Goal: Task Accomplishment & Management: Manage account settings

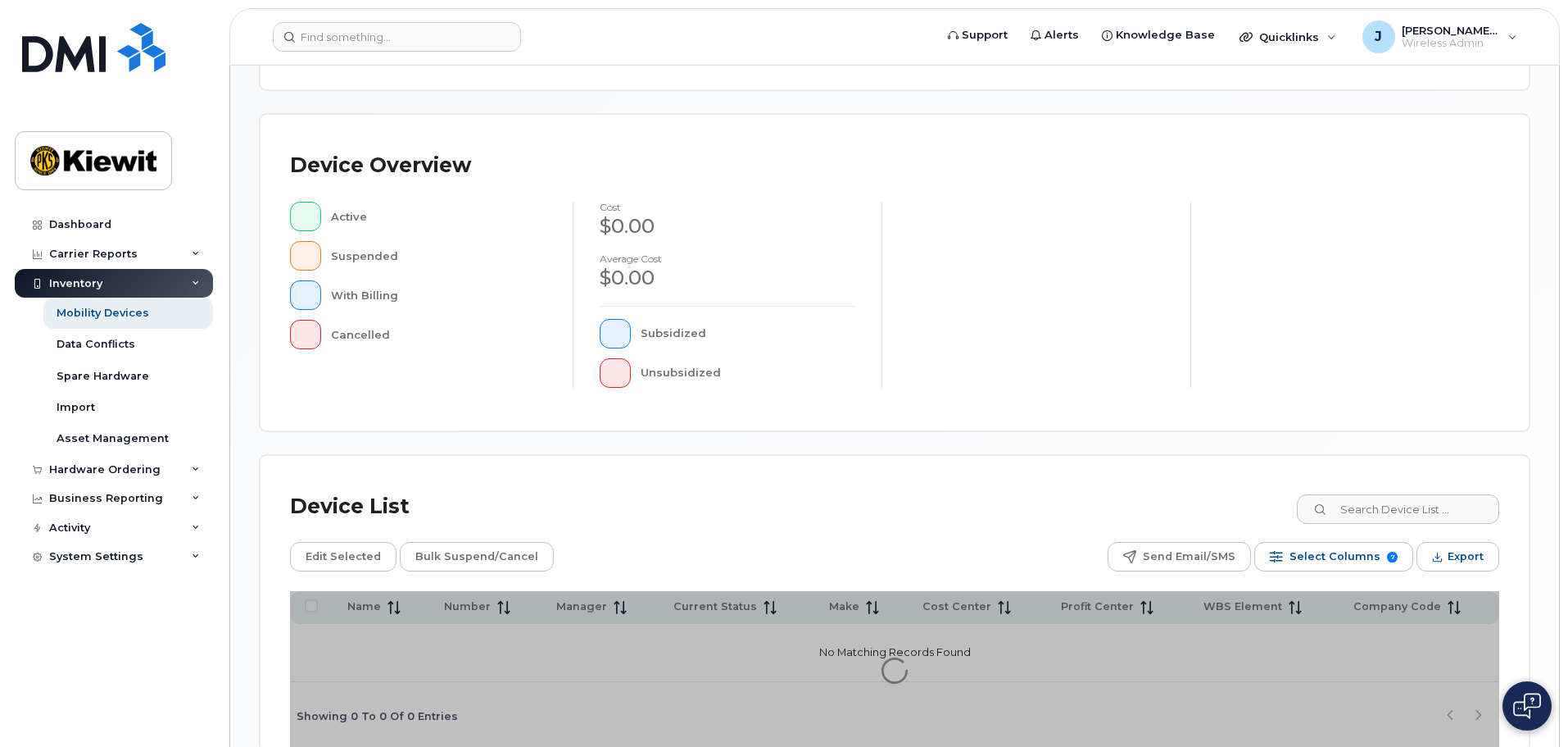
scroll to position [380, 0]
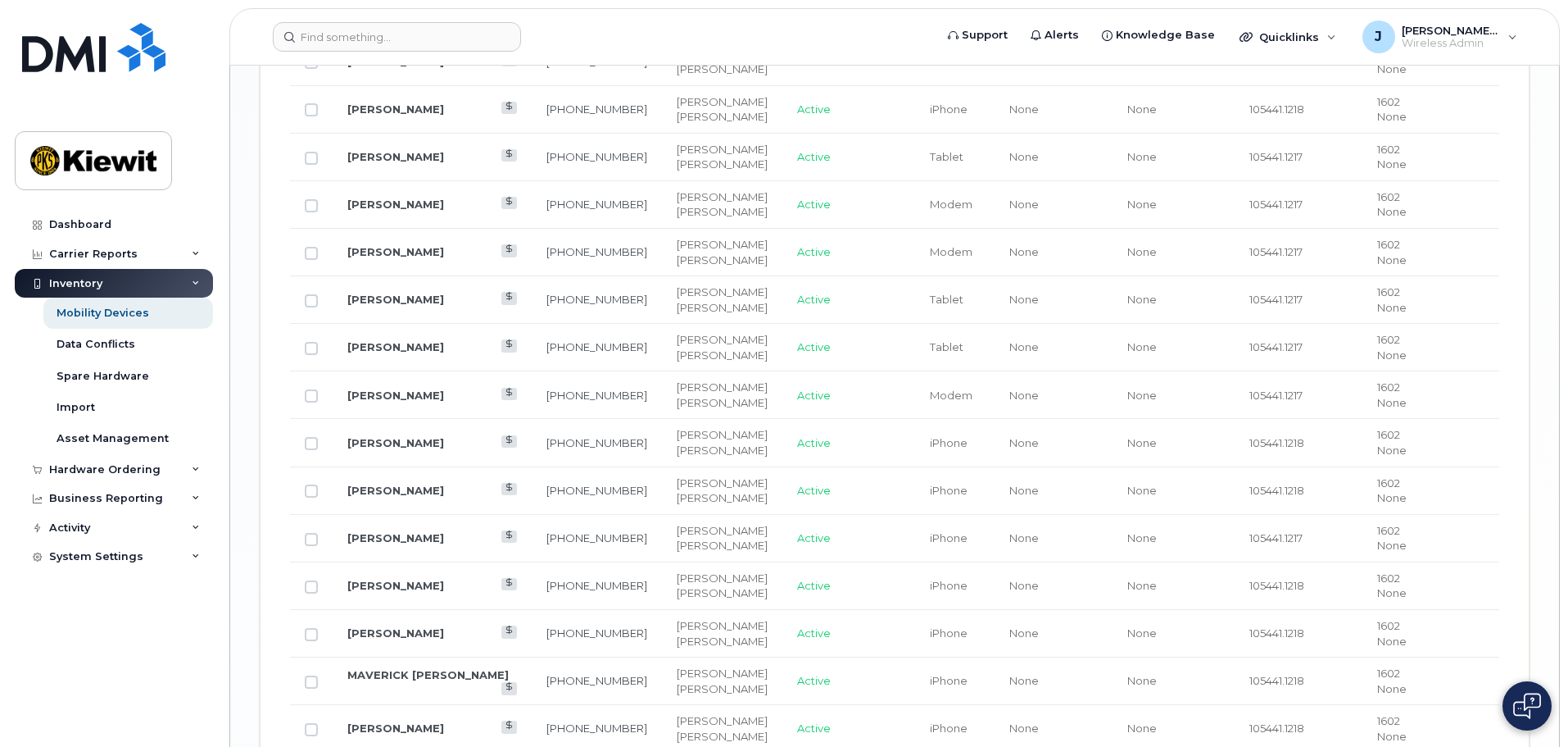
scroll to position [2101, 0]
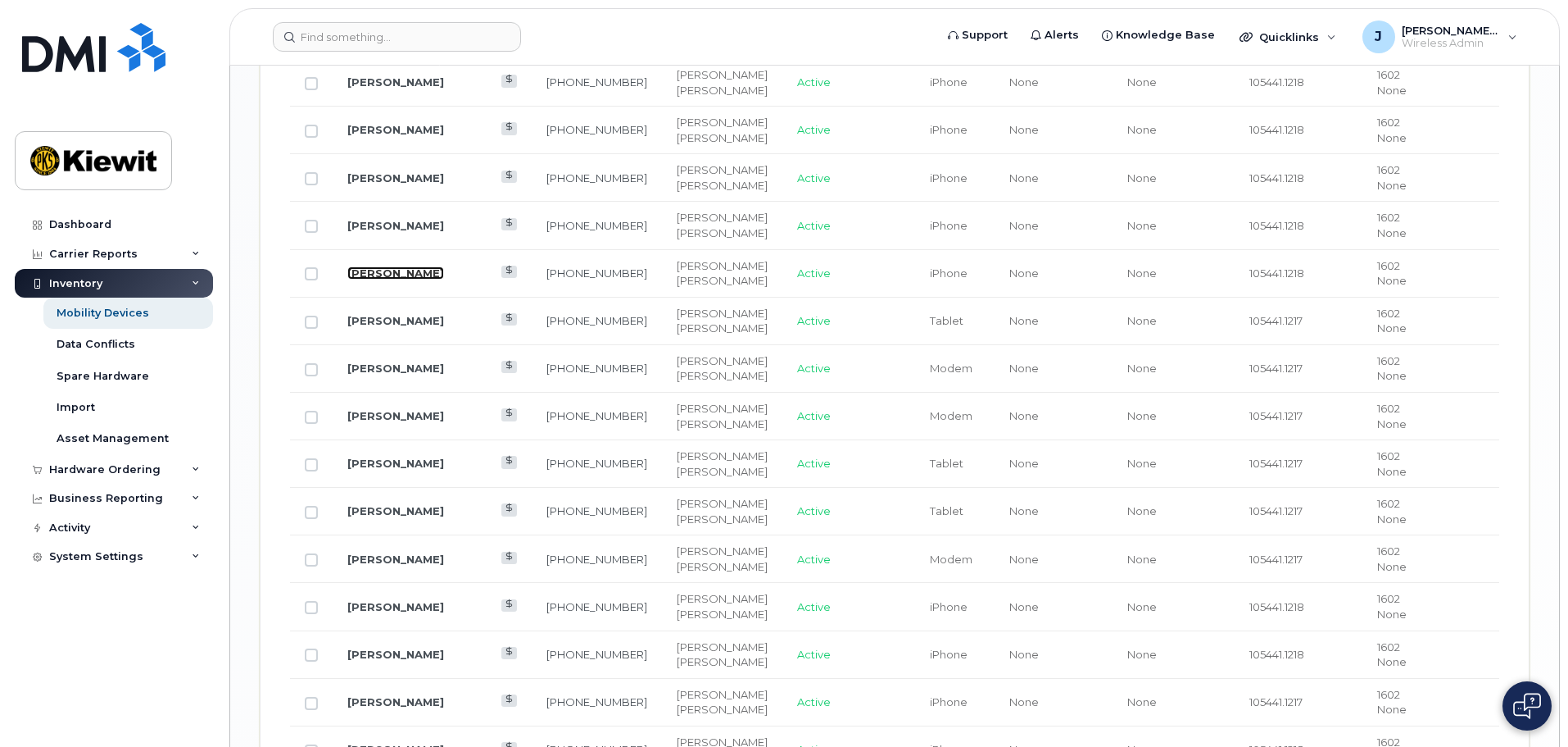
click at [392, 266] on link "[PERSON_NAME]" at bounding box center [395, 273] width 96 height 13
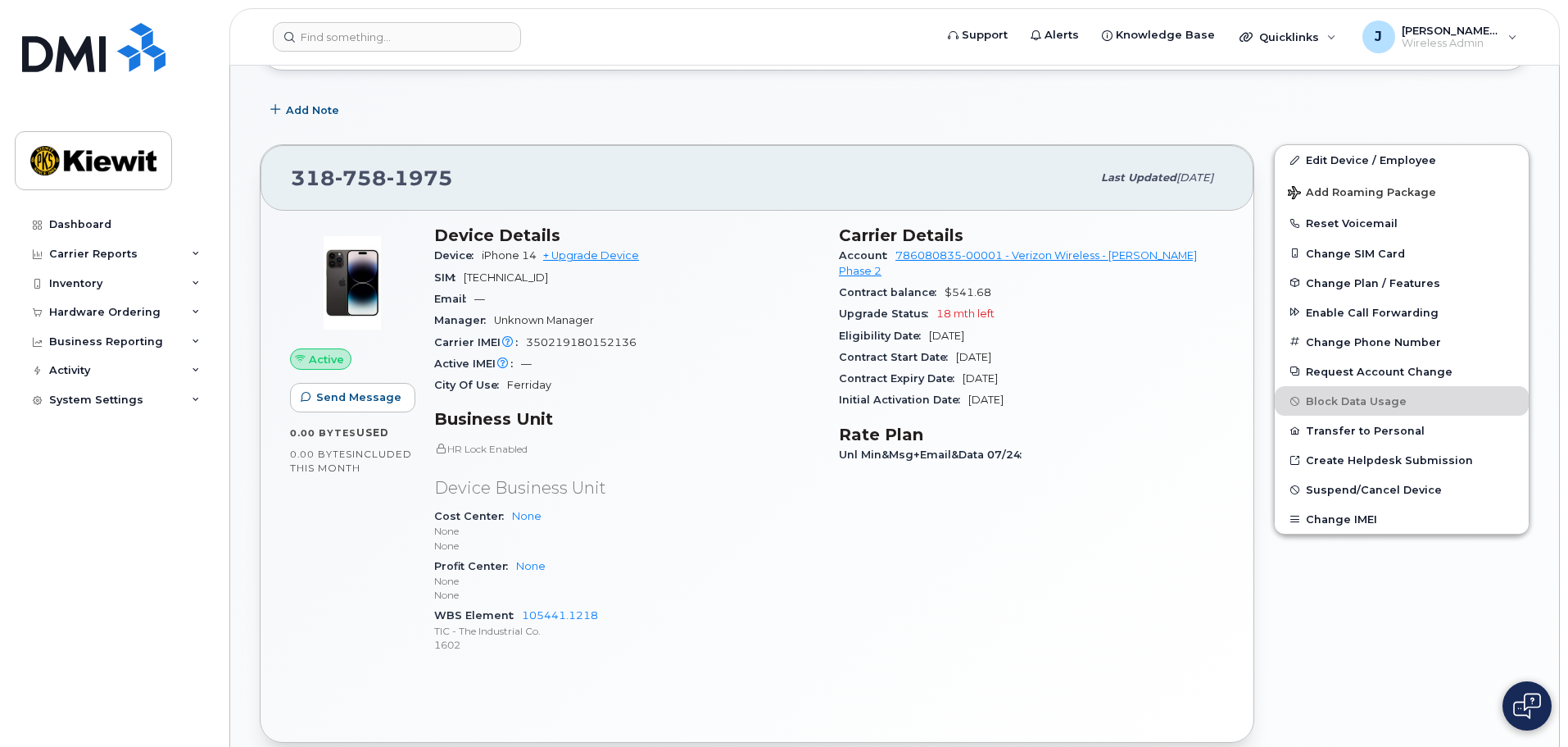
scroll to position [328, 0]
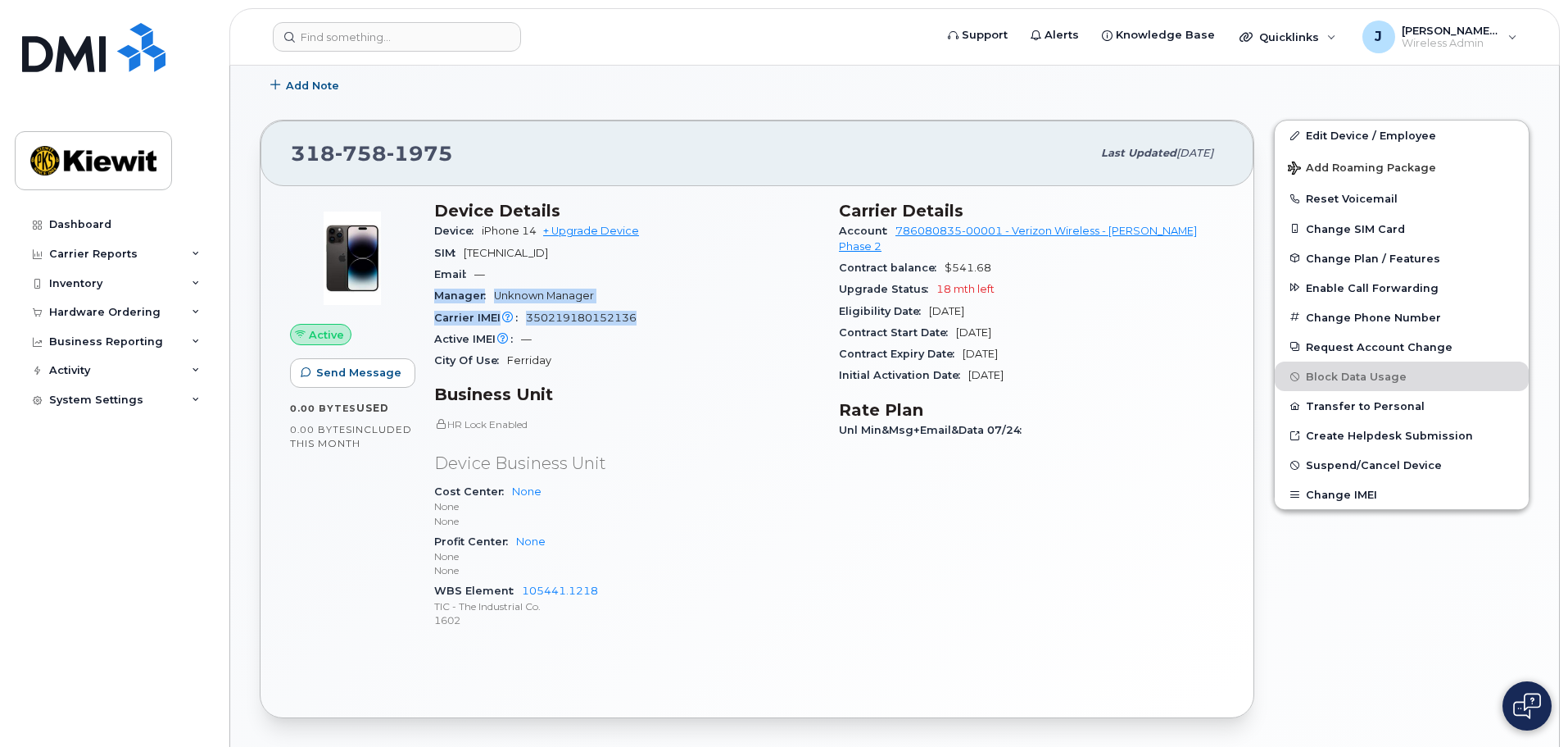
drag, startPoint x: 636, startPoint y: 316, endPoint x: 553, endPoint y: 268, distance: 95.9
click at [553, 268] on section "Device Details Device iPhone 14 + Upgrade Device SIM 89148000011121607749 Email…" at bounding box center [626, 286] width 385 height 171
click at [693, 290] on div "Manager Unknown Manager" at bounding box center [626, 295] width 385 height 21
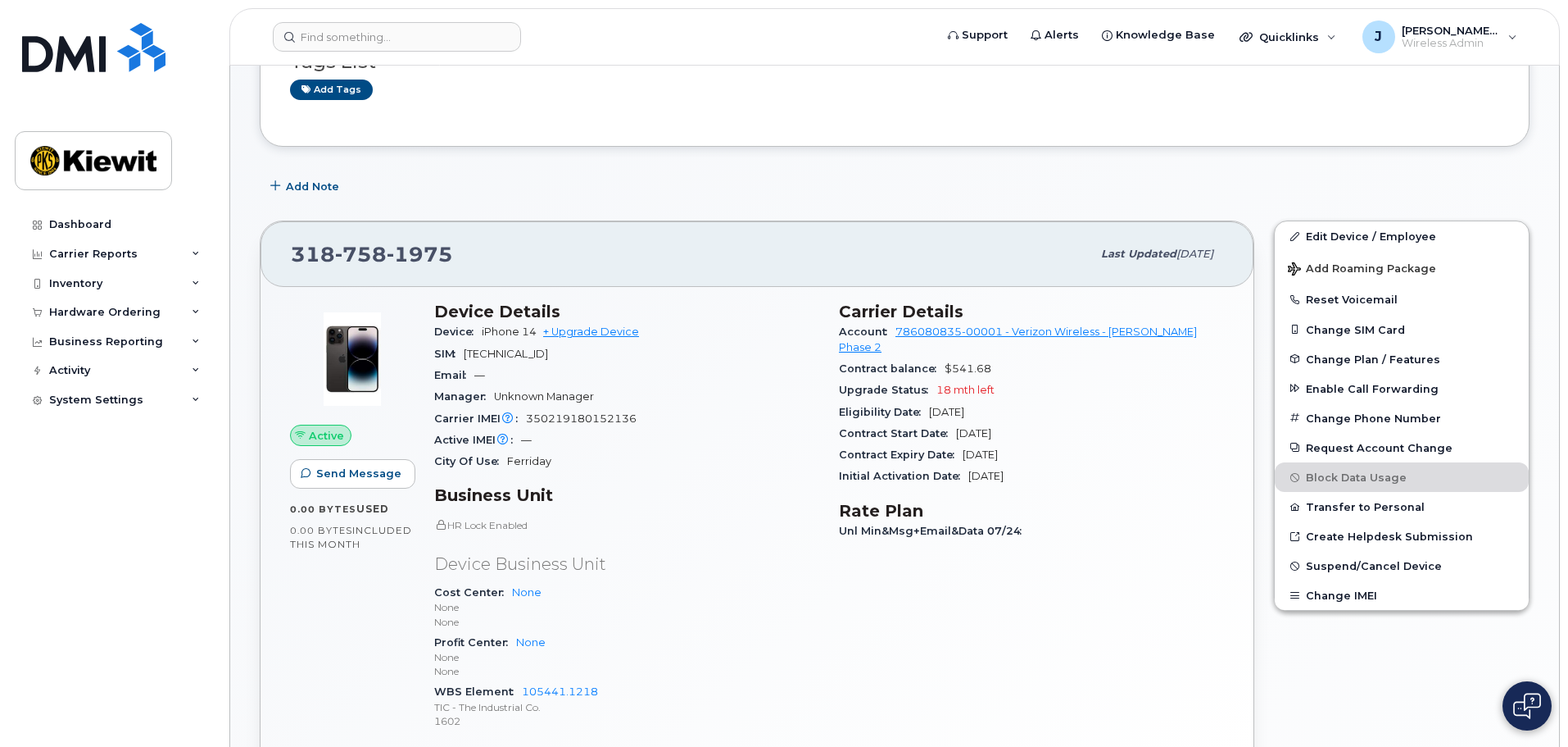
scroll to position [0, 0]
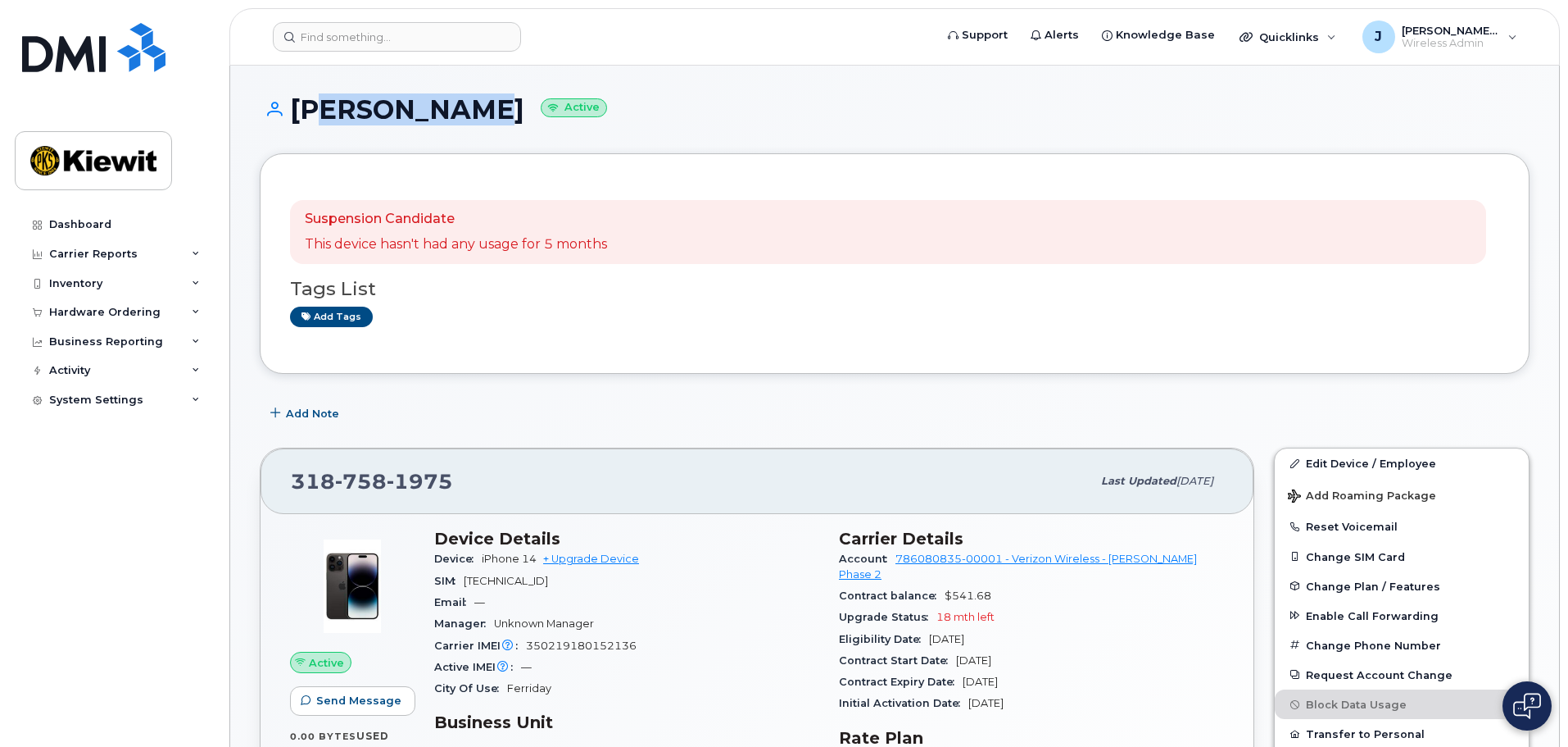
drag, startPoint x: 307, startPoint y: 122, endPoint x: 492, endPoint y: 119, distance: 185.0
click at [492, 119] on h1 "ALI ALQARAGHULI Active" at bounding box center [894, 109] width 1270 height 29
click at [623, 275] on div "Tags List Add tags" at bounding box center [895, 295] width 1210 height 63
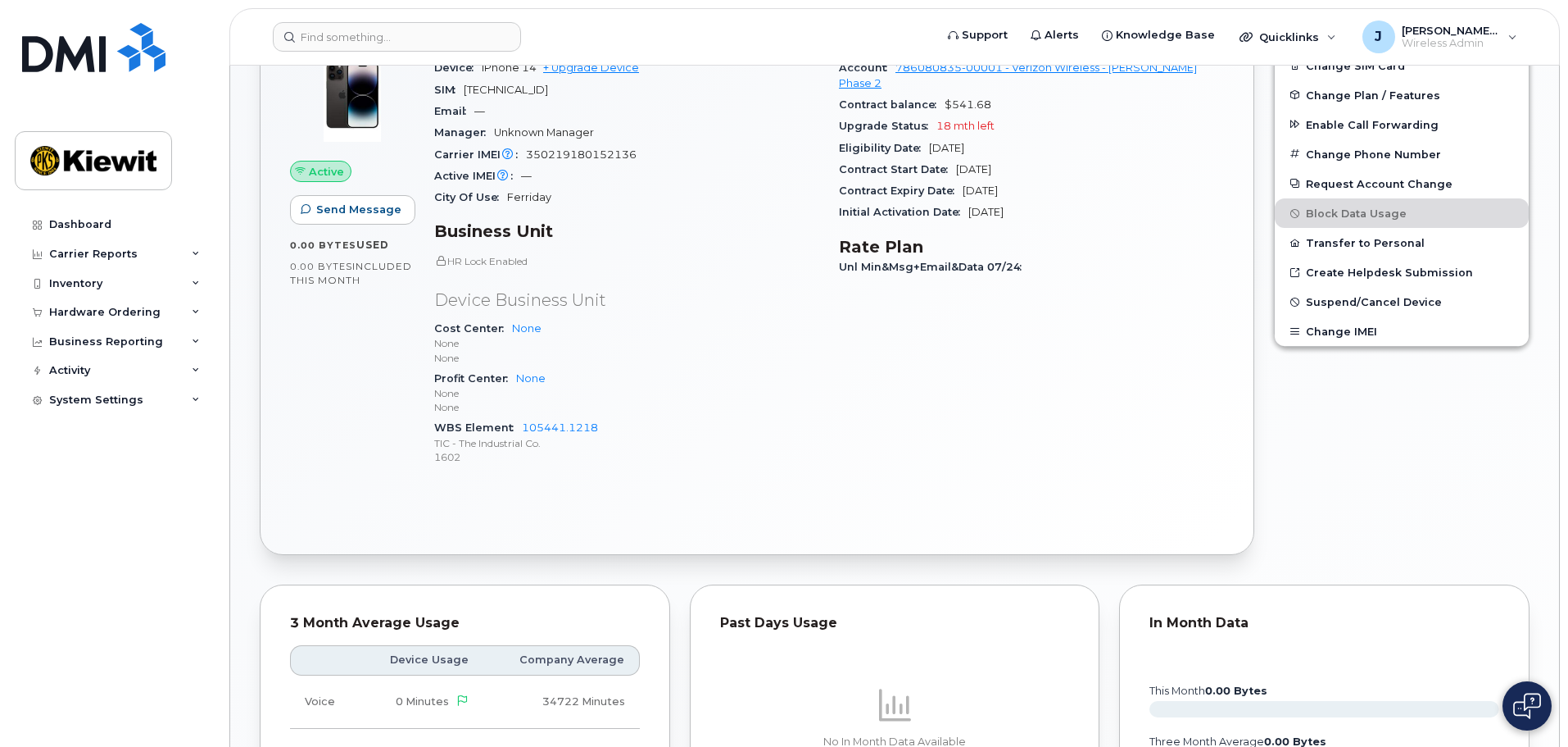
scroll to position [164, 0]
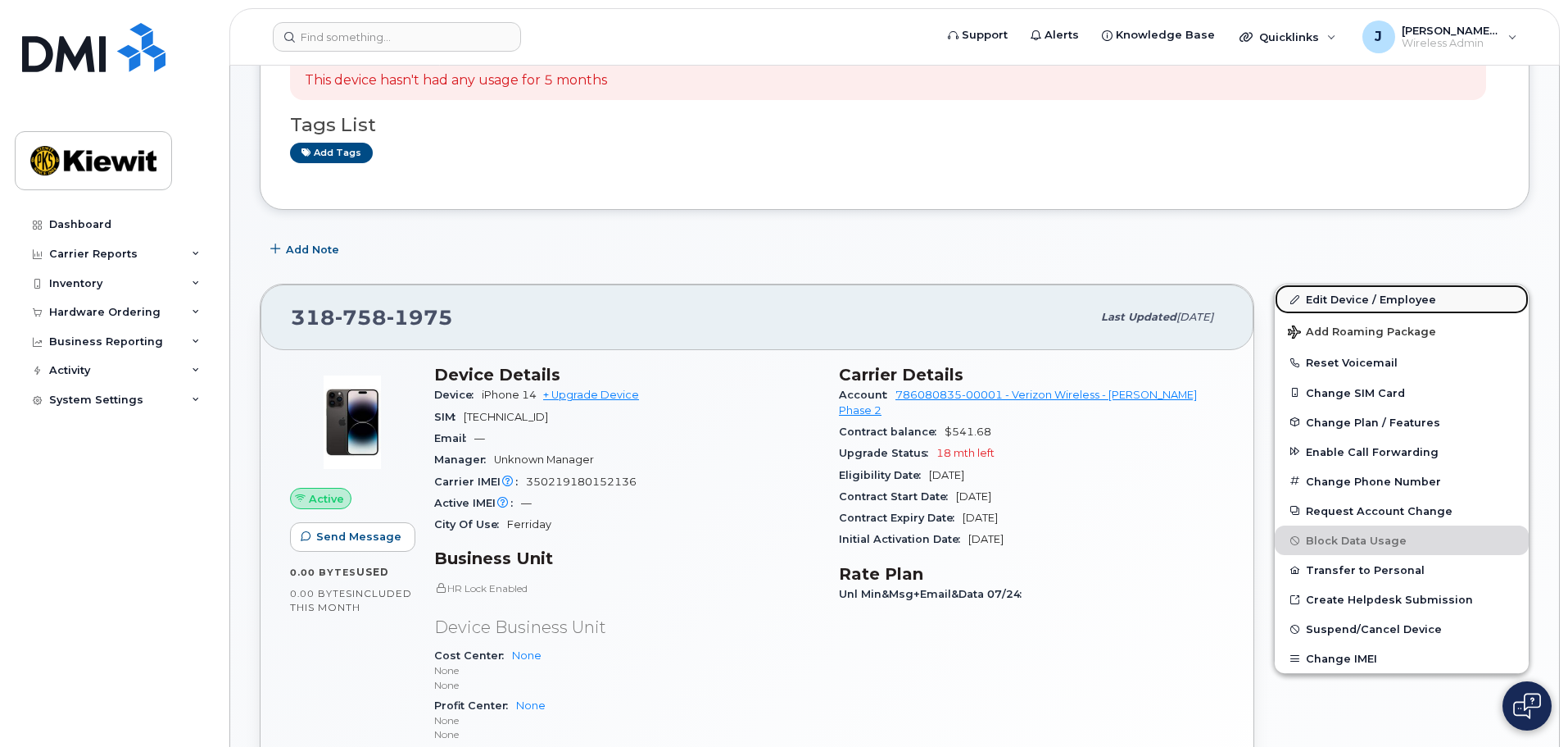
click at [1358, 288] on link "Edit Device / Employee" at bounding box center [1402, 299] width 254 height 30
click at [1379, 291] on link "Edit Device / Employee" at bounding box center [1402, 299] width 254 height 30
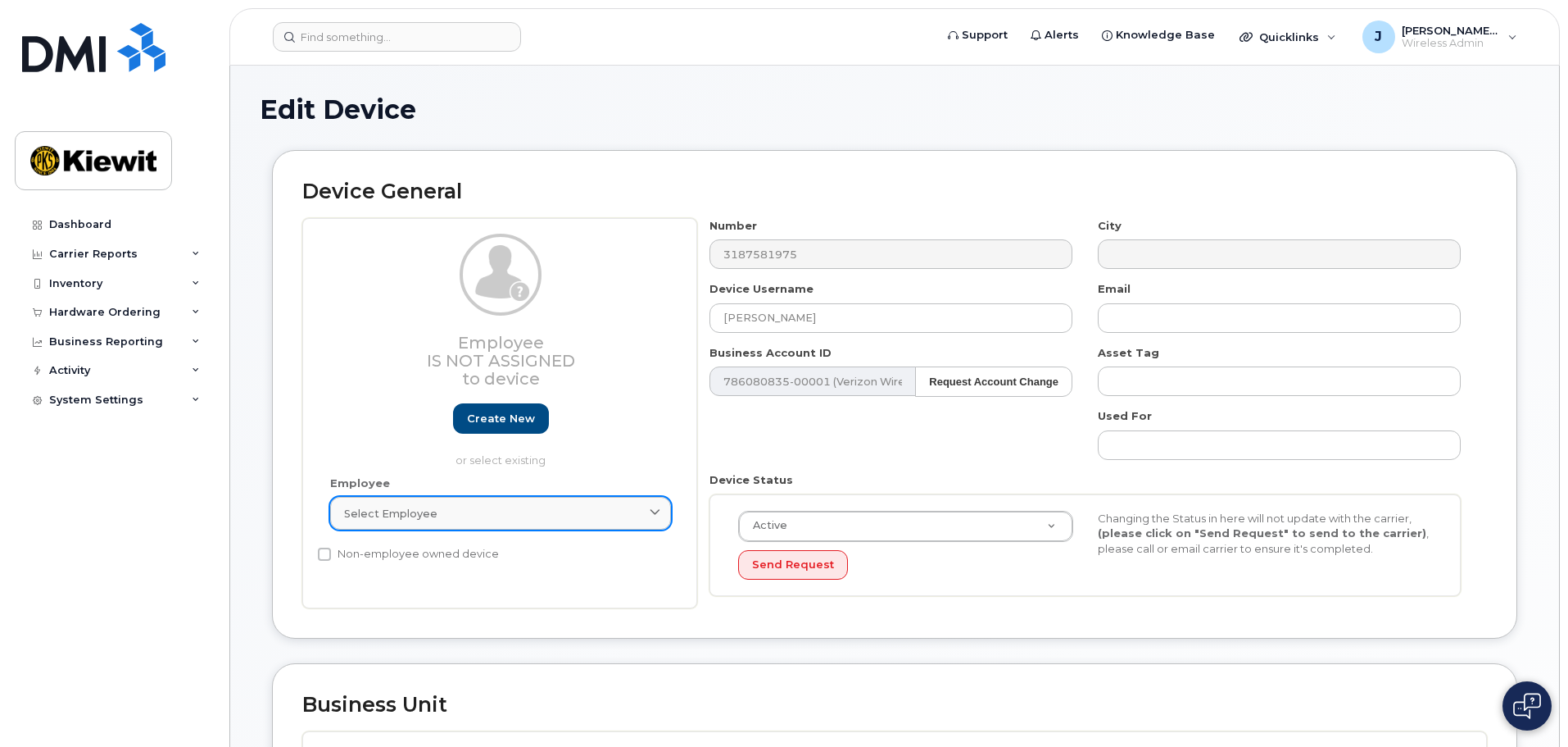
click at [495, 525] on link "Select employee" at bounding box center [500, 512] width 341 height 32
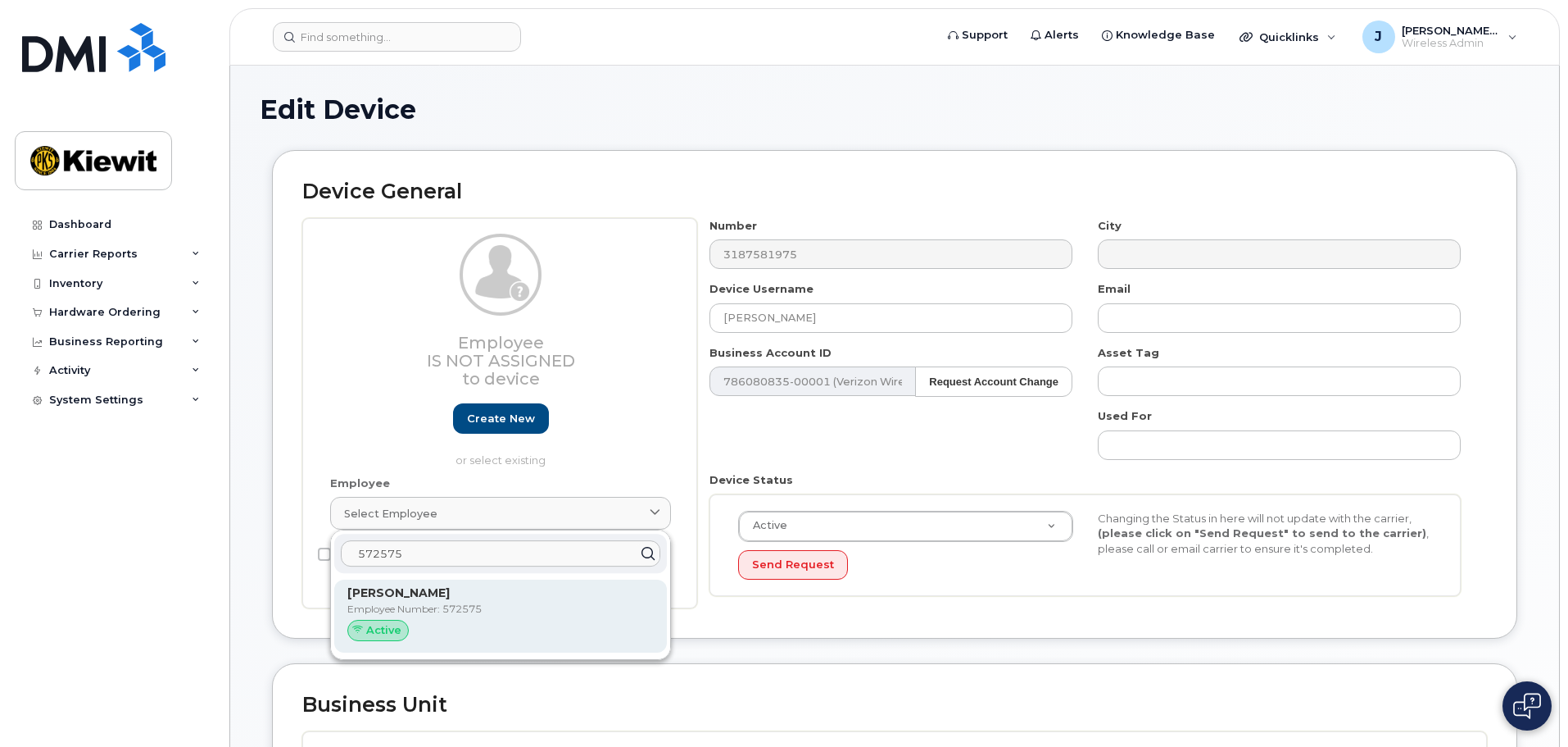
type input "572575"
click at [465, 596] on p "Jana Duncan" at bounding box center [500, 593] width 306 height 18
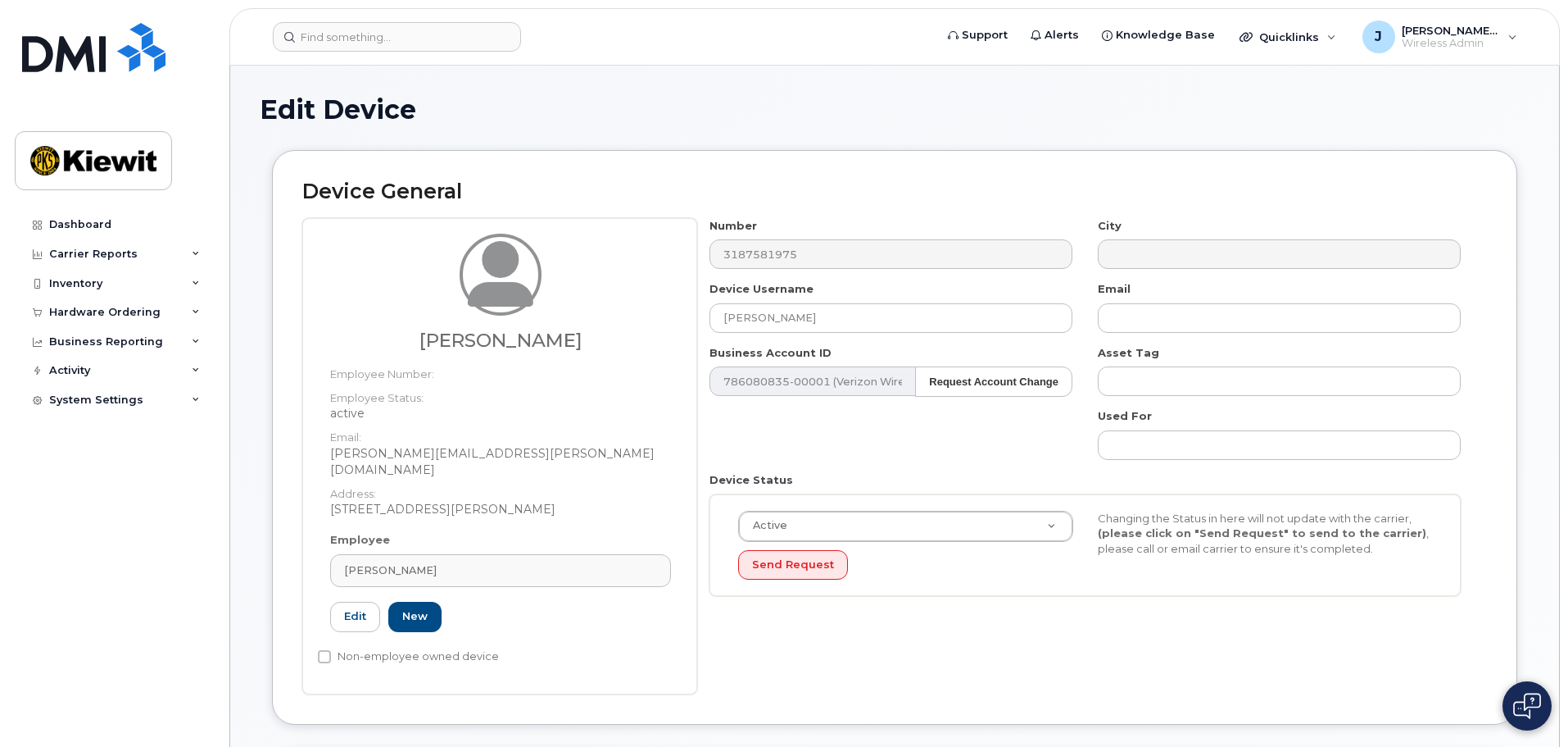
type input "Jana Duncan"
type input "jana.duncan@1884lineco.com"
type input "572575"
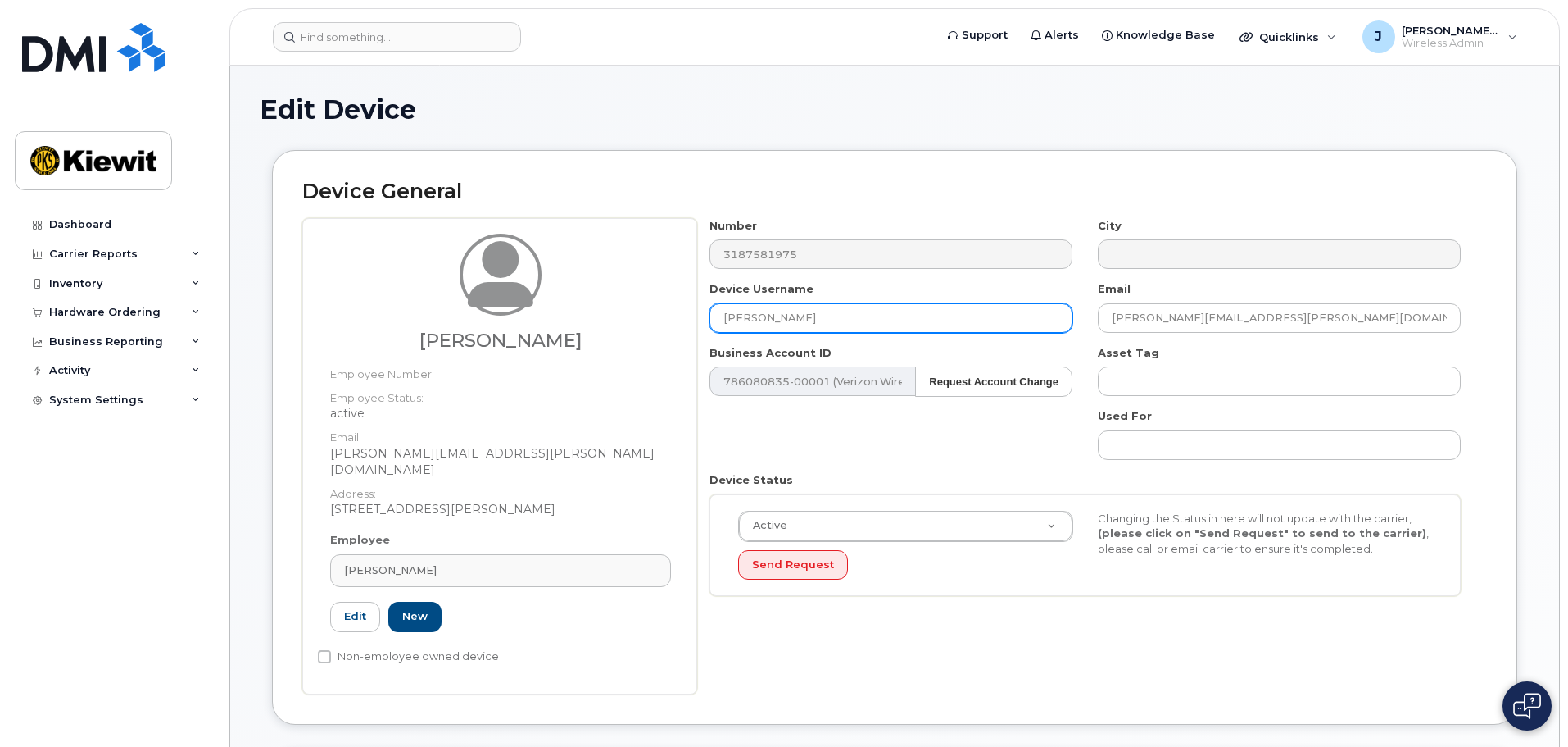
click at [821, 321] on input "Jana Duncan" at bounding box center [891, 318] width 363 height 30
click at [886, 439] on div "Number 3187581975 City Device Username Jana Duncan Iphone Email jana.duncan@188…" at bounding box center [1086, 413] width 777 height 391
drag, startPoint x: 849, startPoint y: 323, endPoint x: 799, endPoint y: 334, distance: 51.2
click at [799, 334] on div "Number 3187581975 City Device Username Jana Duncan Iphone Email jana.duncan@188…" at bounding box center [1086, 413] width 777 height 391
type input "Jana Duncan"
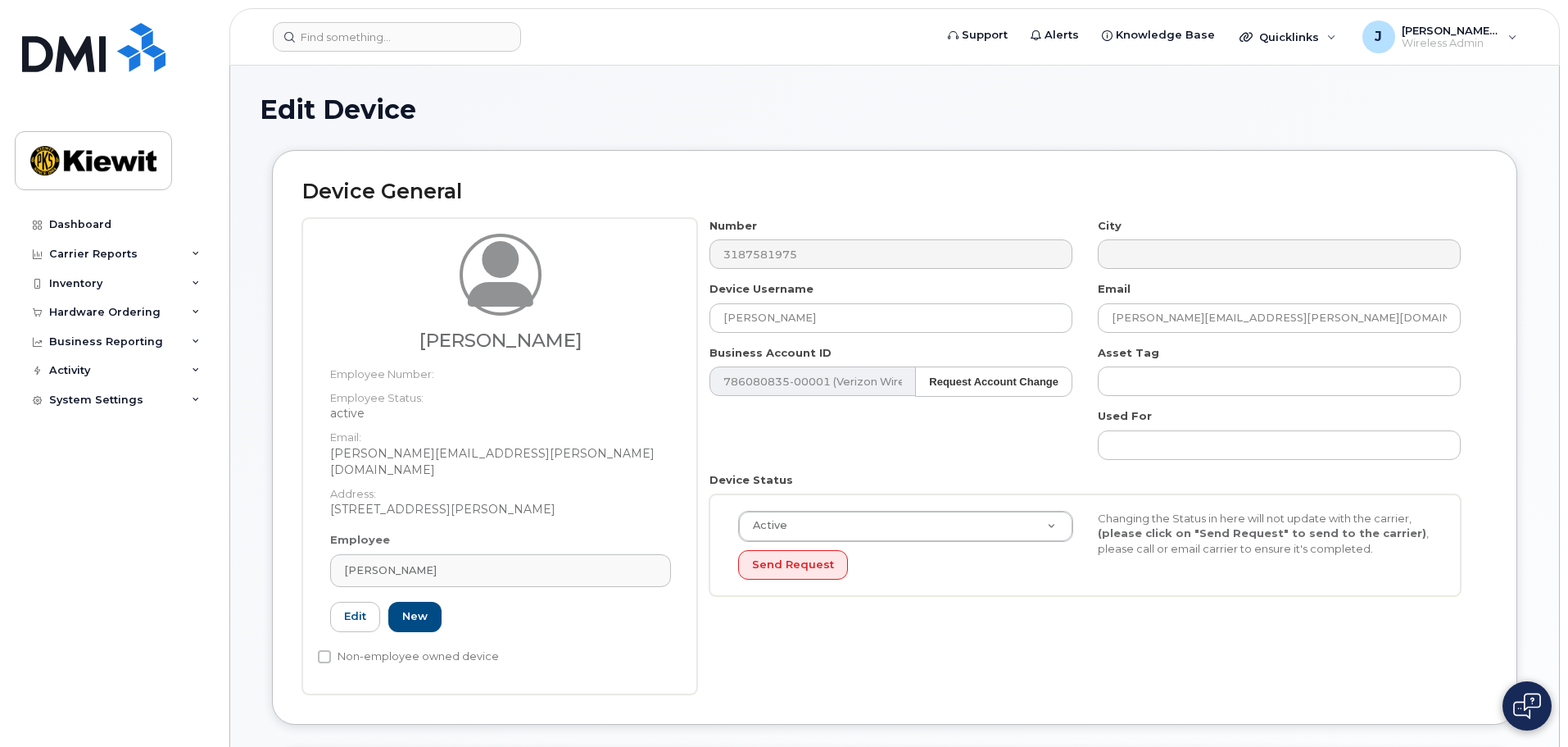
click at [805, 423] on div "Number 3187581975 City Device Username Jana Duncan Email jana.duncan@1884lineco…" at bounding box center [1086, 413] width 777 height 391
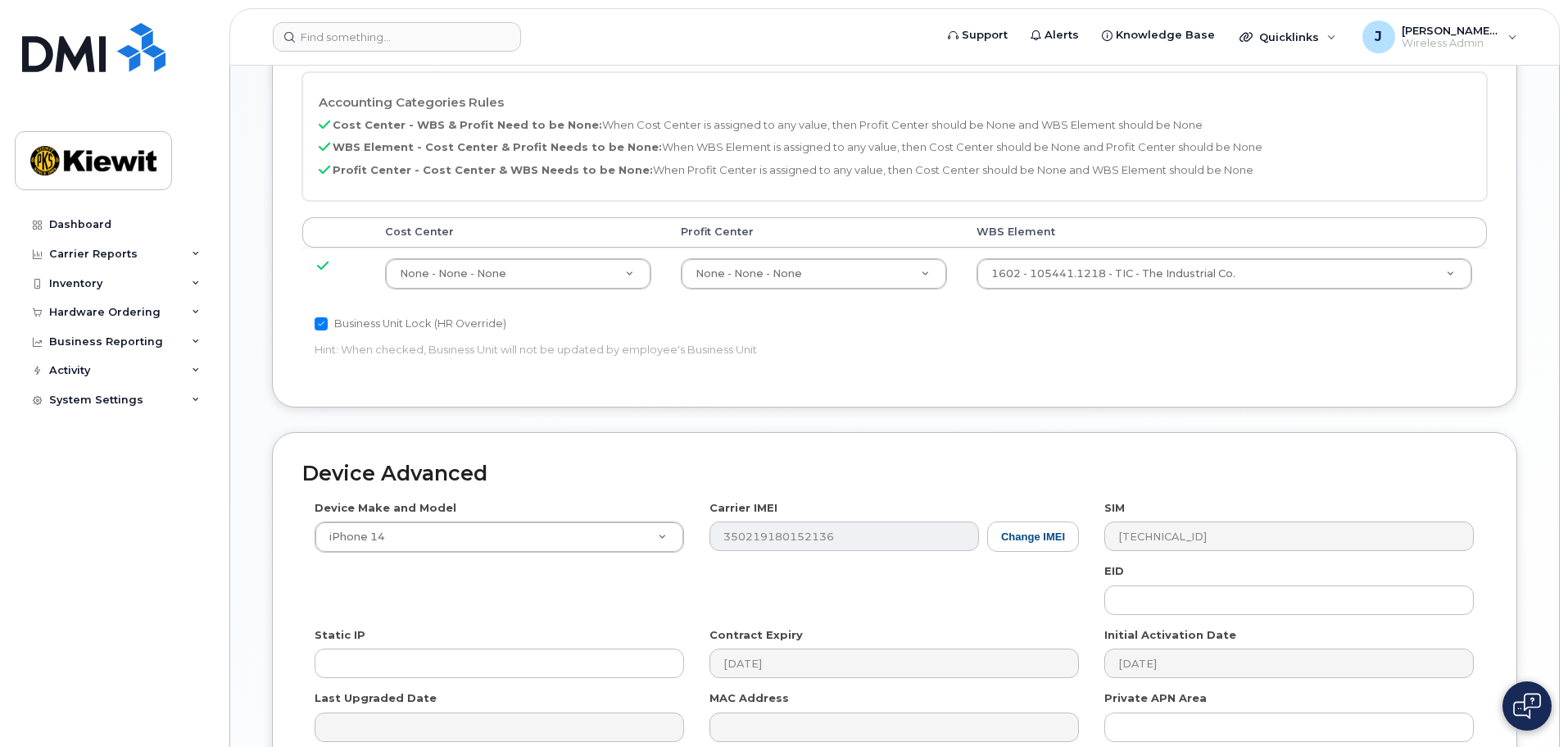
scroll to position [902, 0]
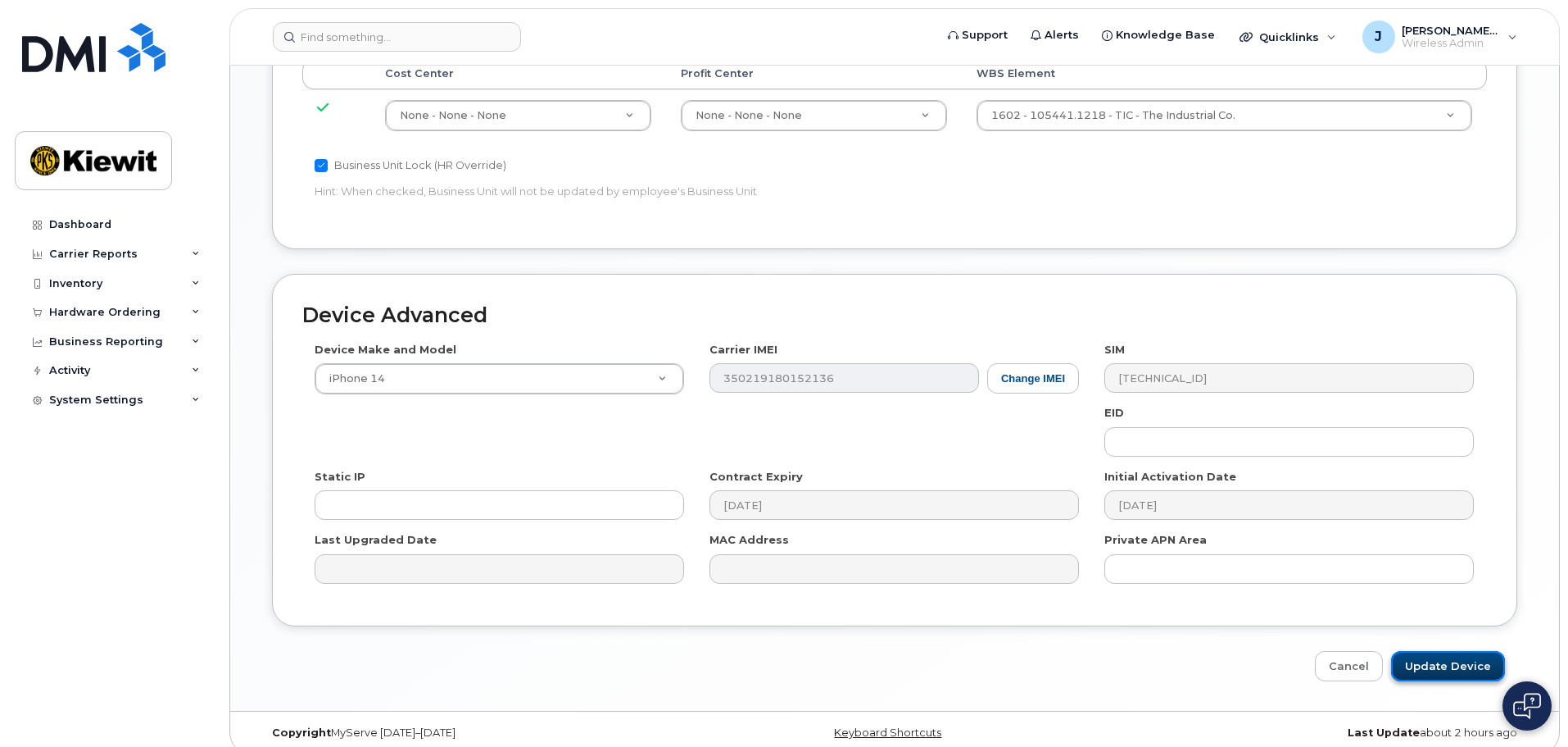
click at [1447, 650] on input "Update Device" at bounding box center [1448, 665] width 114 height 31
type input "Saving..."
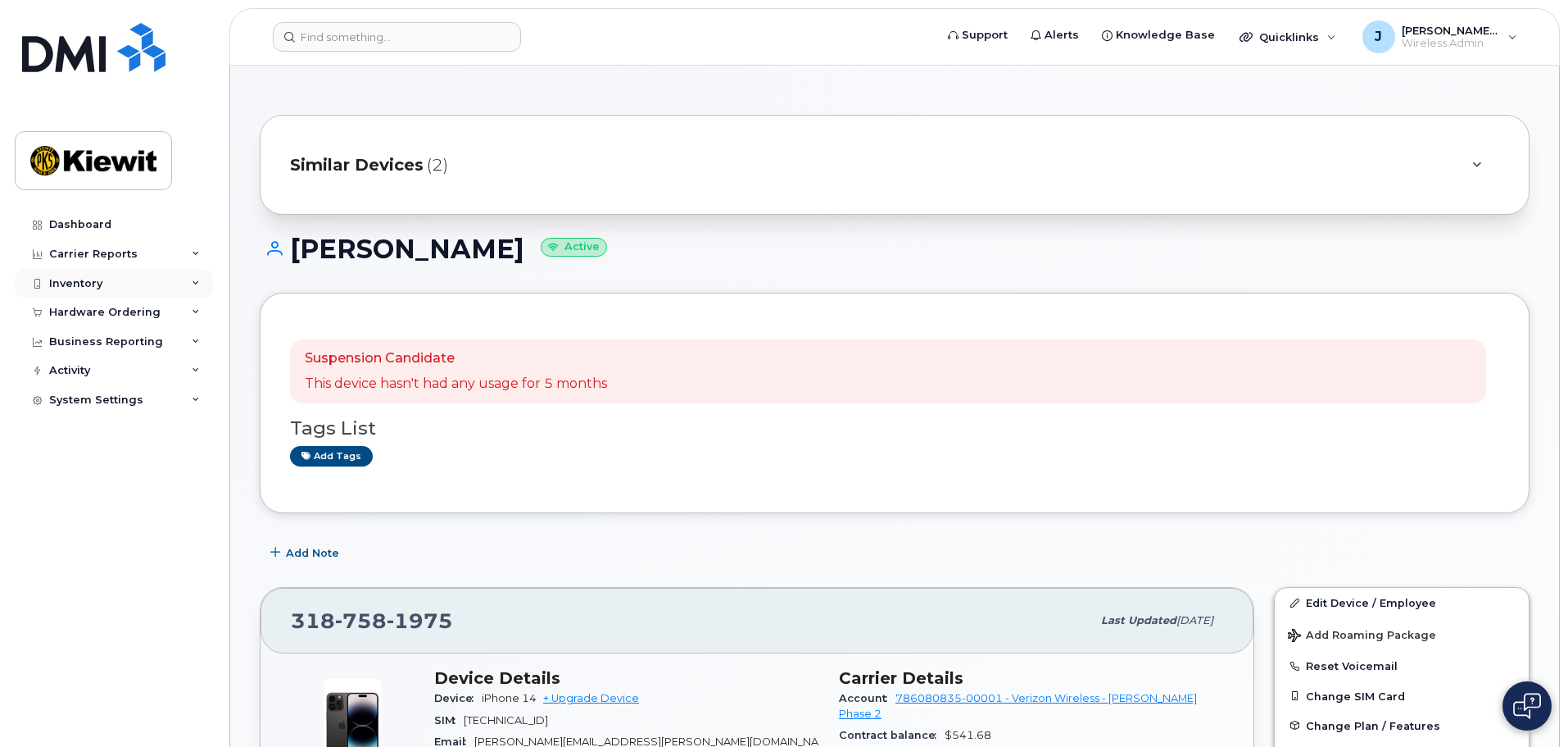
click at [179, 278] on div "Inventory" at bounding box center [114, 284] width 199 height 30
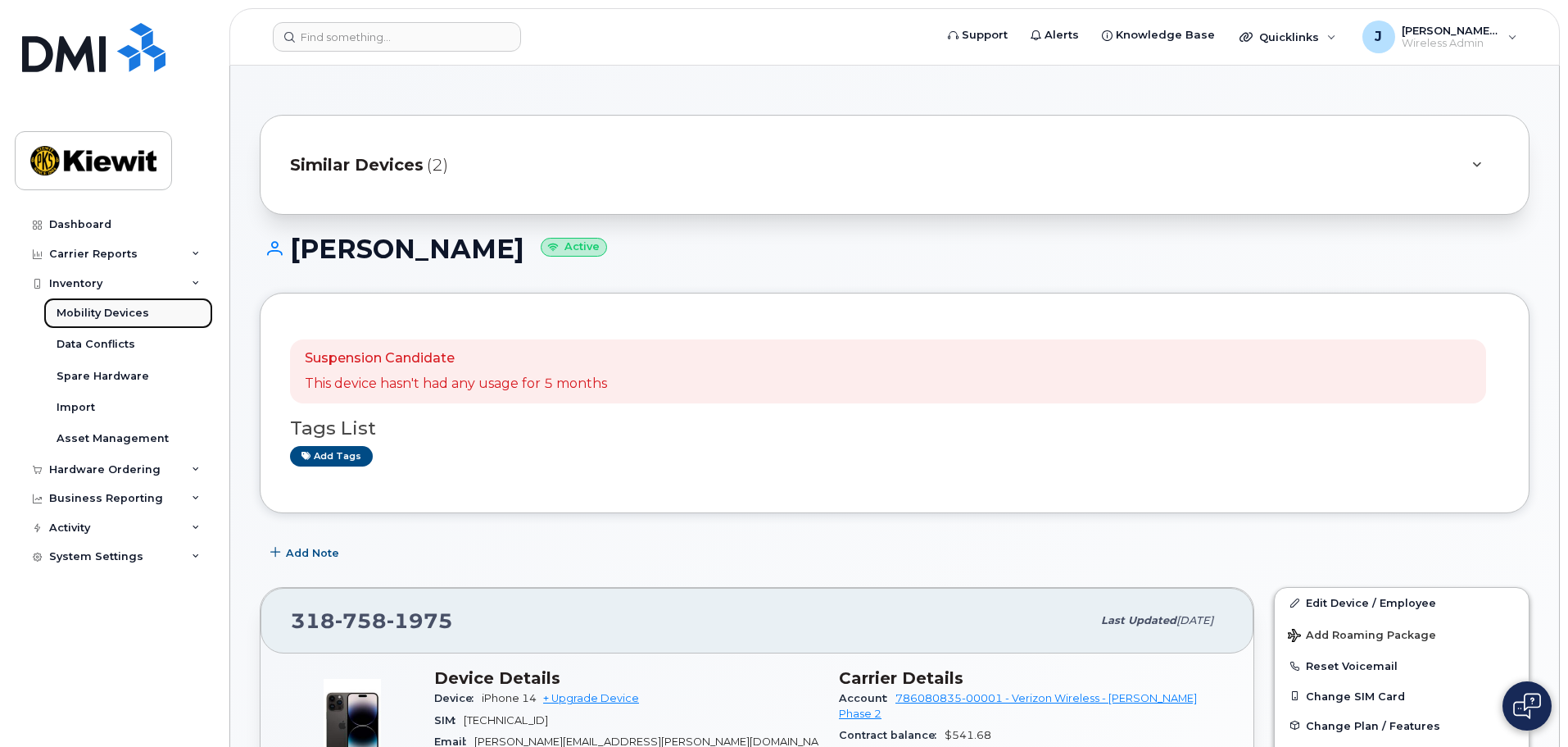
click at [130, 316] on div "Mobility Devices" at bounding box center [103, 313] width 93 height 15
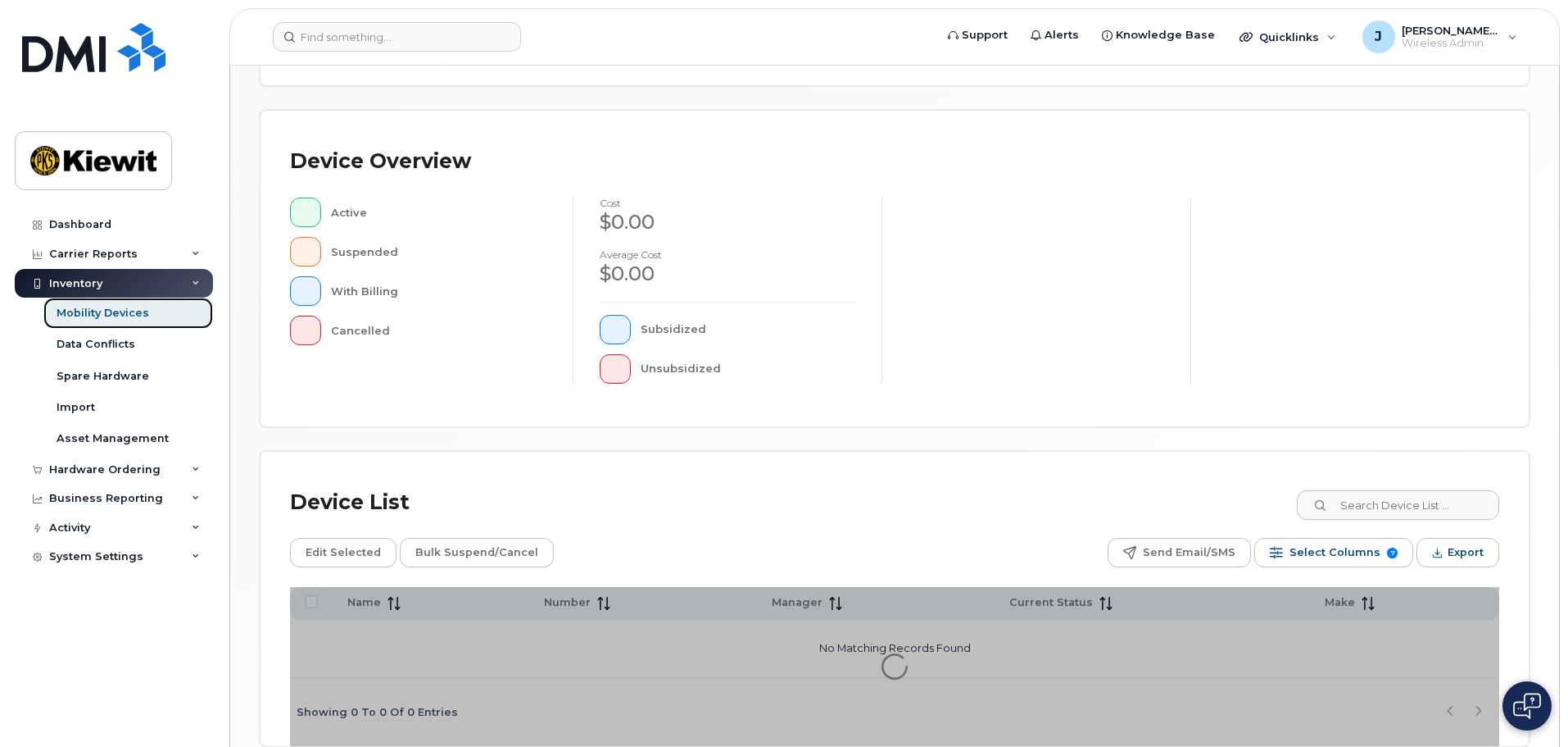
scroll to position [410, 0]
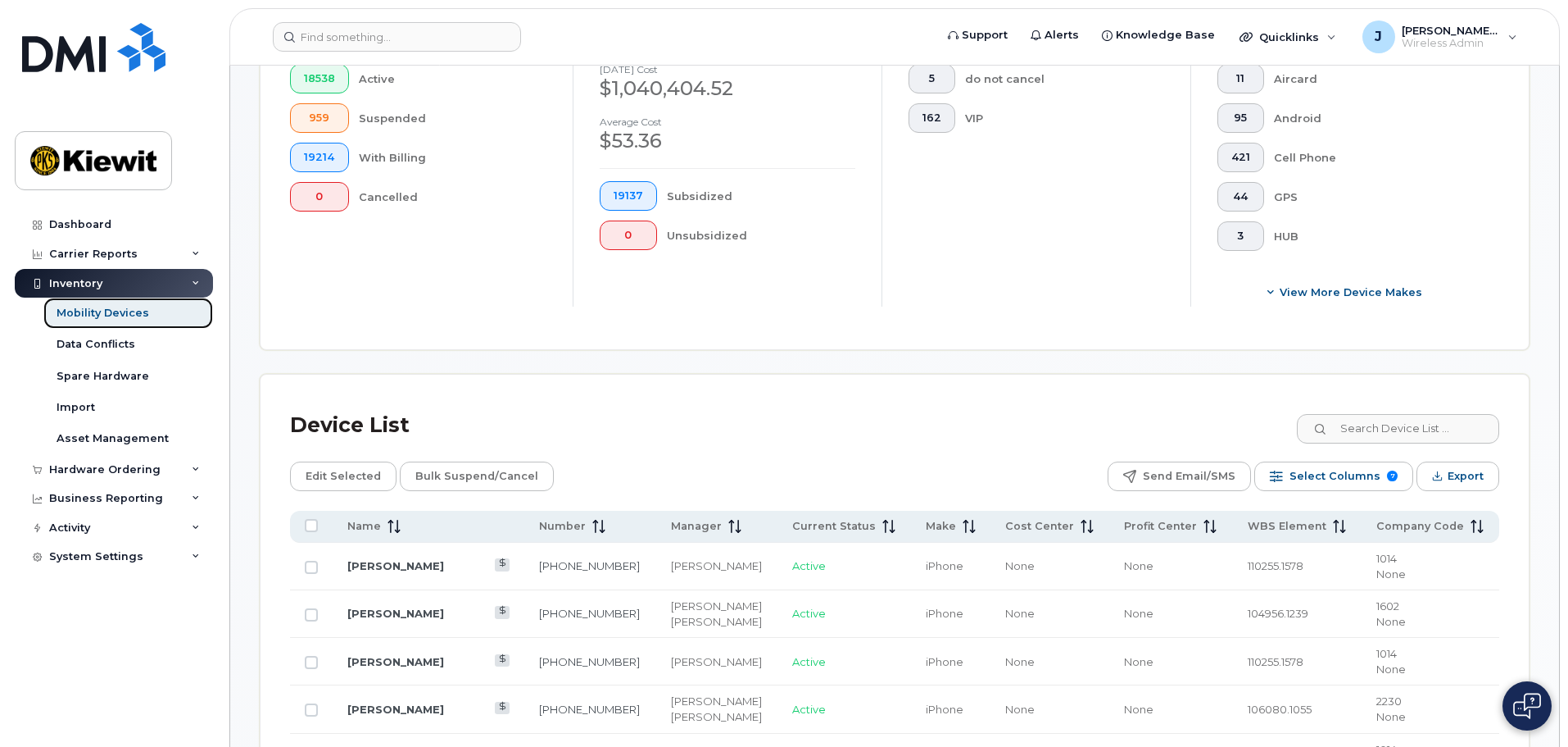
scroll to position [738, 0]
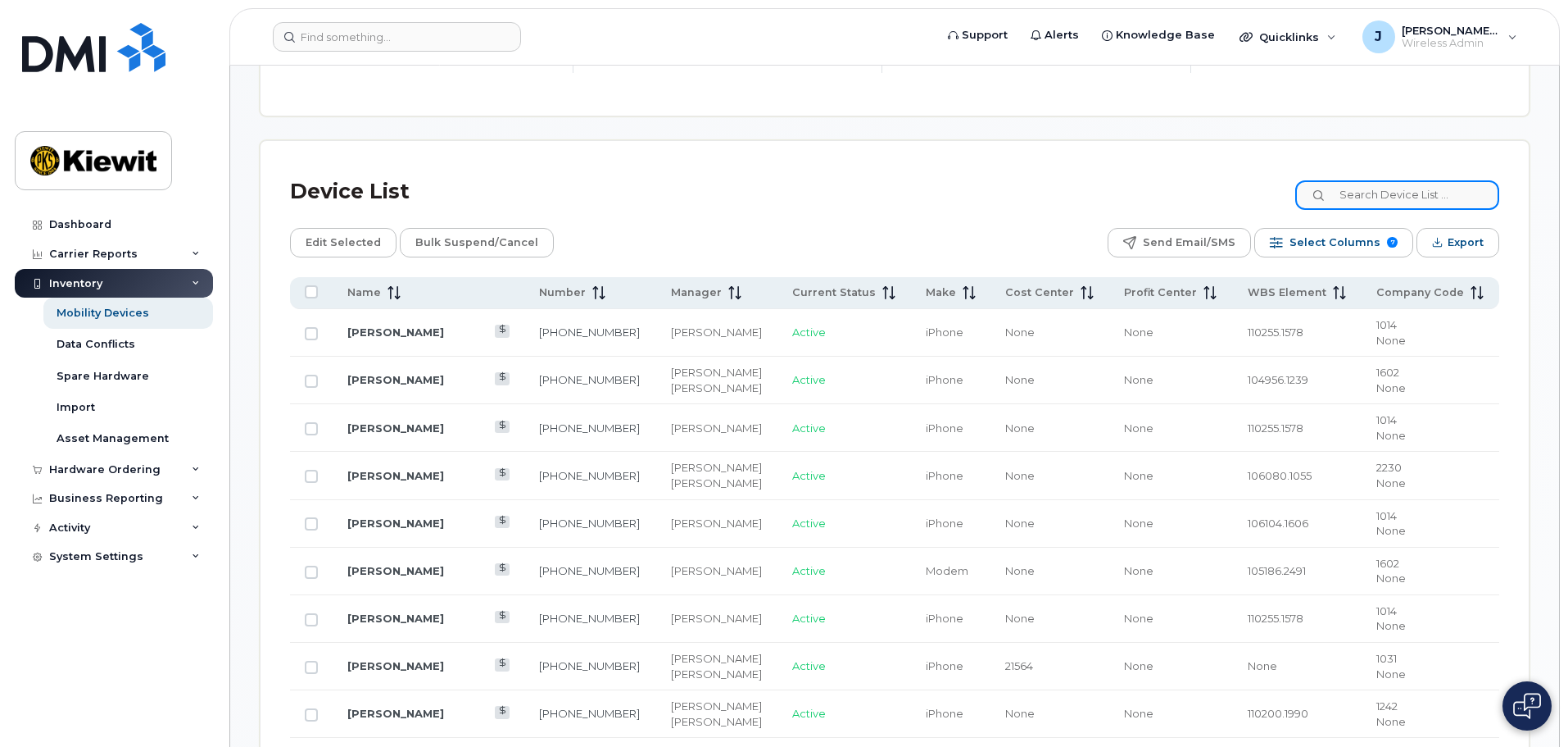
click at [1391, 187] on input at bounding box center [1397, 195] width 204 height 30
type input "105441"
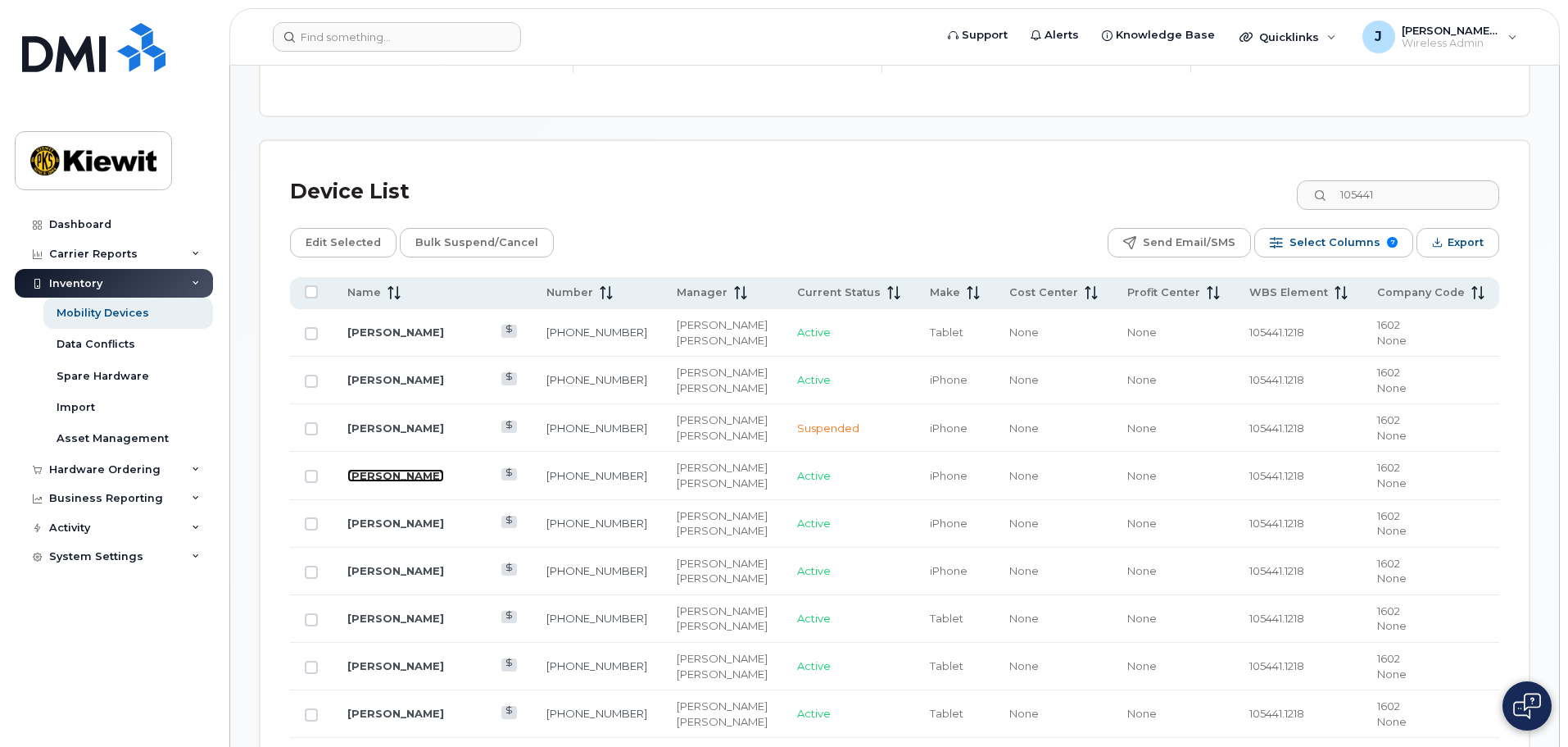
click at [409, 469] on link "[PERSON_NAME]" at bounding box center [395, 475] width 96 height 13
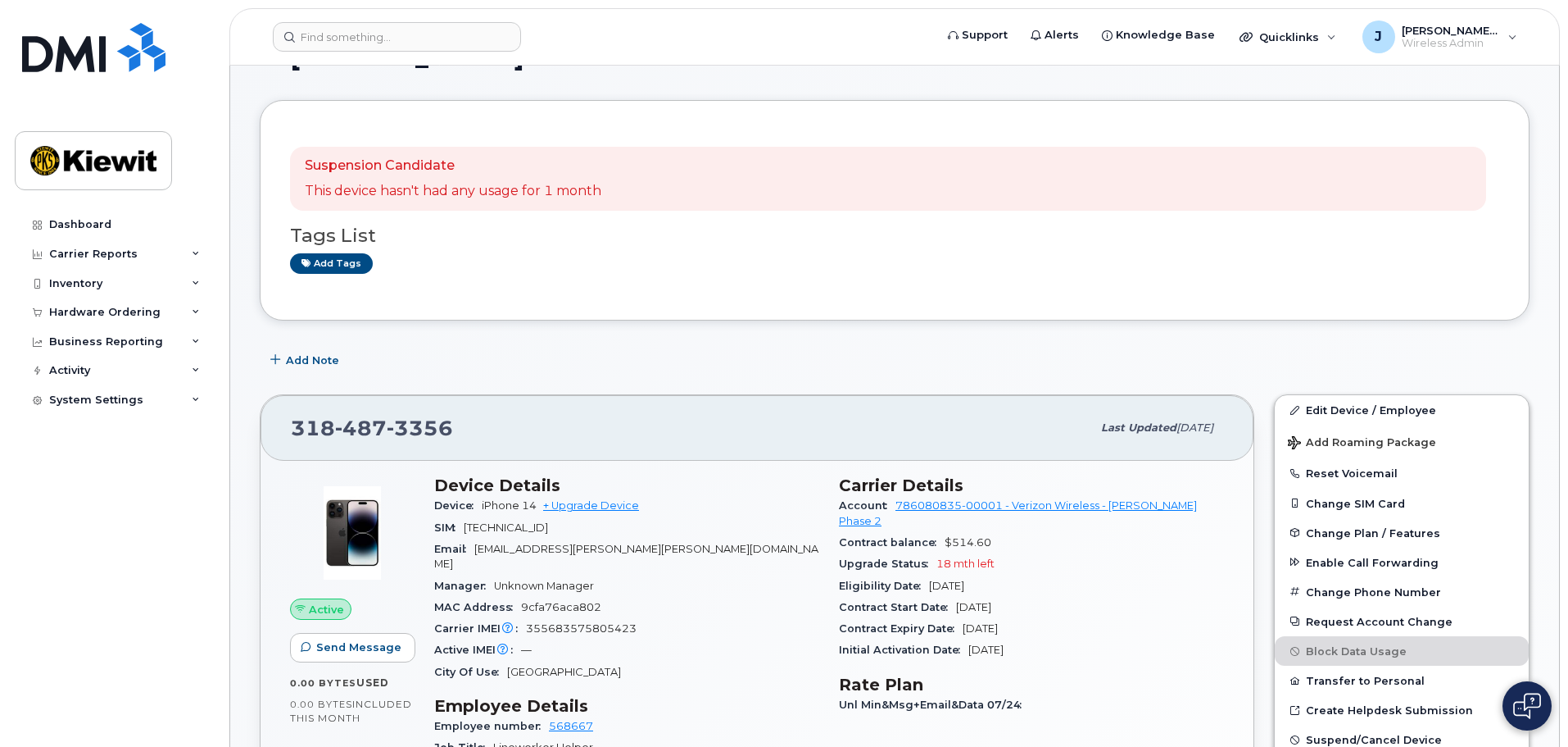
scroll to position [82, 0]
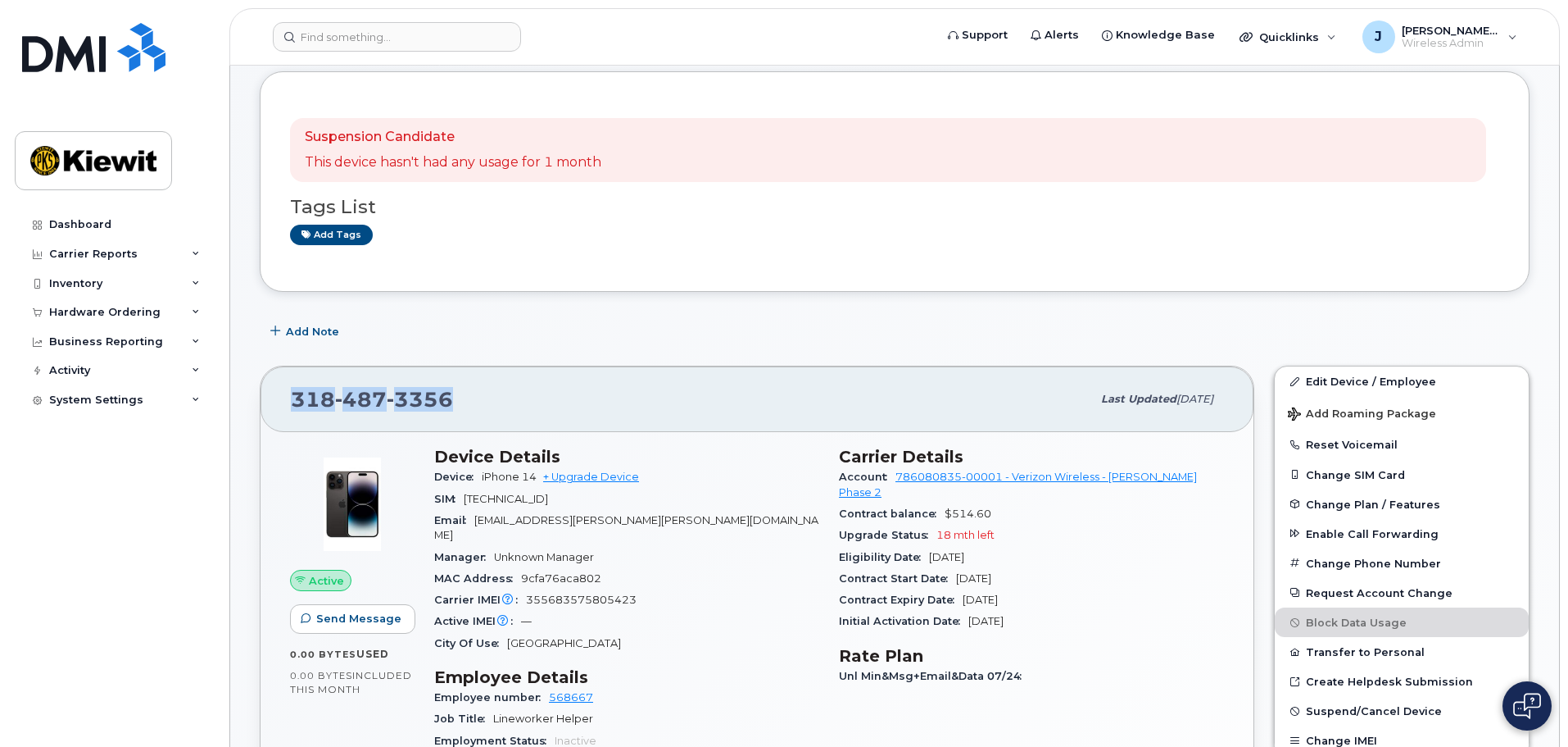
drag, startPoint x: 456, startPoint y: 399, endPoint x: 284, endPoint y: 410, distance: 172.4
click at [284, 410] on div "318 487 3356 Last updated Jul 31, 2025" at bounding box center [757, 399] width 993 height 66
click at [284, 396] on div "318 487 3356 Last updated Jul 31, 2025" at bounding box center [757, 399] width 993 height 66
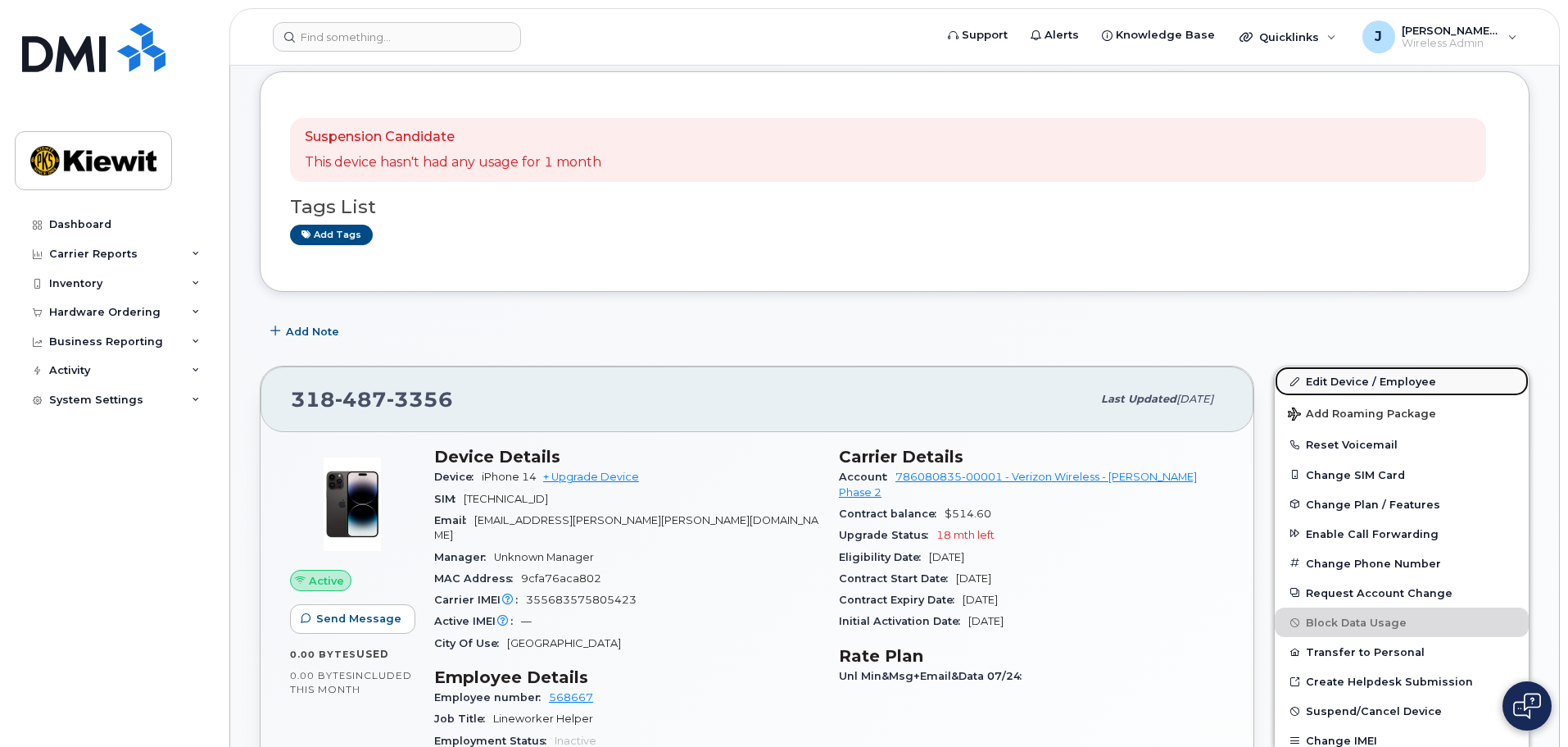
click at [1378, 376] on link "Edit Device / Employee" at bounding box center [1402, 381] width 254 height 30
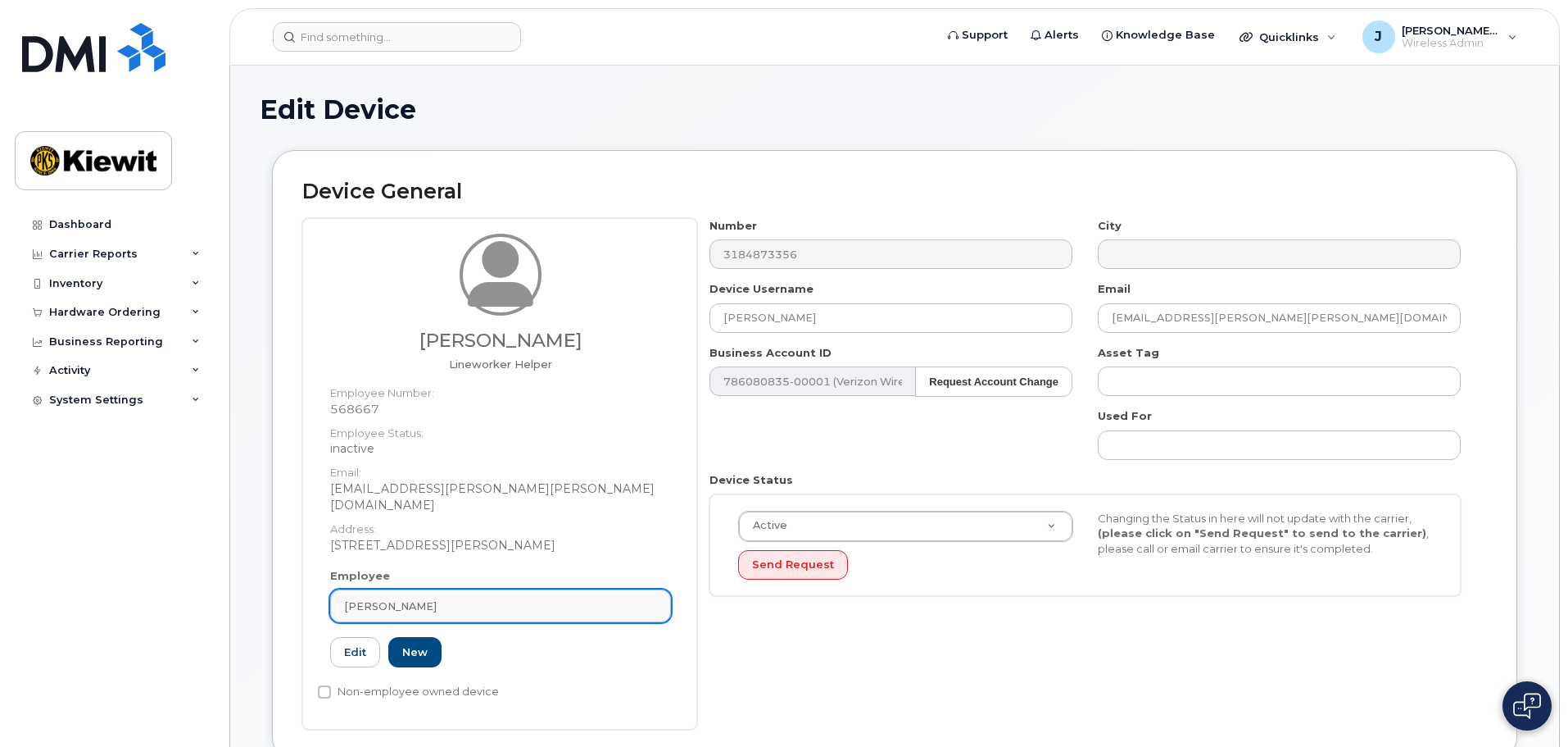
click at [404, 599] on span "Skylar Jensen" at bounding box center [391, 606] width 93 height 16
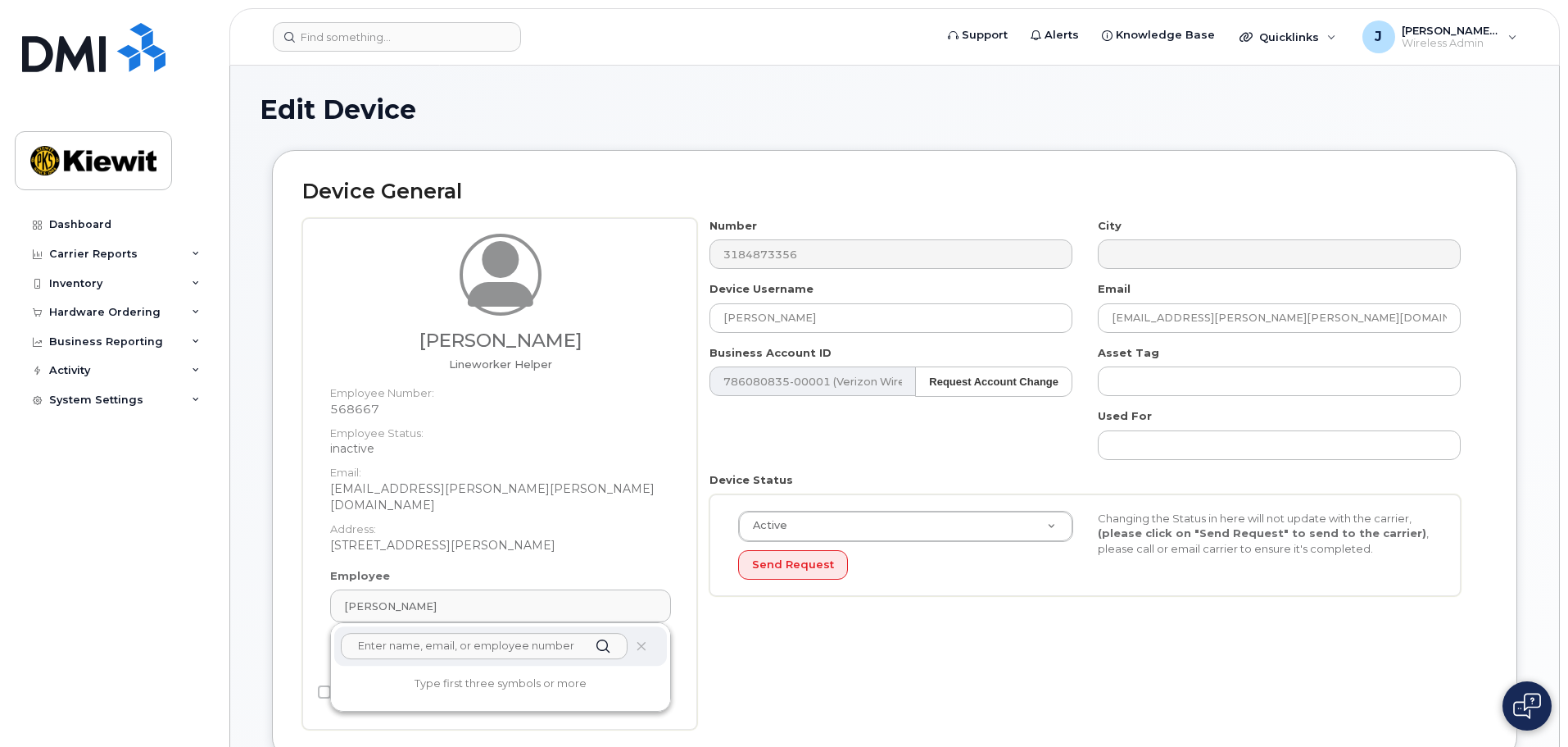
click at [431, 633] on input "text" at bounding box center [483, 646] width 287 height 26
paste input "572575"
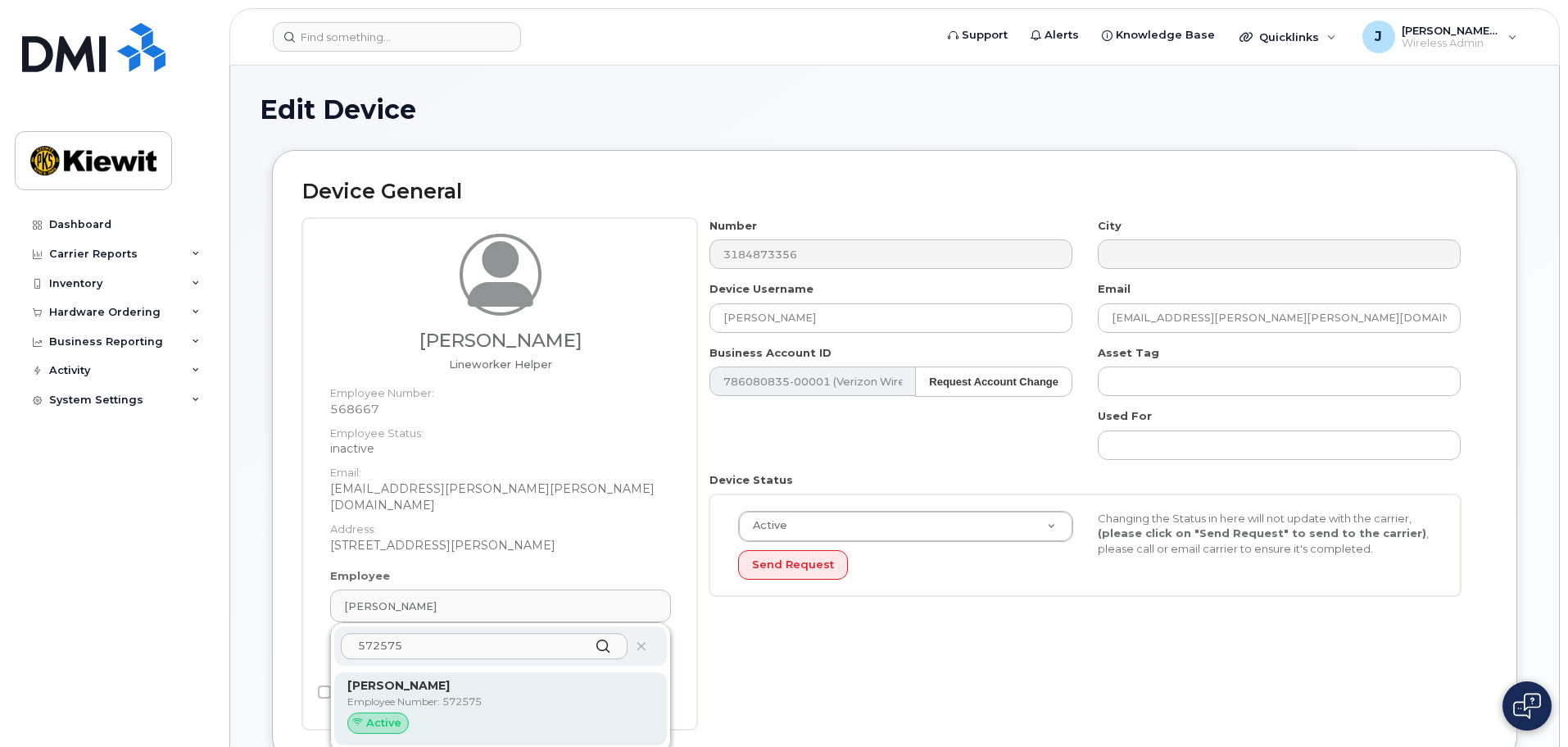
type input "572575"
click at [462, 694] on div "Jana Duncan Employee Number: 572575 Active" at bounding box center [500, 708] width 306 height 63
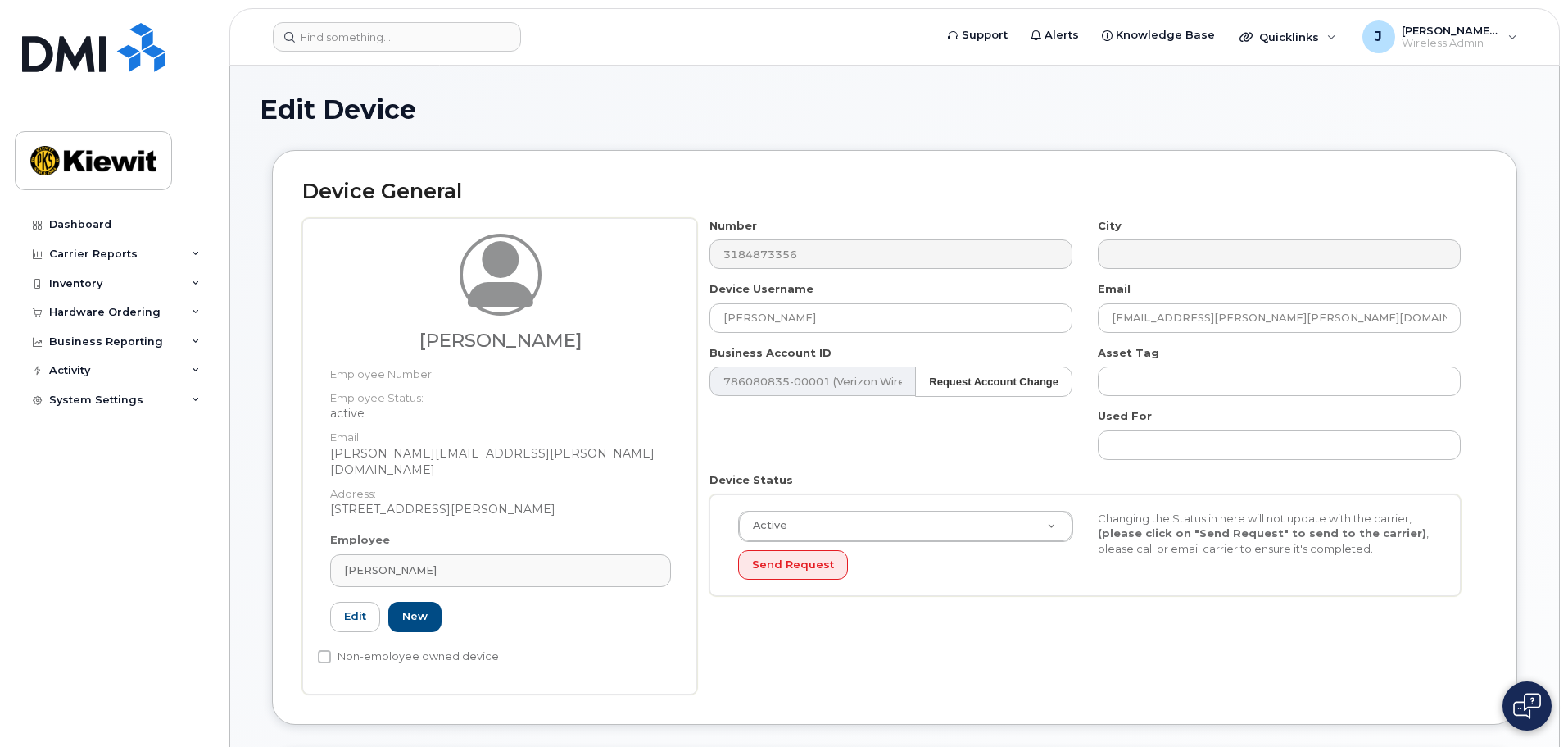
type input "572575"
type input "Jana Duncan"
type input "jana.duncan@1884lineco.com"
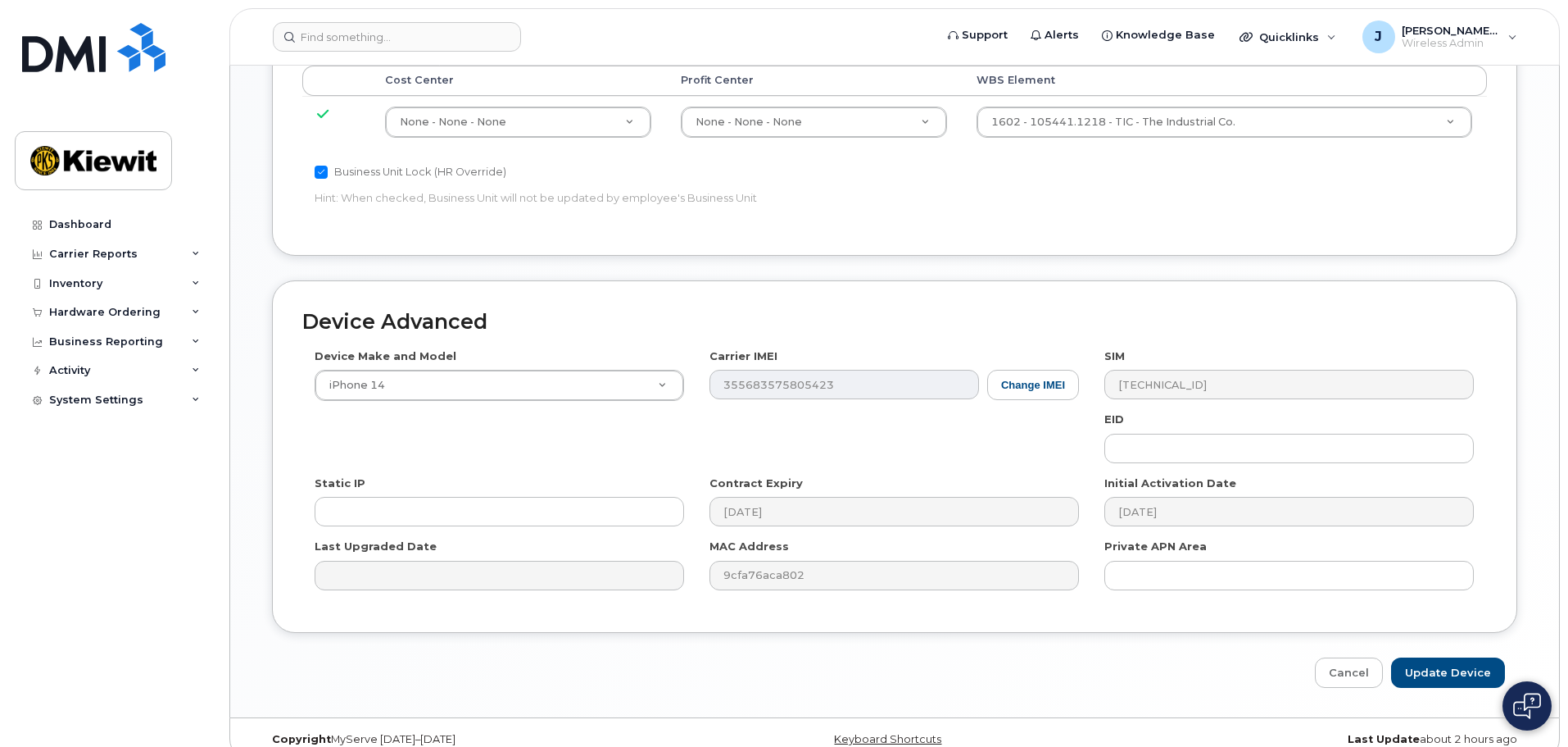
scroll to position [902, 0]
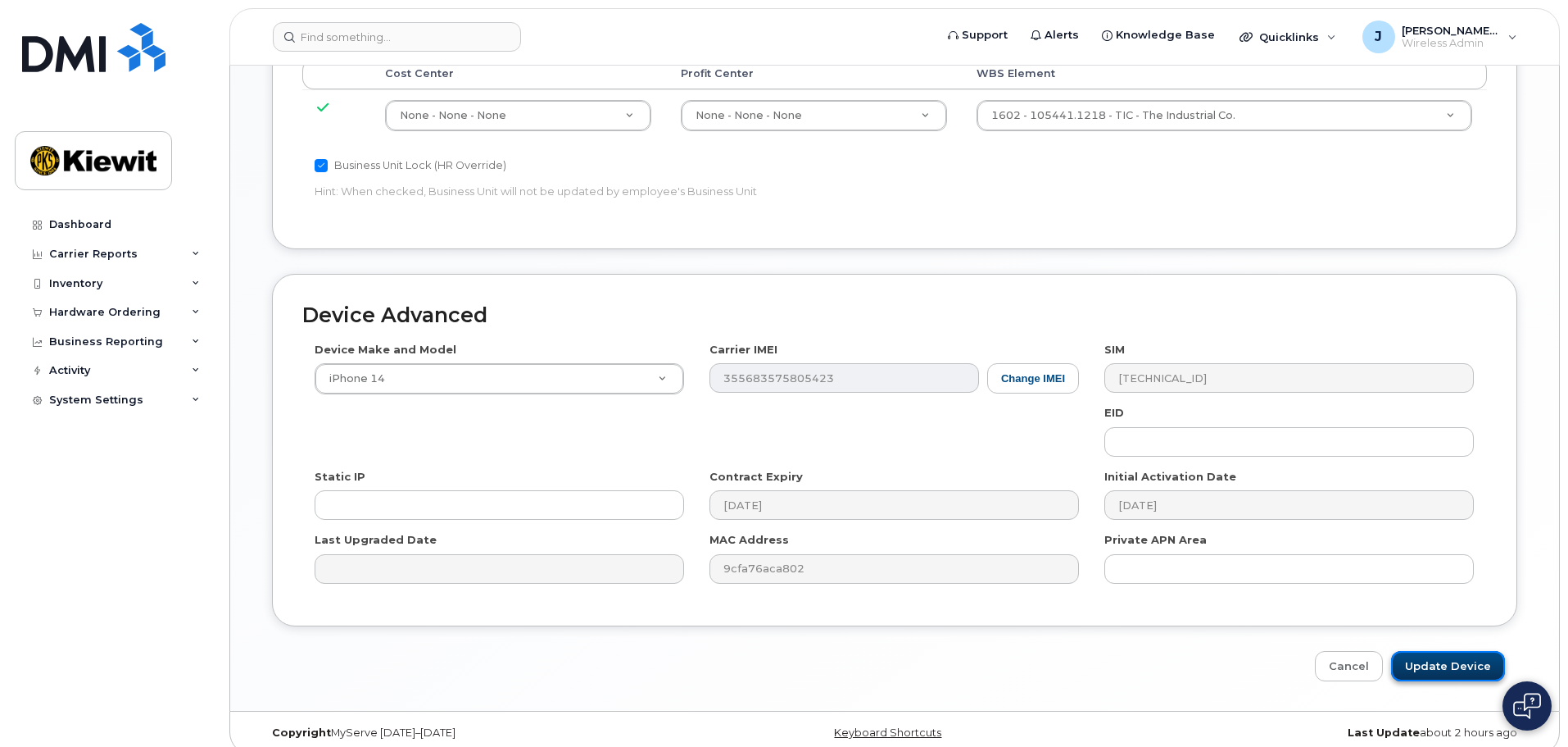
click at [1459, 653] on input "Update Device" at bounding box center [1448, 665] width 114 height 31
type input "Saving..."
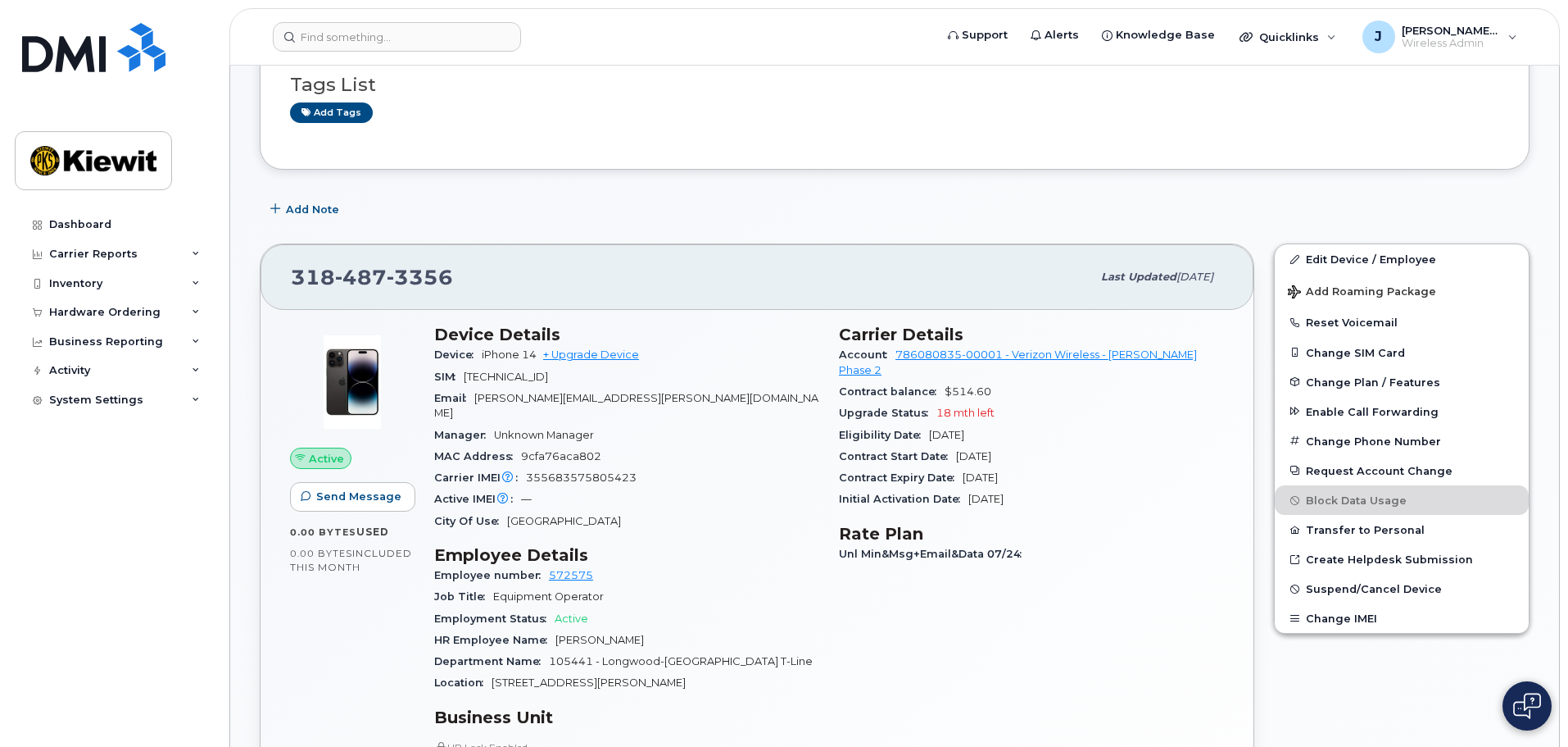
scroll to position [164, 0]
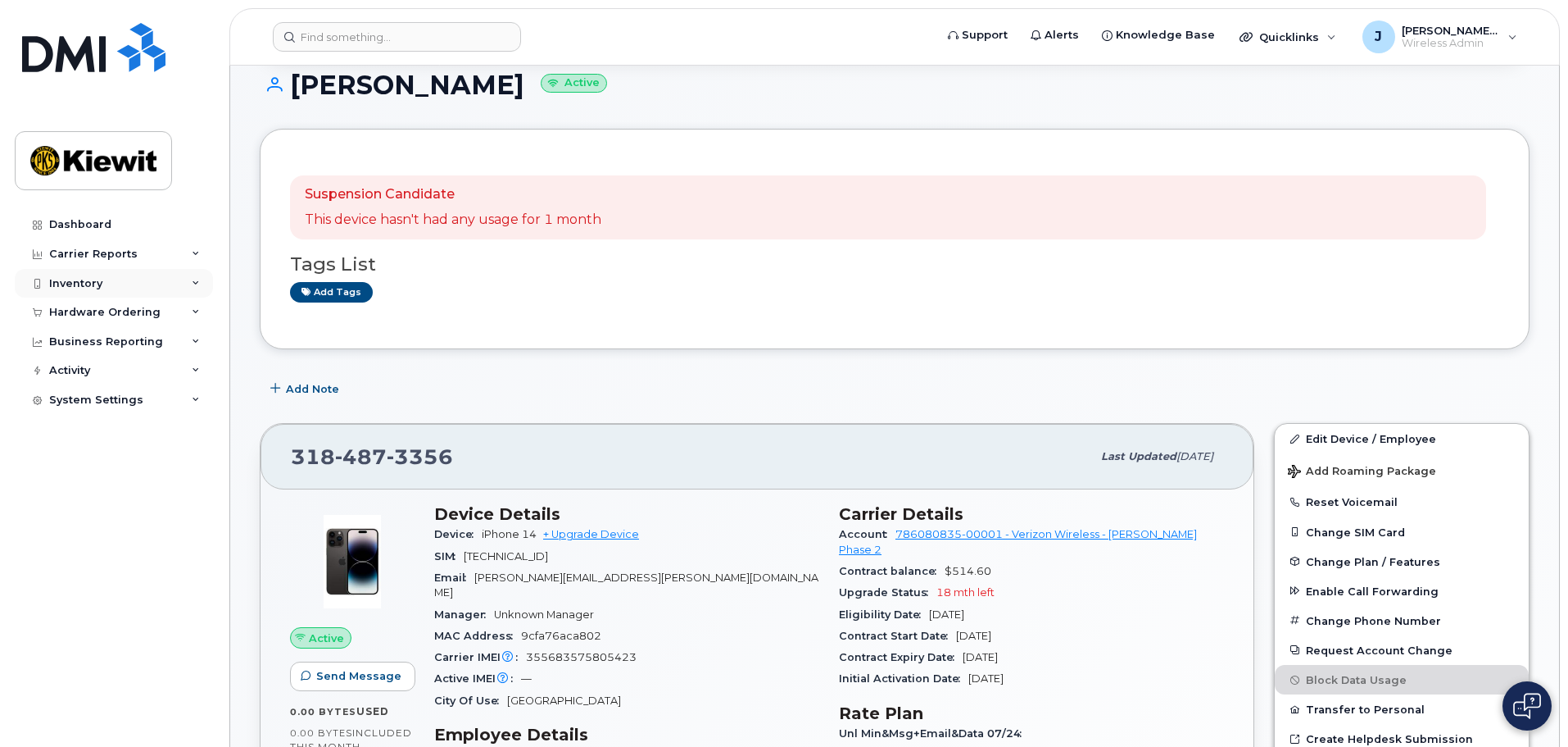
click at [172, 280] on div "Inventory" at bounding box center [114, 284] width 199 height 30
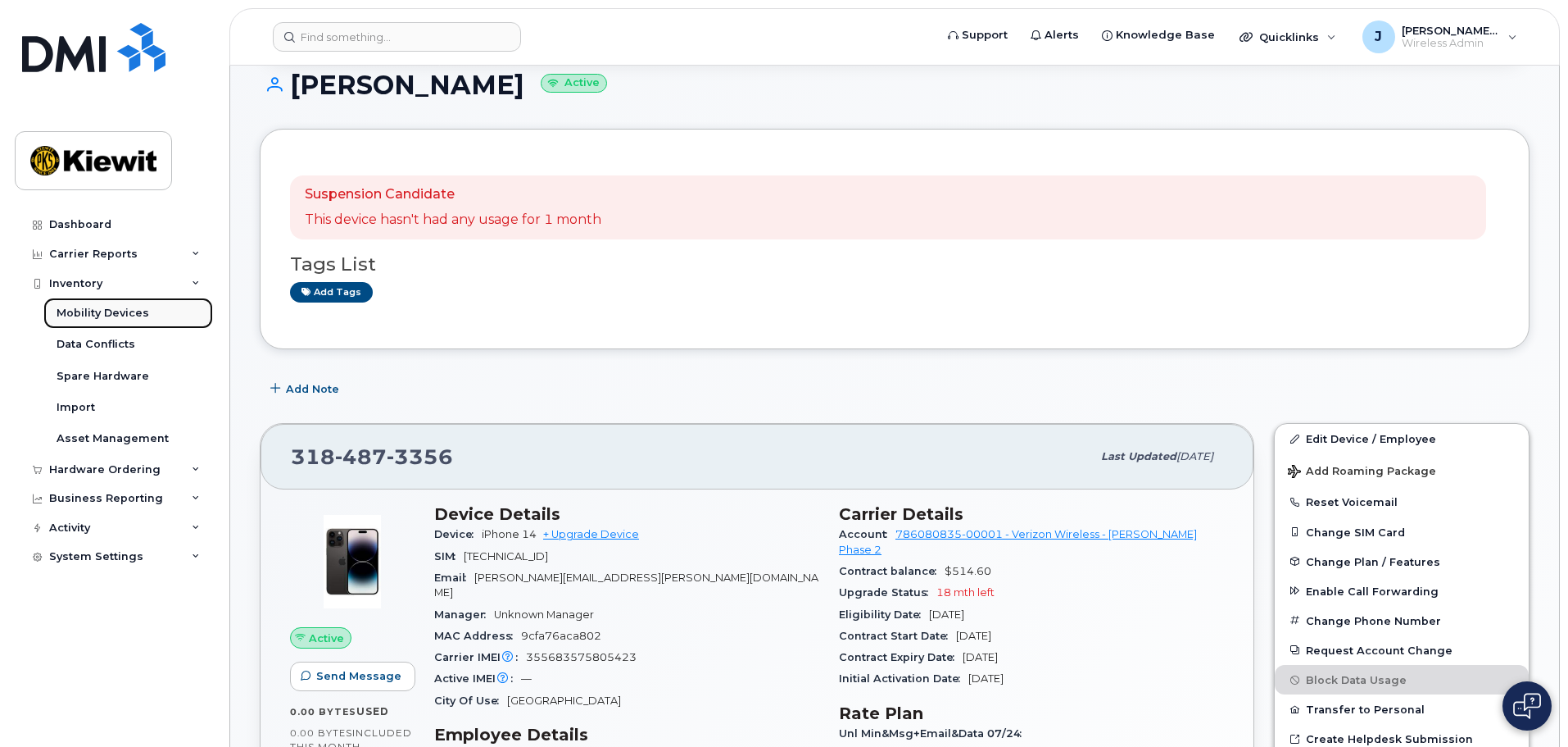
click at [155, 318] on link "Mobility Devices" at bounding box center [128, 314] width 170 height 32
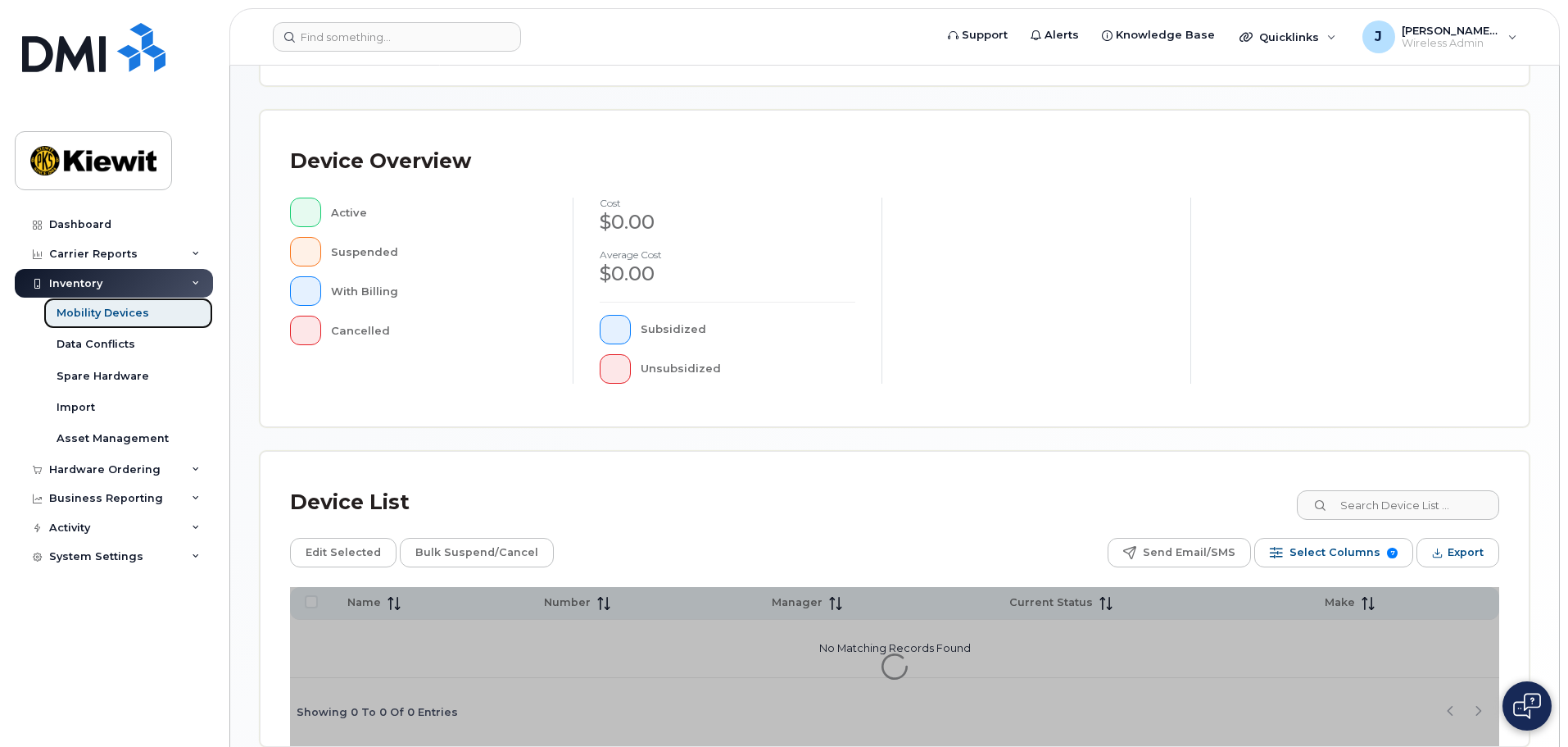
scroll to position [410, 0]
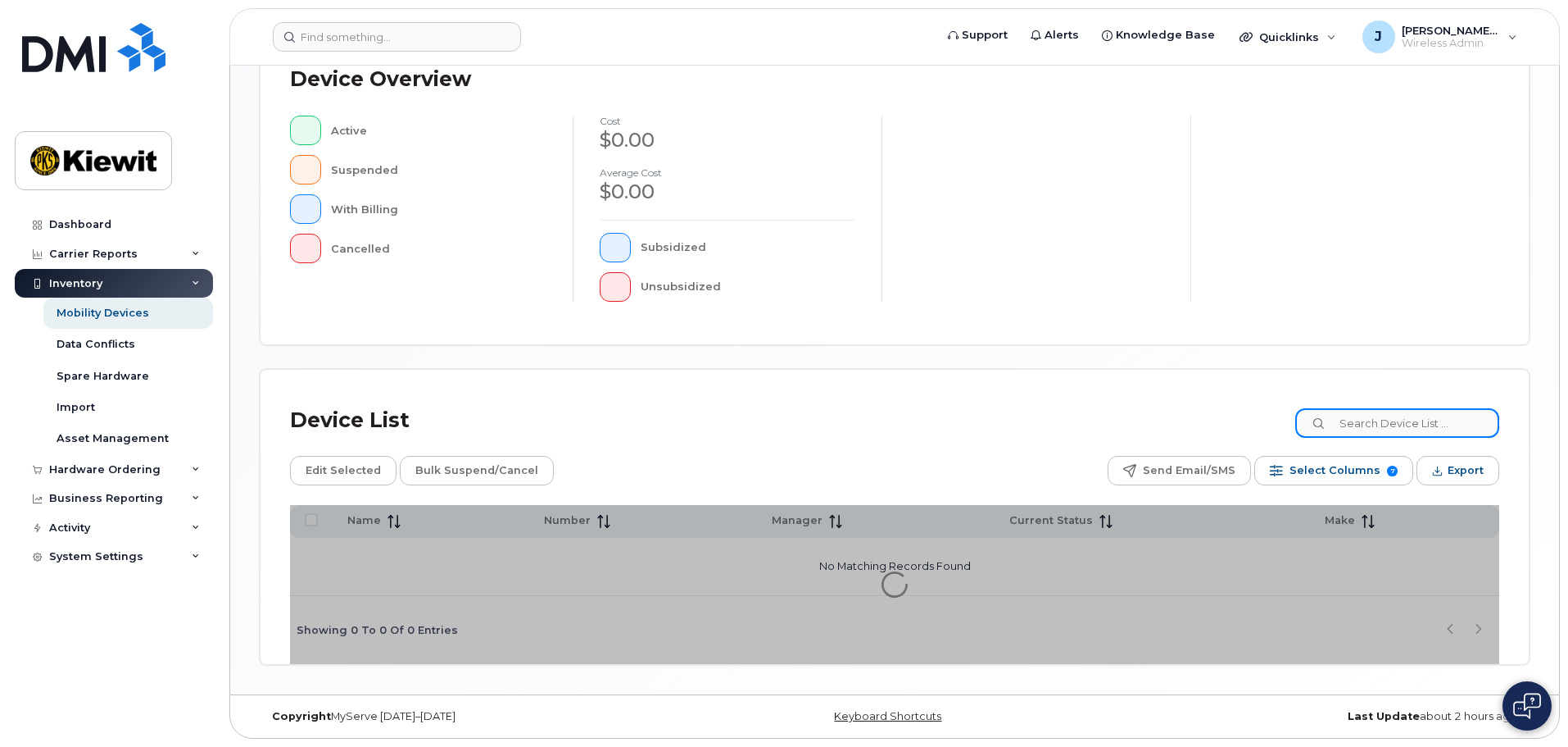
click at [1344, 435] on input at bounding box center [1397, 423] width 204 height 30
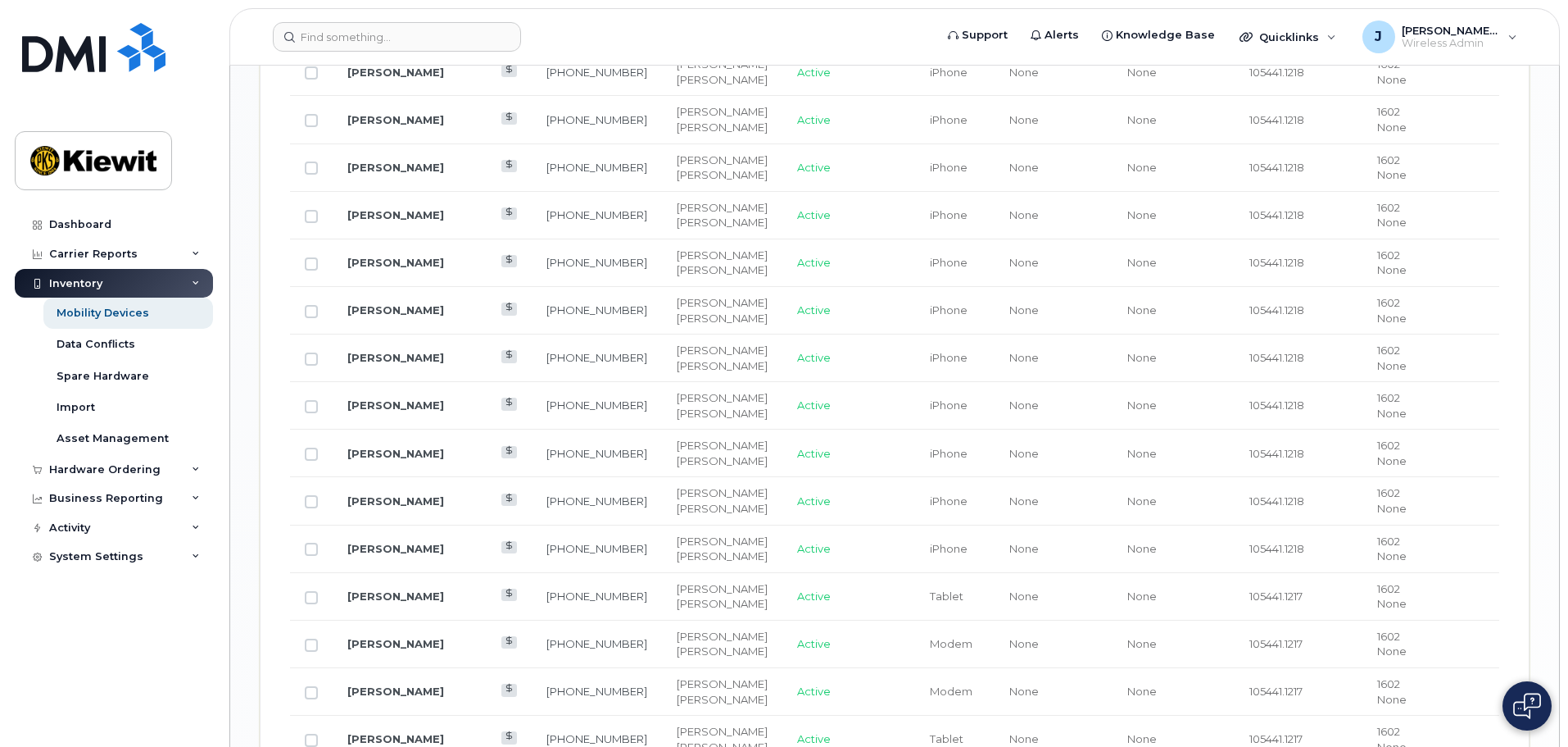
scroll to position [1885, 0]
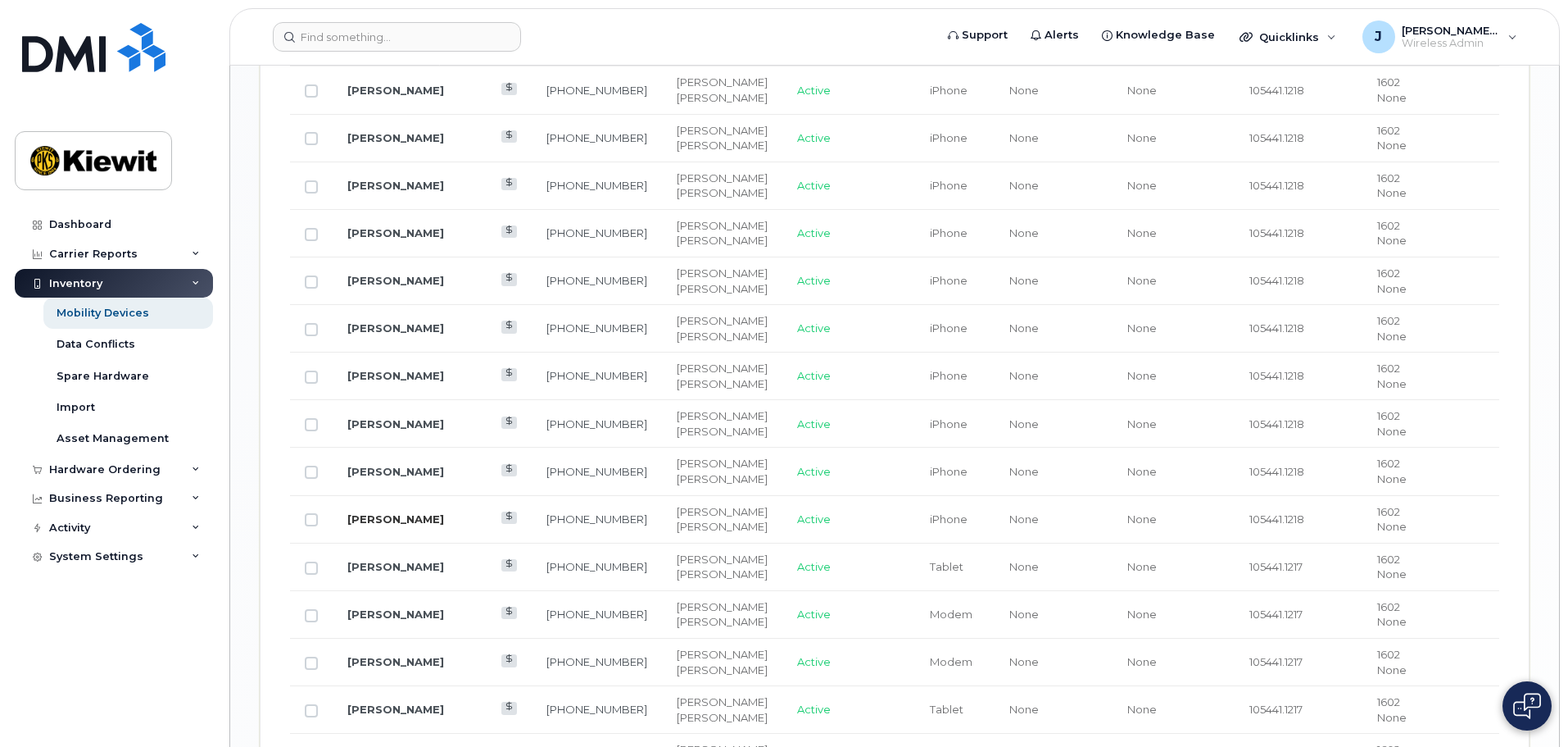
type input "105441"
click at [400, 512] on link "[PERSON_NAME]" at bounding box center [395, 519] width 96 height 13
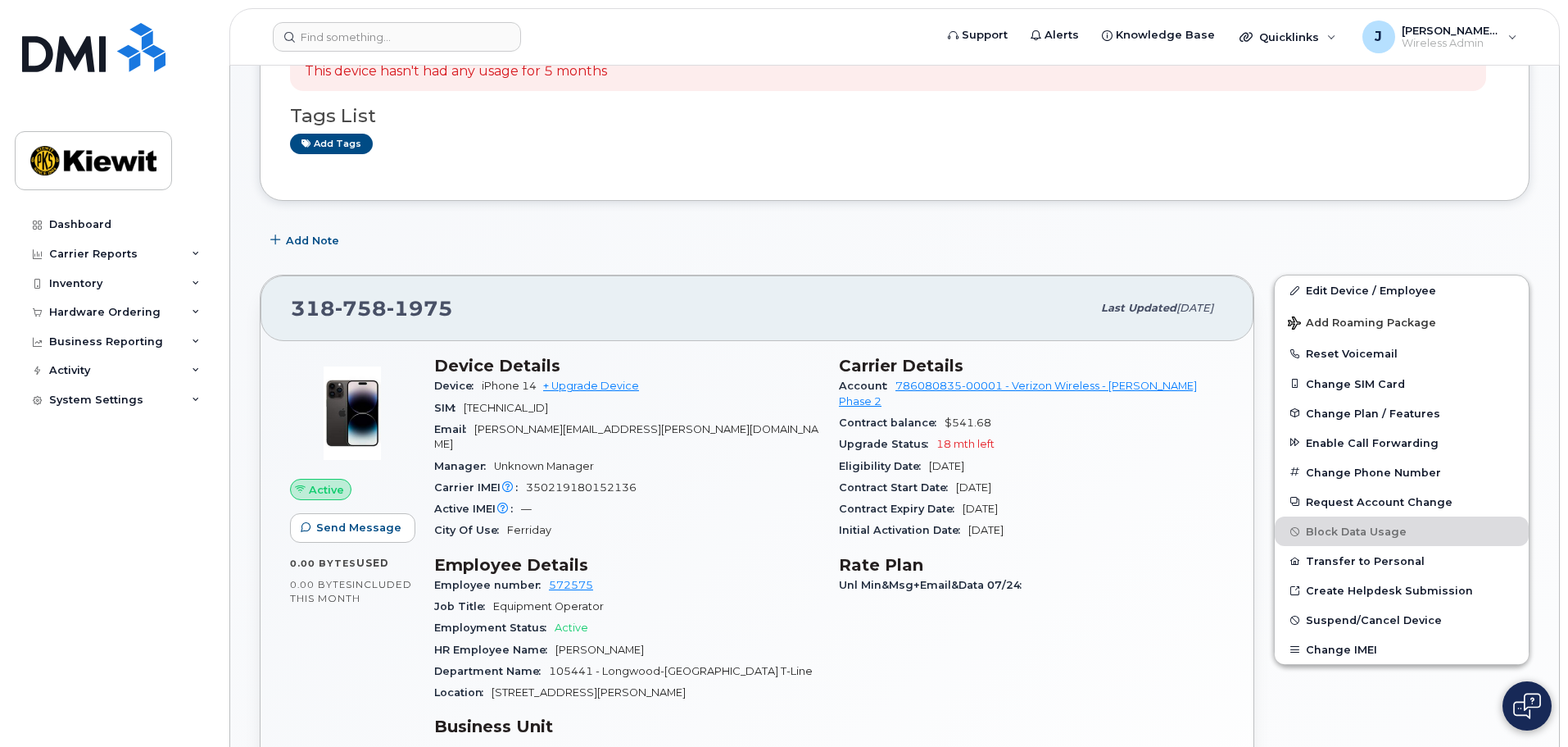
scroll to position [328, 0]
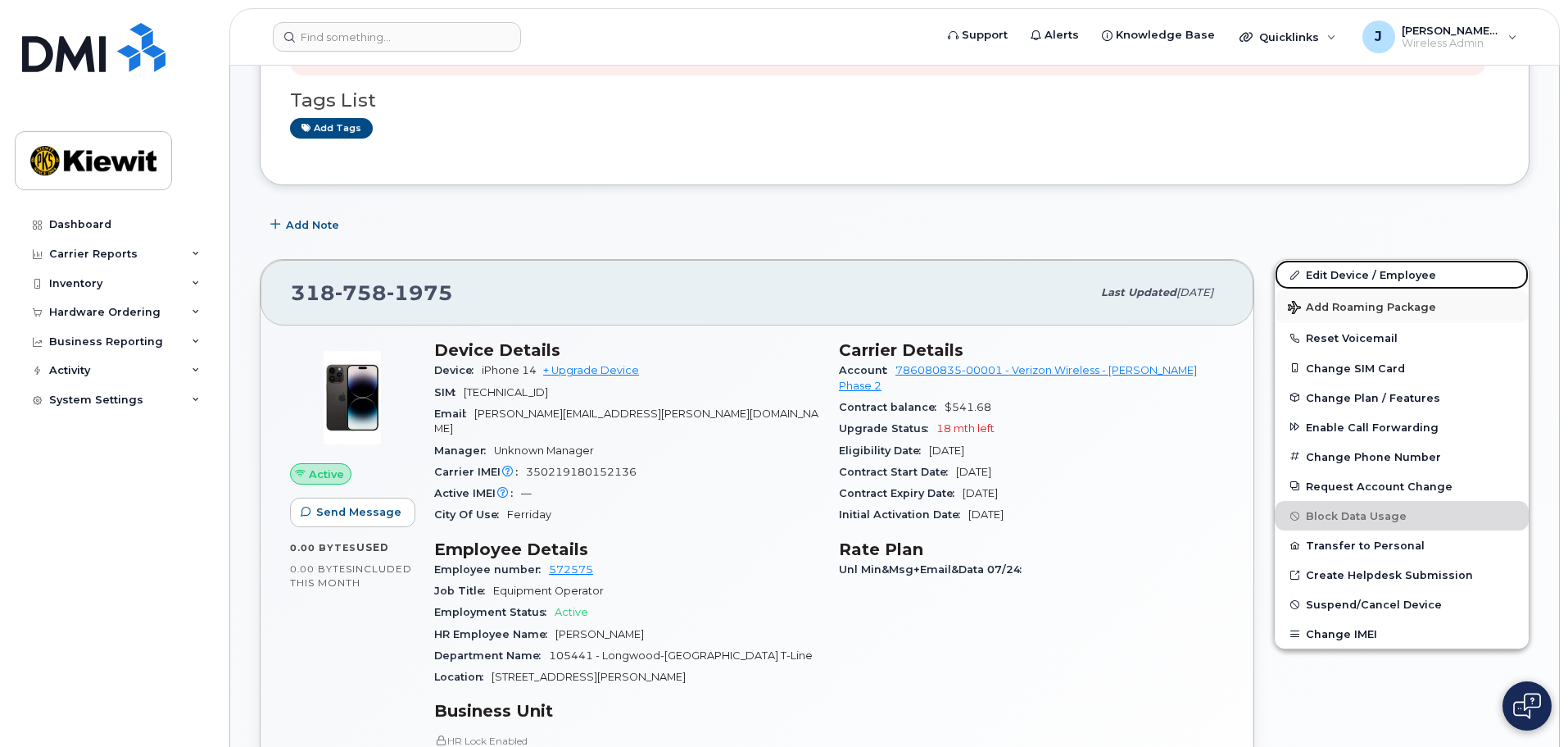
drag, startPoint x: 1419, startPoint y: 281, endPoint x: 1370, endPoint y: 295, distance: 51.0
click at [1419, 281] on link "Edit Device / Employee" at bounding box center [1402, 275] width 254 height 30
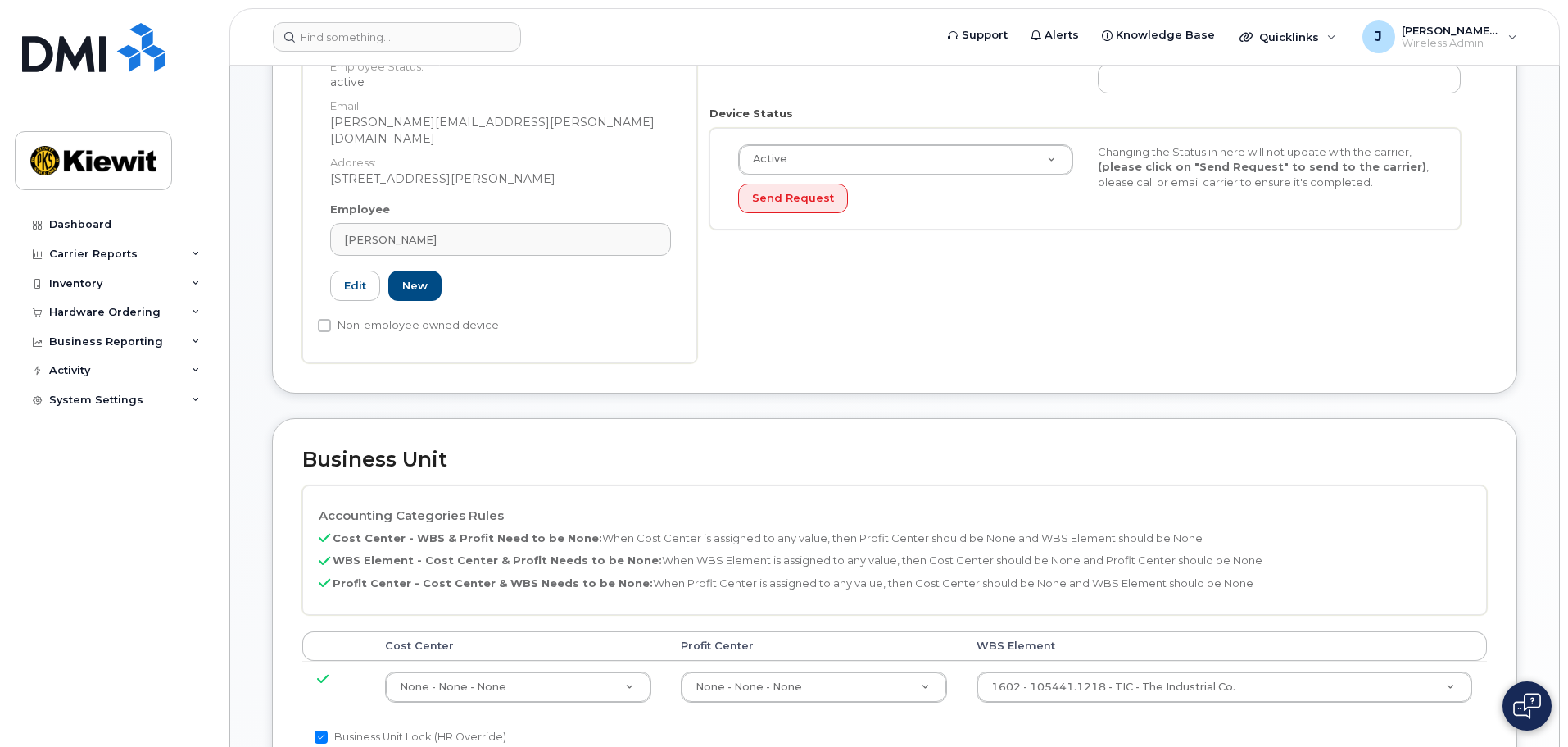
scroll to position [118, 0]
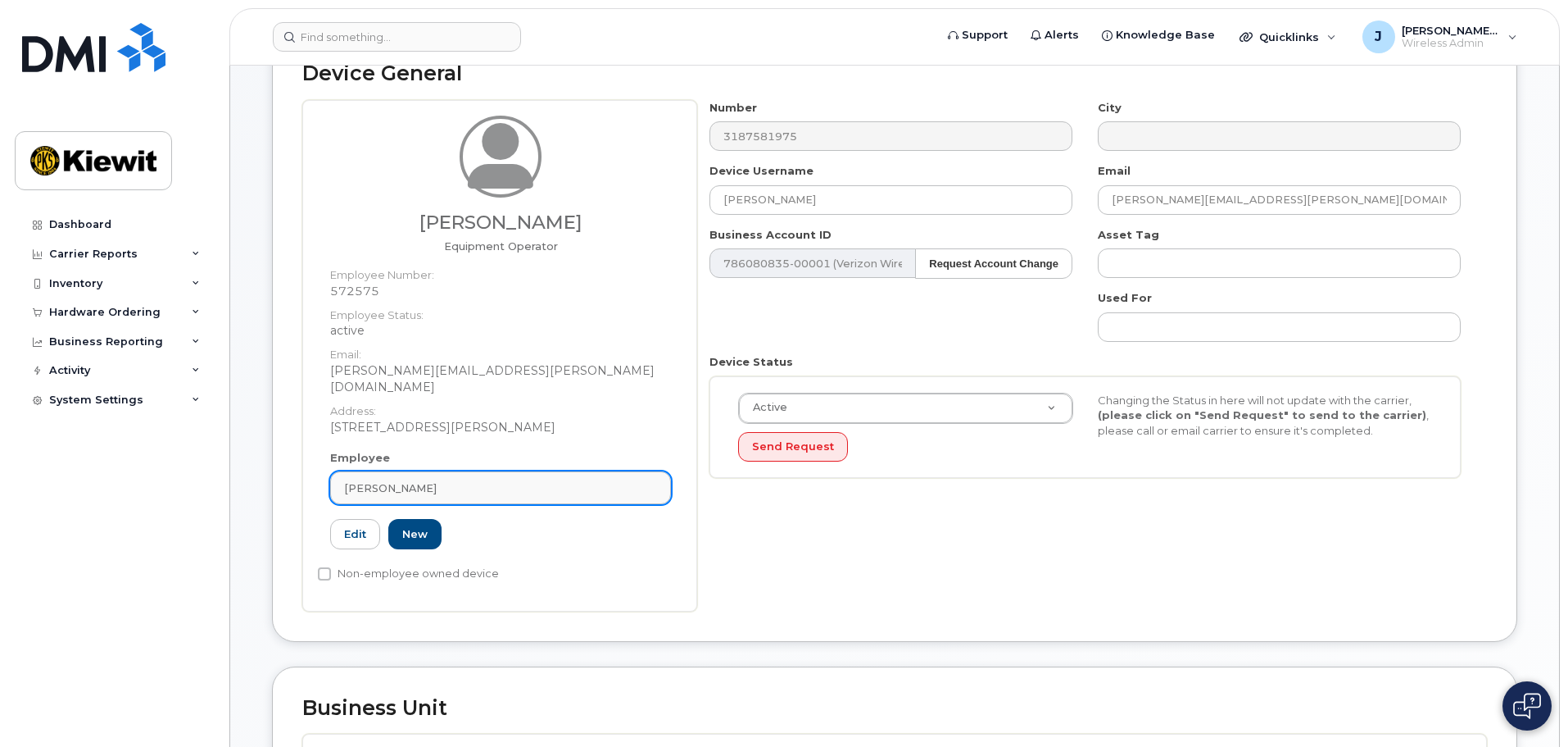
click at [452, 471] on link "[PERSON_NAME]" at bounding box center [500, 487] width 341 height 32
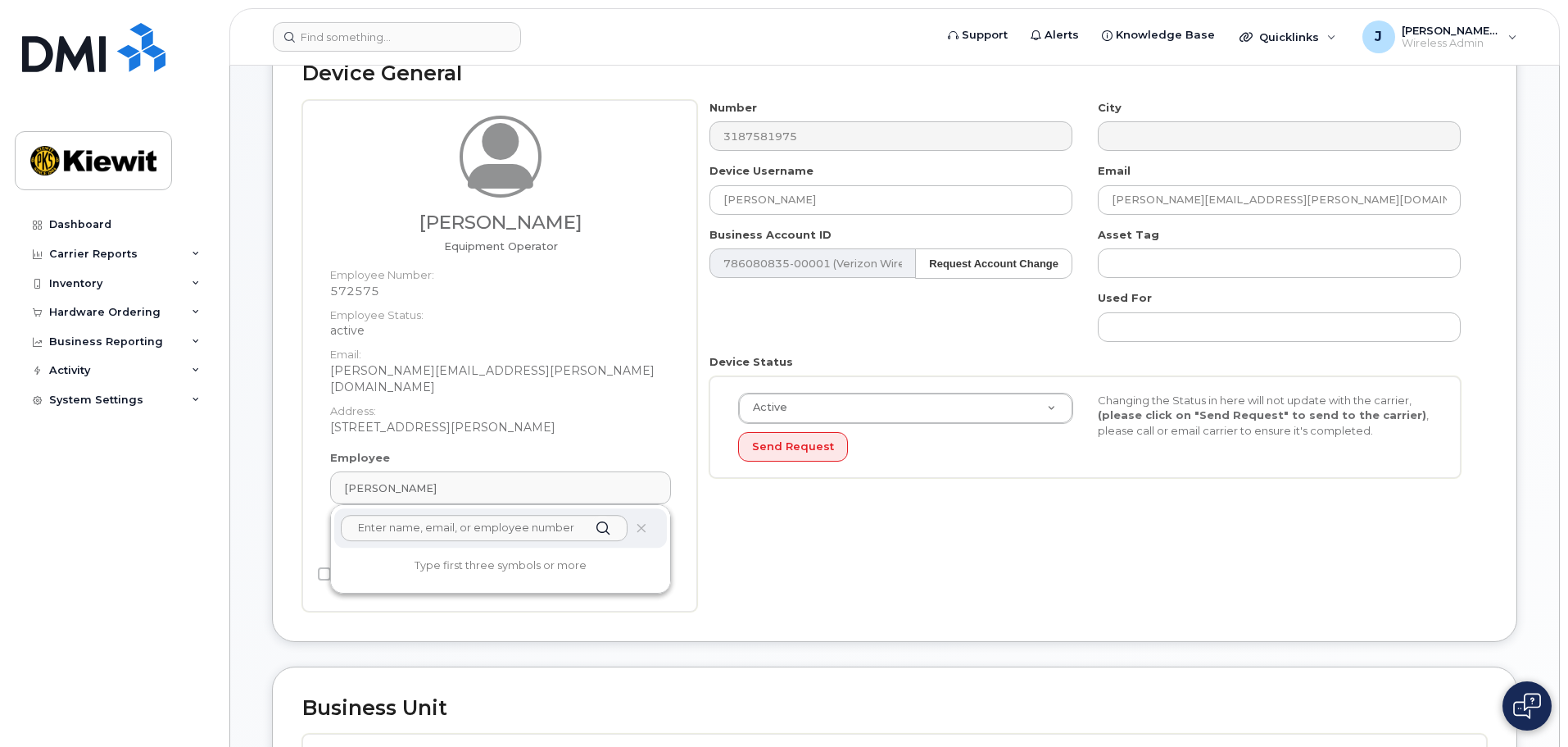
click at [697, 540] on div "[PERSON_NAME] Equipment Operator Employee Number: 572575 Employee Status: activ…" at bounding box center [894, 355] width 1185 height 511
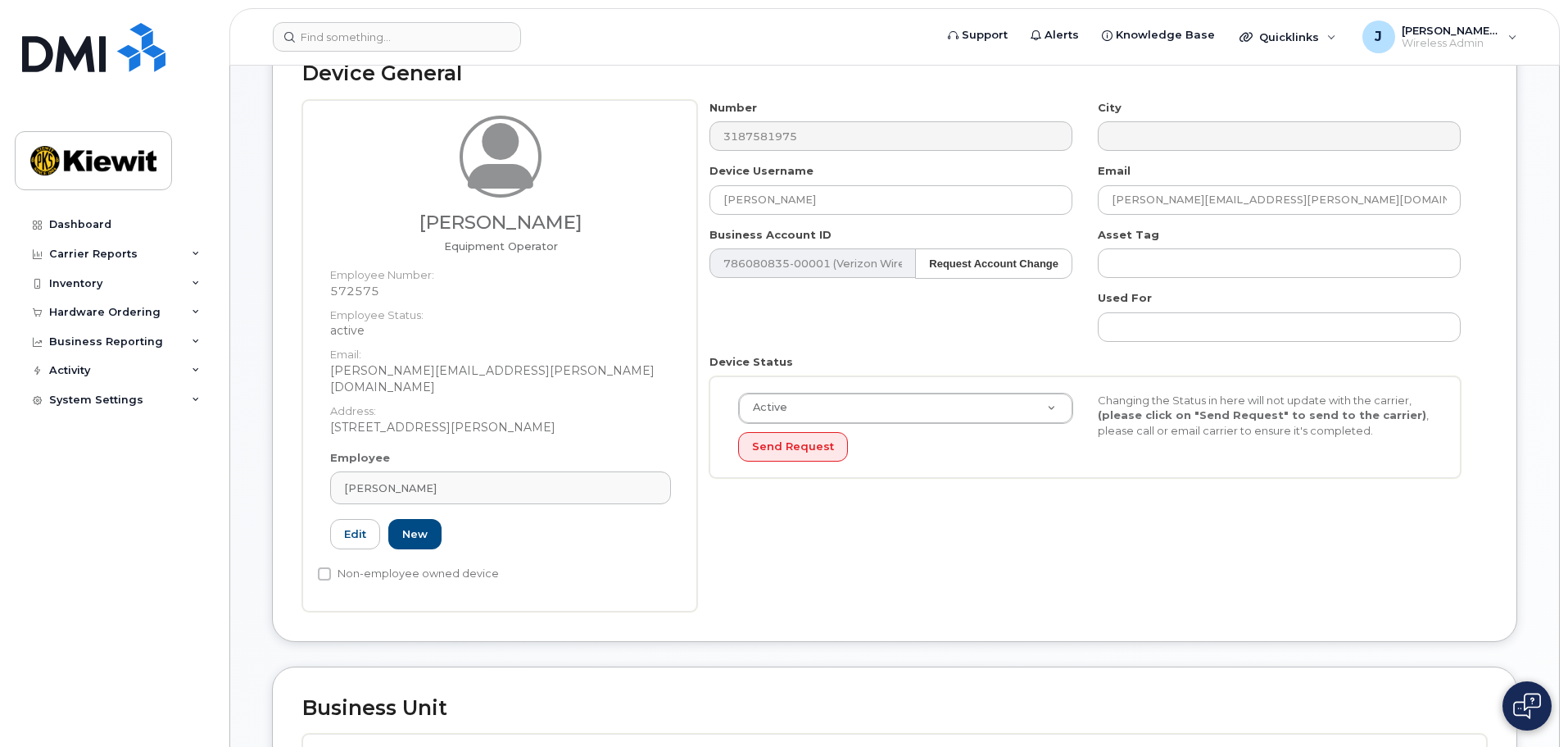
click at [707, 584] on div "Number 3187581975 City Device Username [PERSON_NAME] Email [PERSON_NAME][EMAIL_…" at bounding box center [1092, 355] width 790 height 511
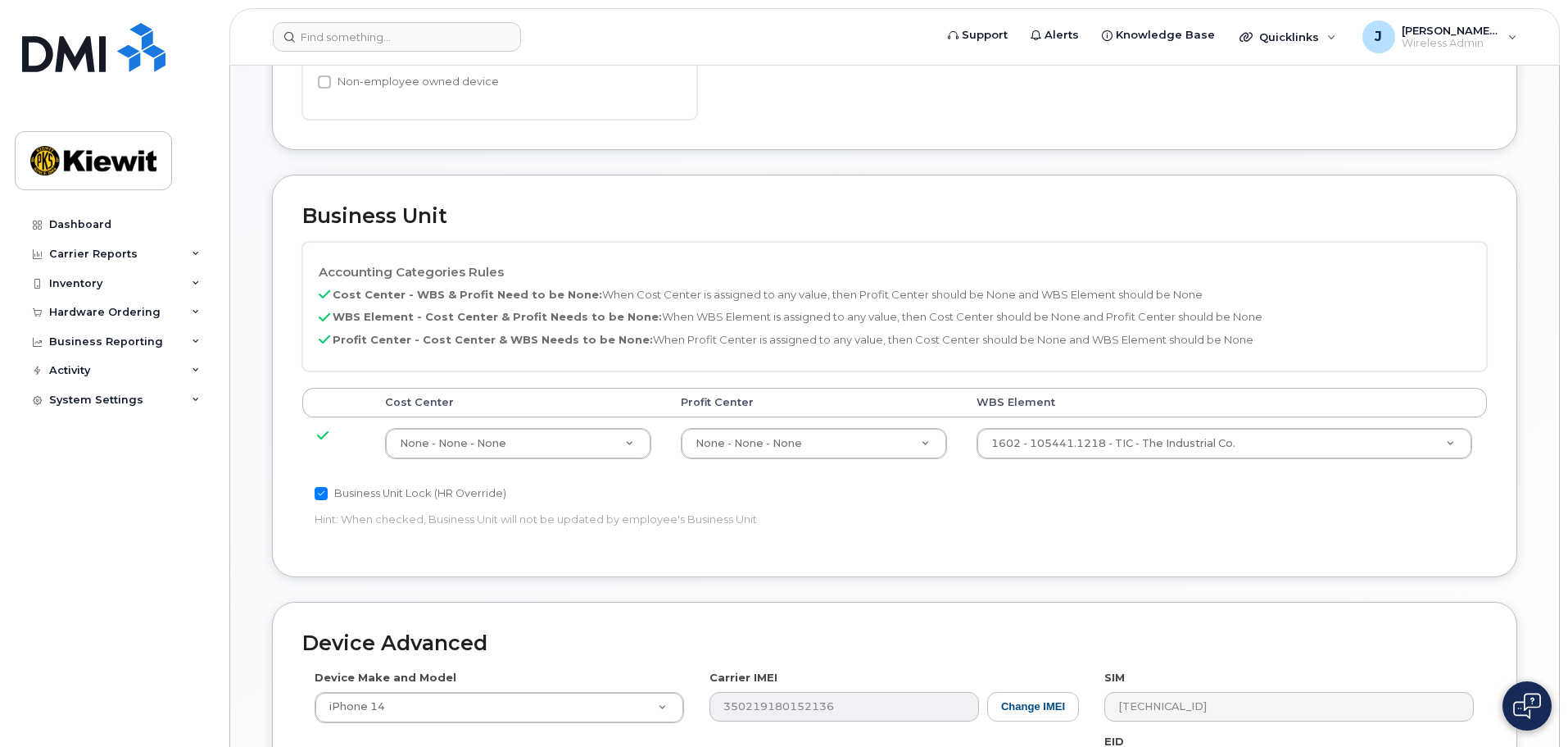
scroll to position [856, 0]
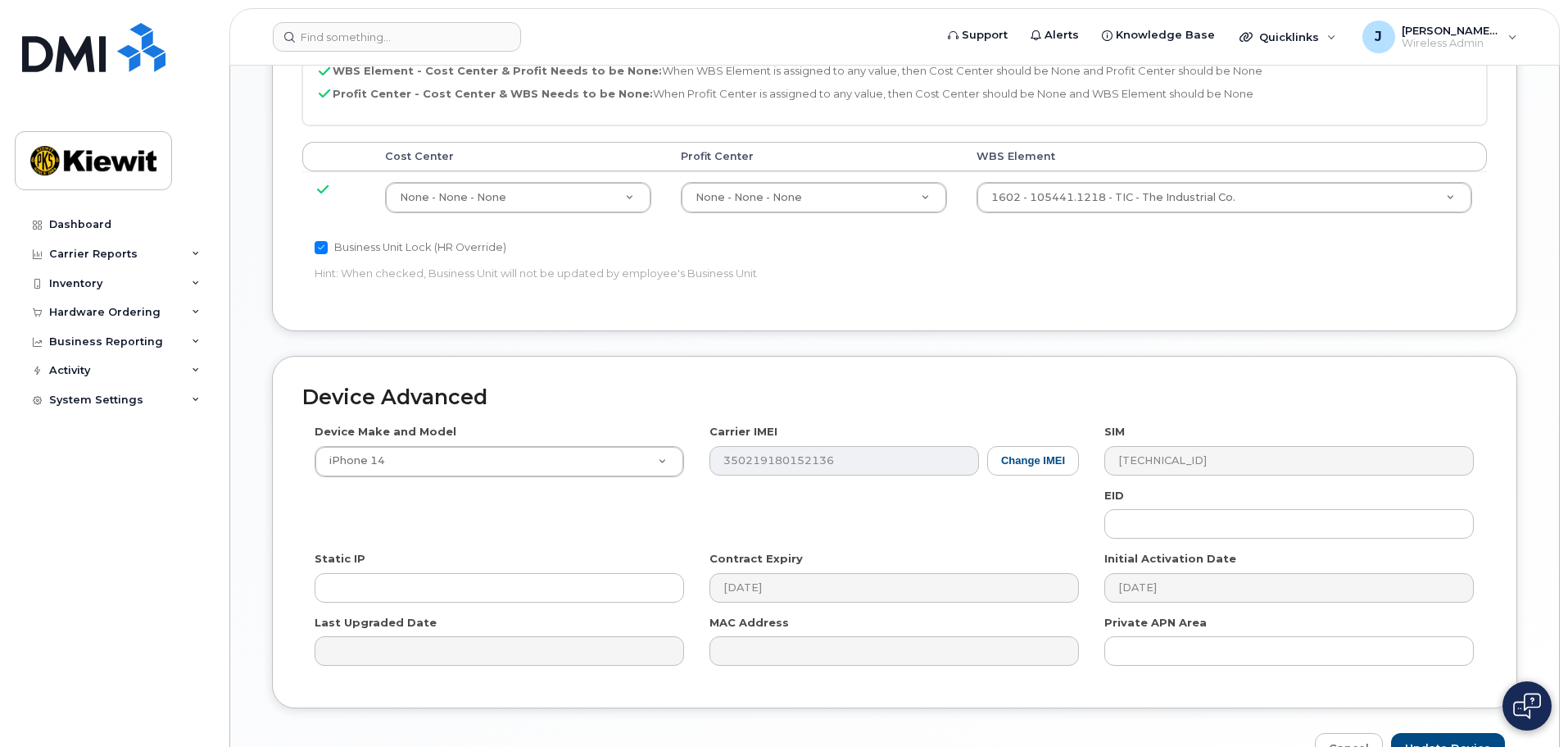
click at [718, 518] on div "Device Make and Model iPhone 14 Android TCL 502 Watch Apple Watch S9 41mm Andro…" at bounding box center [894, 551] width 1185 height 254
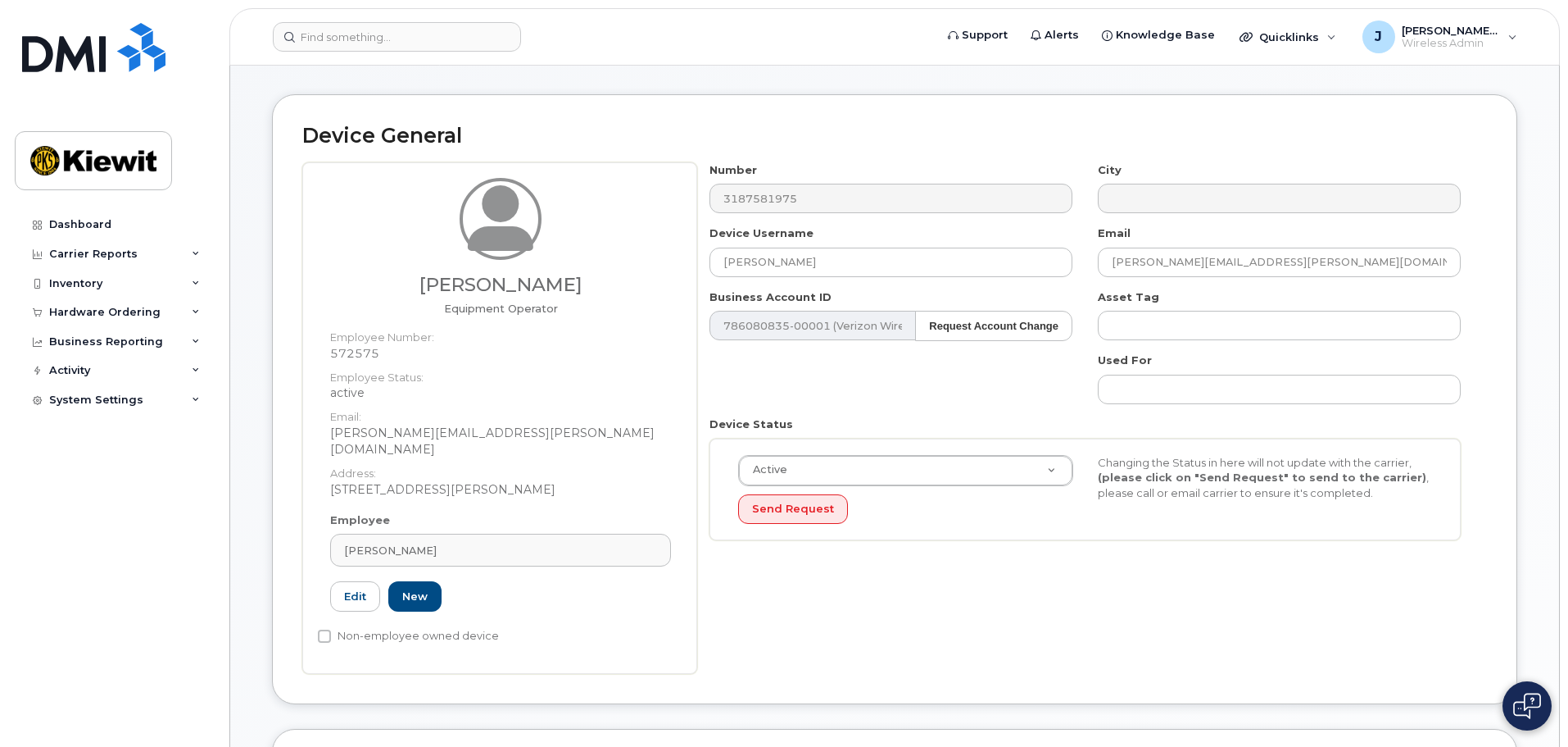
scroll to position [0, 0]
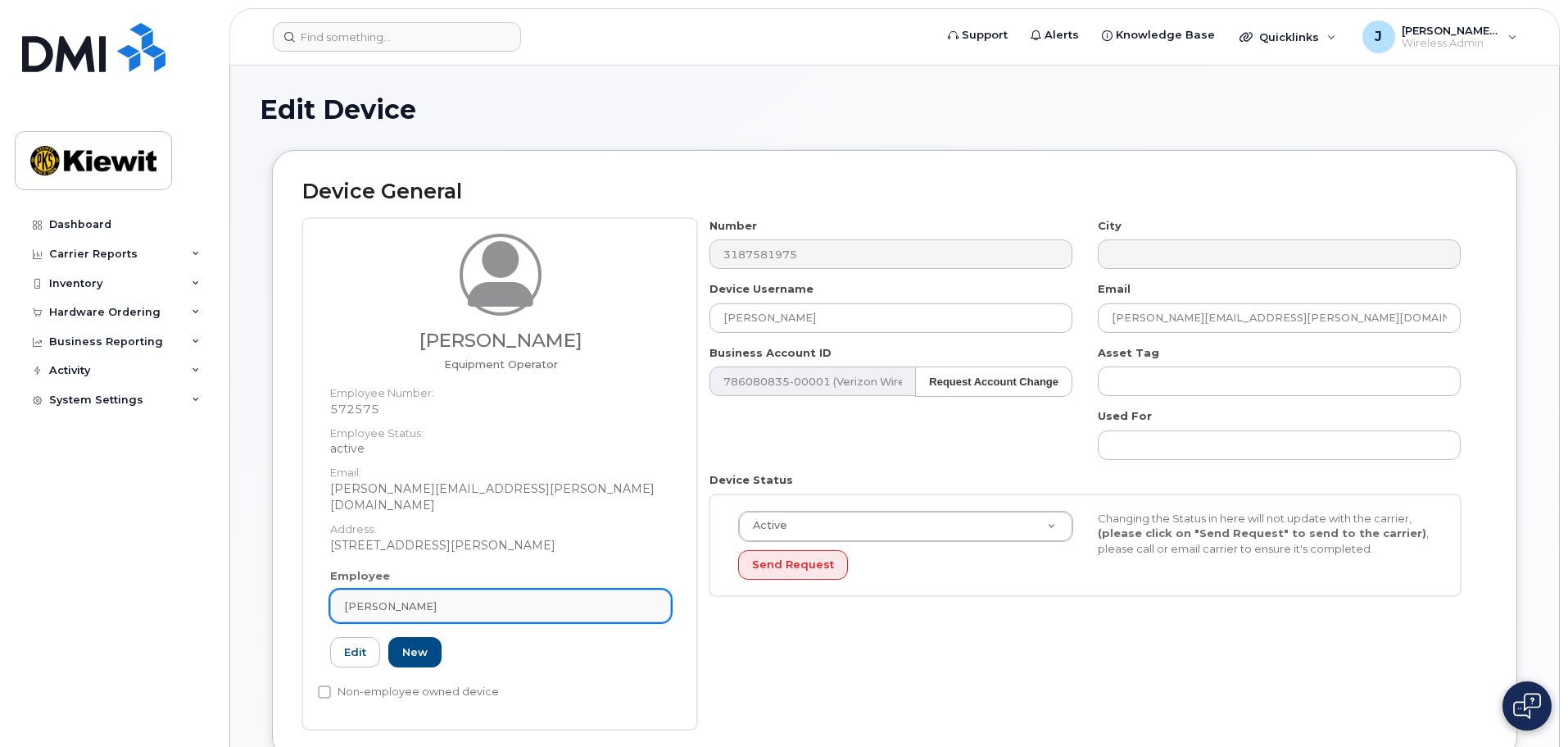
click at [518, 599] on div "[PERSON_NAME]" at bounding box center [500, 606] width 313 height 16
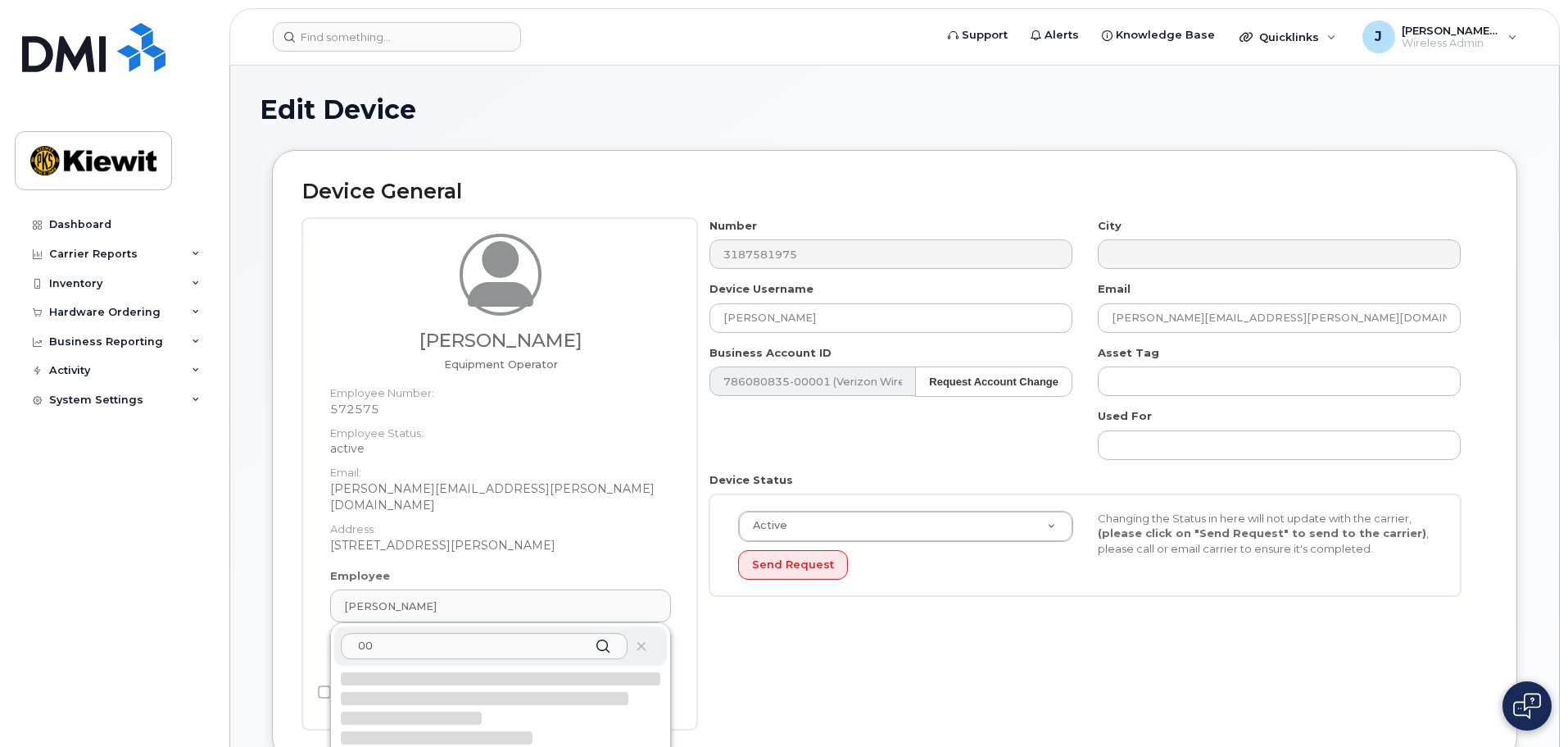
type input "0"
type input "567273"
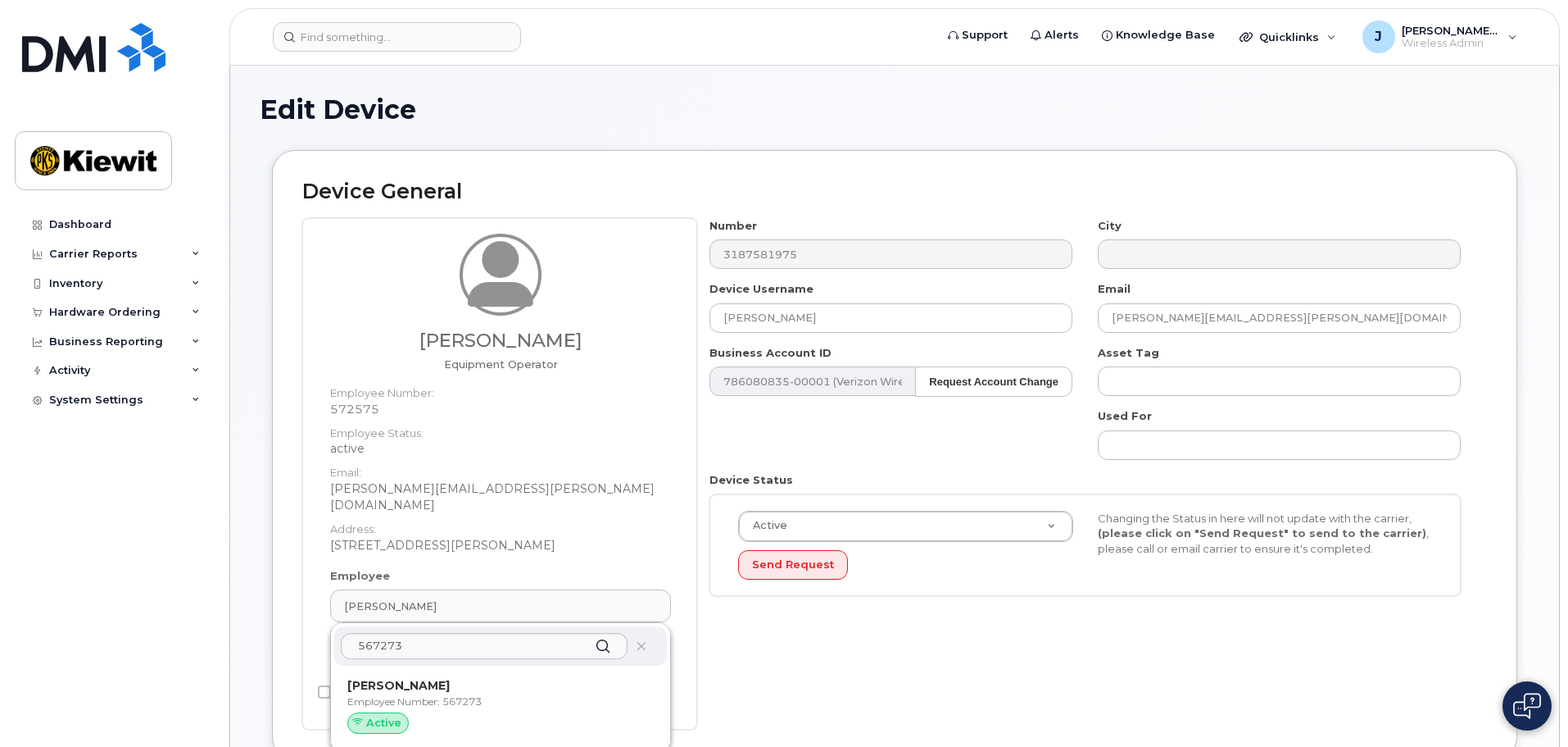
click at [495, 694] on p "Employee Number: 567273" at bounding box center [500, 702] width 306 height 15
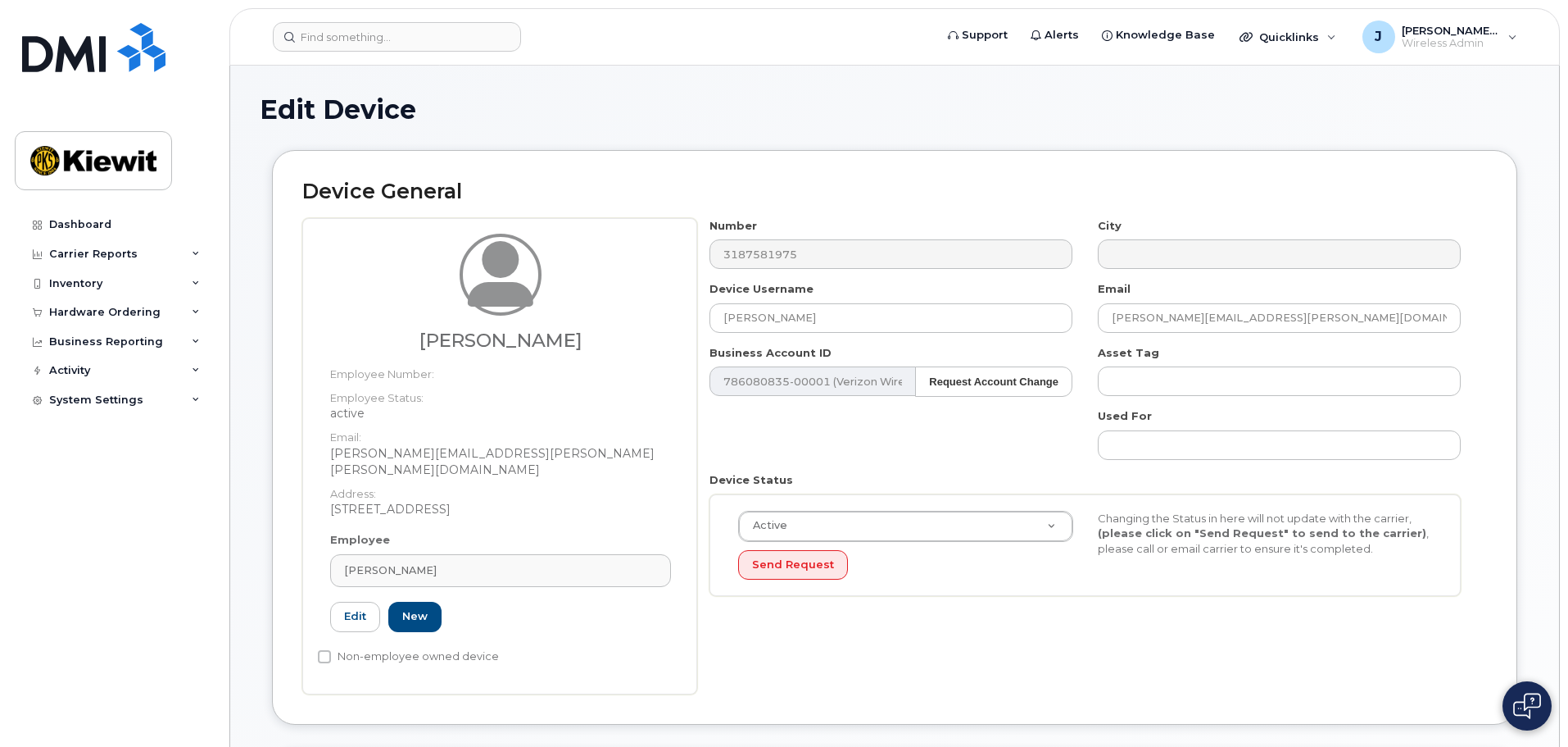
type input "567273"
type input "[PERSON_NAME]"
type input "[PERSON_NAME][EMAIL_ADDRESS][PERSON_NAME][PERSON_NAME][DOMAIN_NAME]"
drag, startPoint x: 866, startPoint y: 312, endPoint x: 684, endPoint y: 295, distance: 182.8
click at [684, 295] on div "Jamison Goldapp Employee Number: Employee Status: active Email: JAMISON.GOLDAPP…" at bounding box center [894, 456] width 1185 height 476
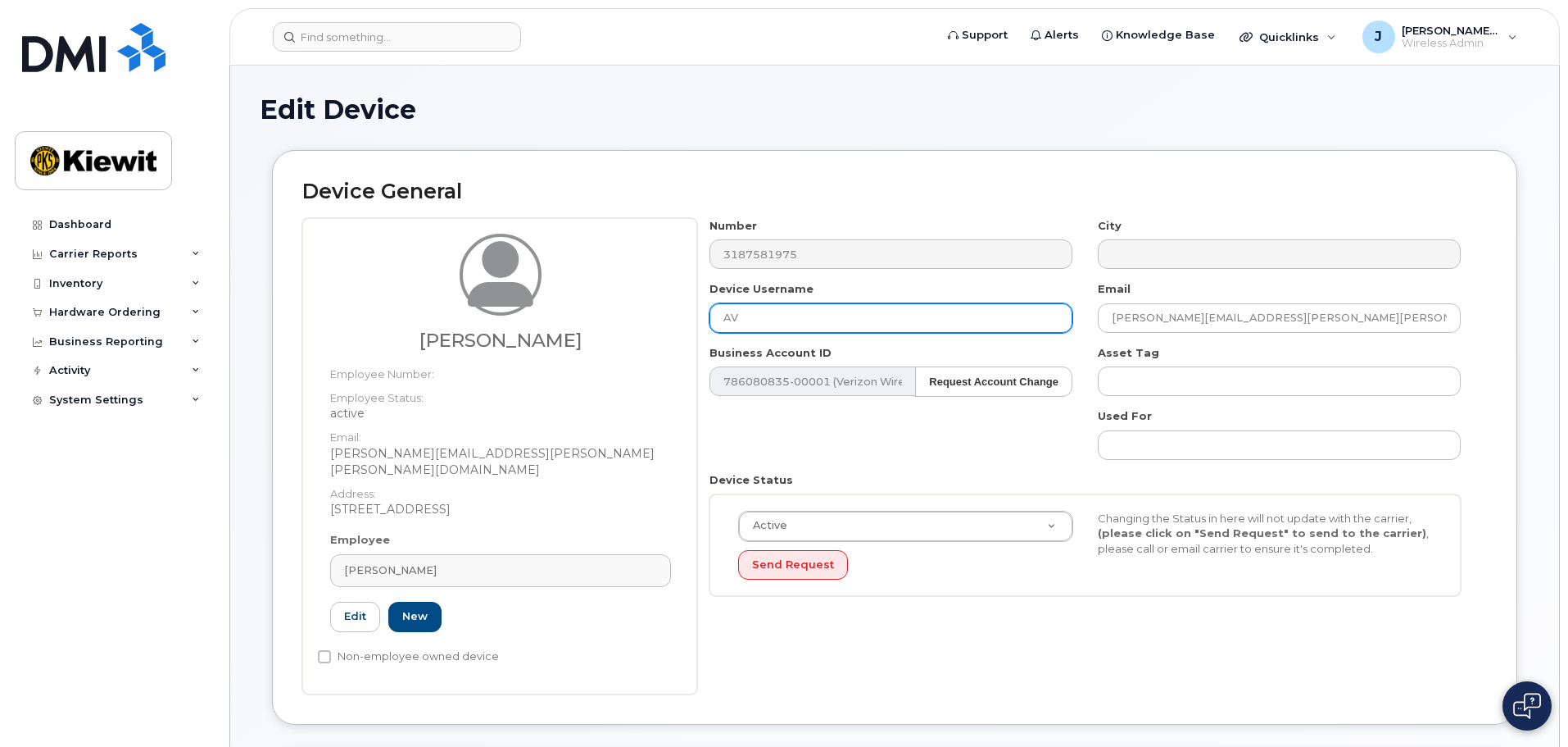
type input "AV"
click at [800, 457] on div "Number 3187581975 City Device Username AV Email jamison.goldapp@kiewit.com Busi…" at bounding box center [1086, 413] width 777 height 391
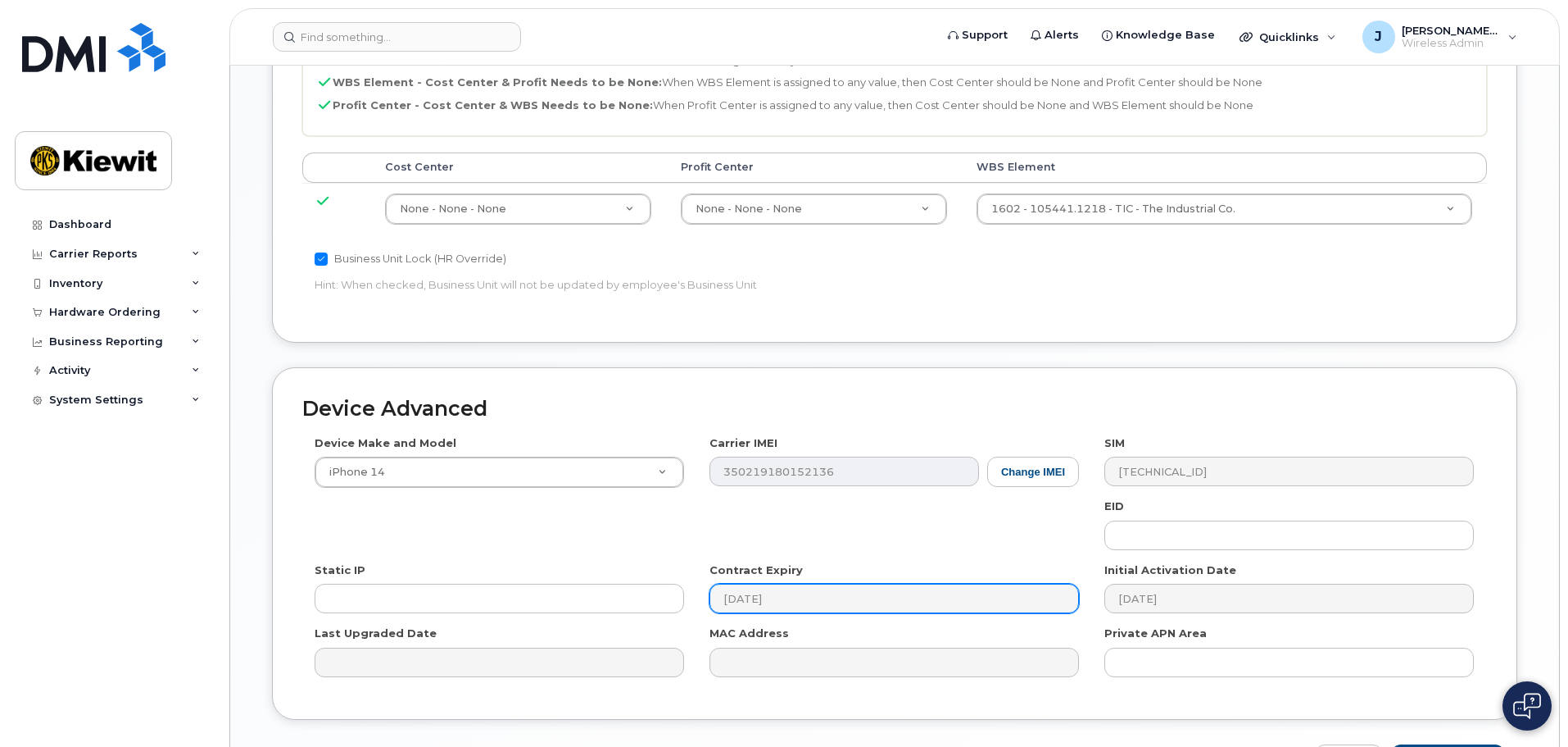
scroll to position [902, 0]
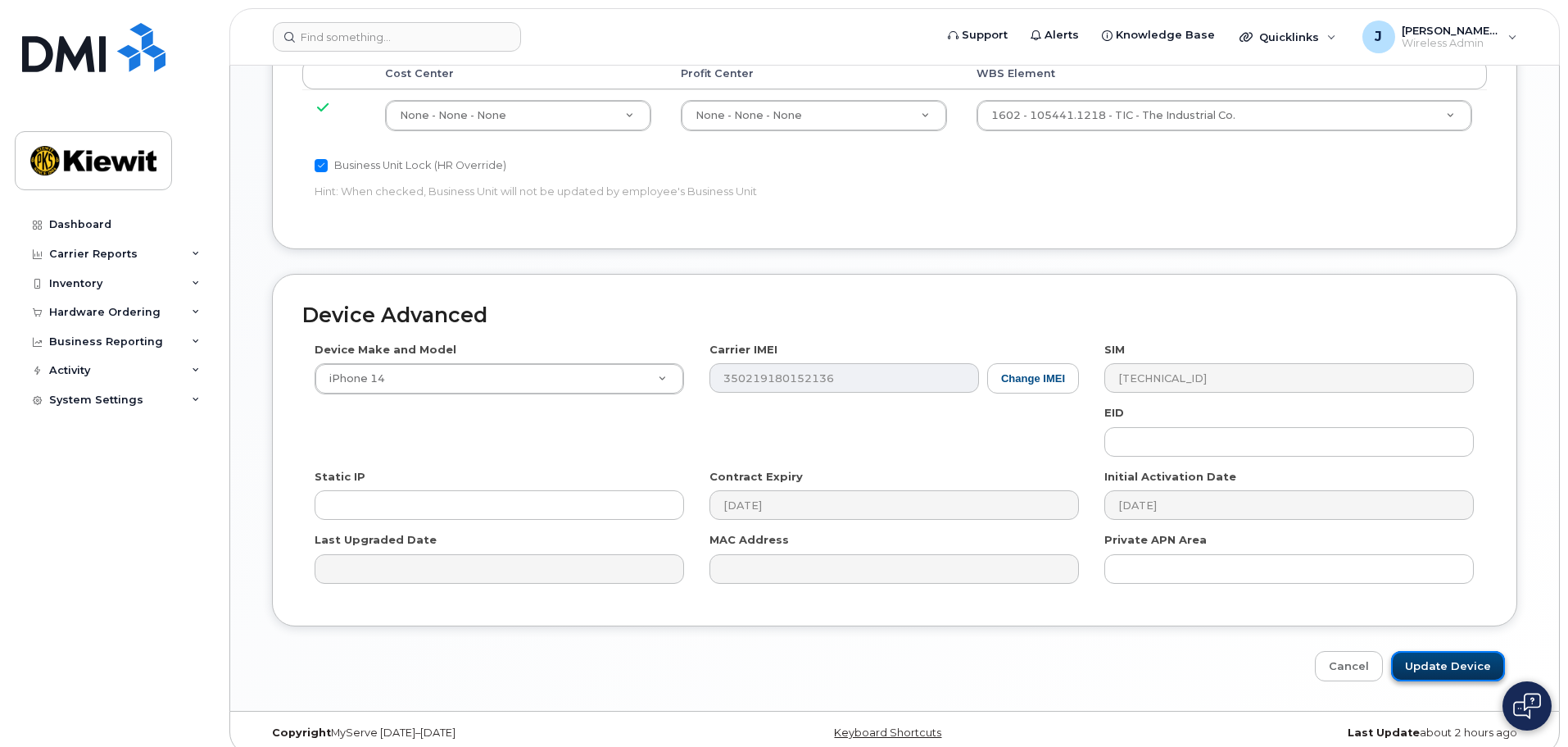
click at [1469, 654] on input "Update Device" at bounding box center [1448, 665] width 114 height 31
type input "Saving..."
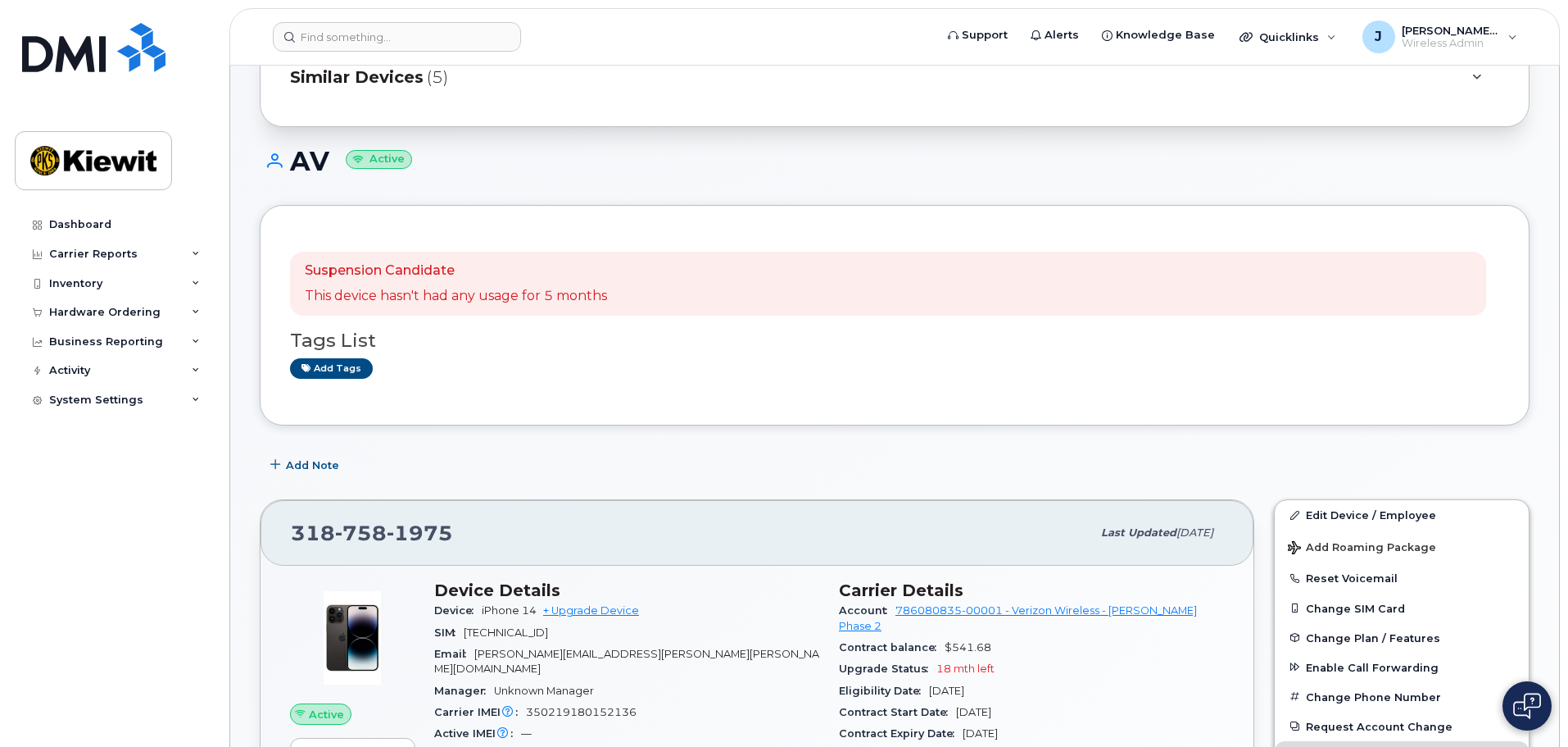
scroll to position [246, 0]
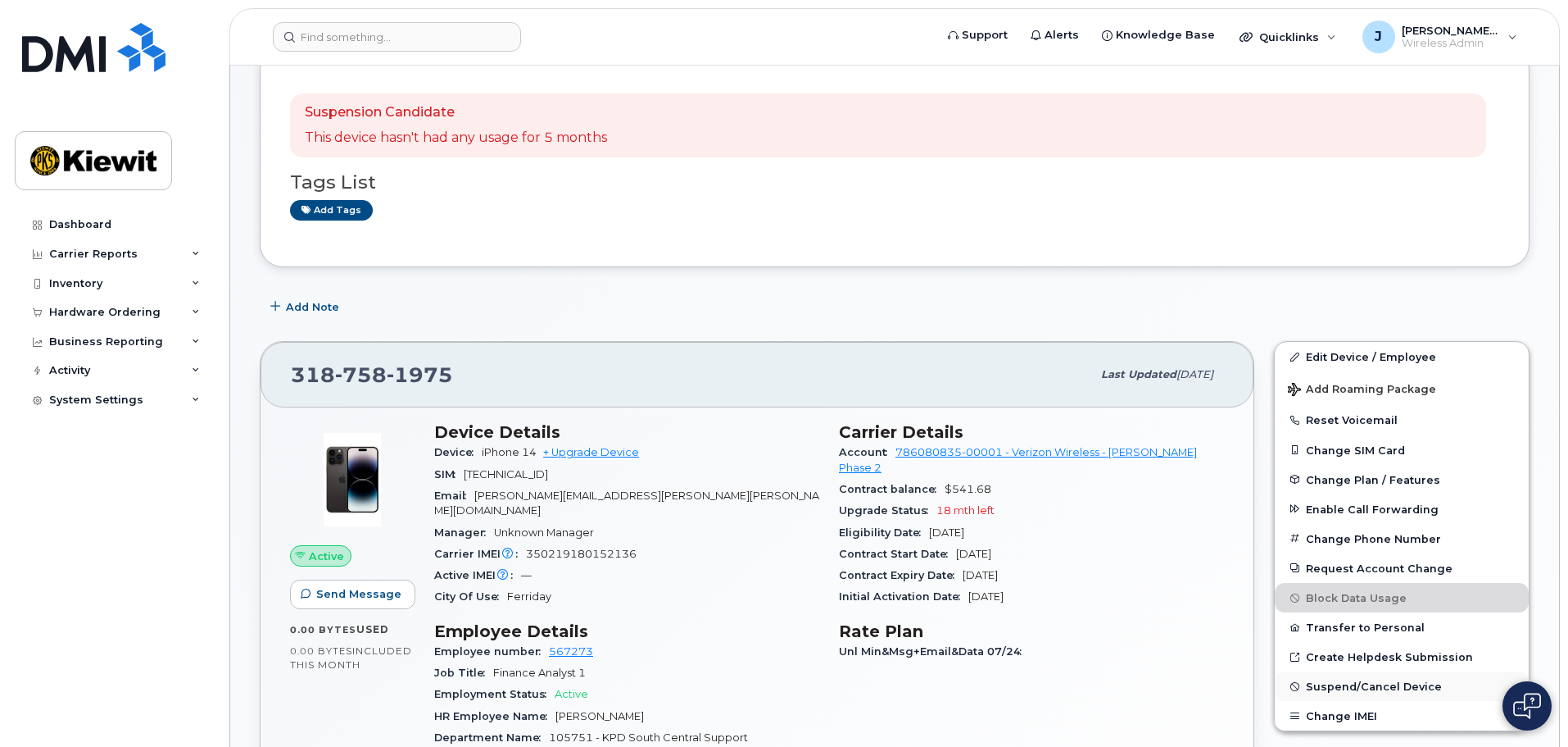
click at [1402, 688] on span "Suspend/Cancel Device" at bounding box center [1374, 686] width 136 height 12
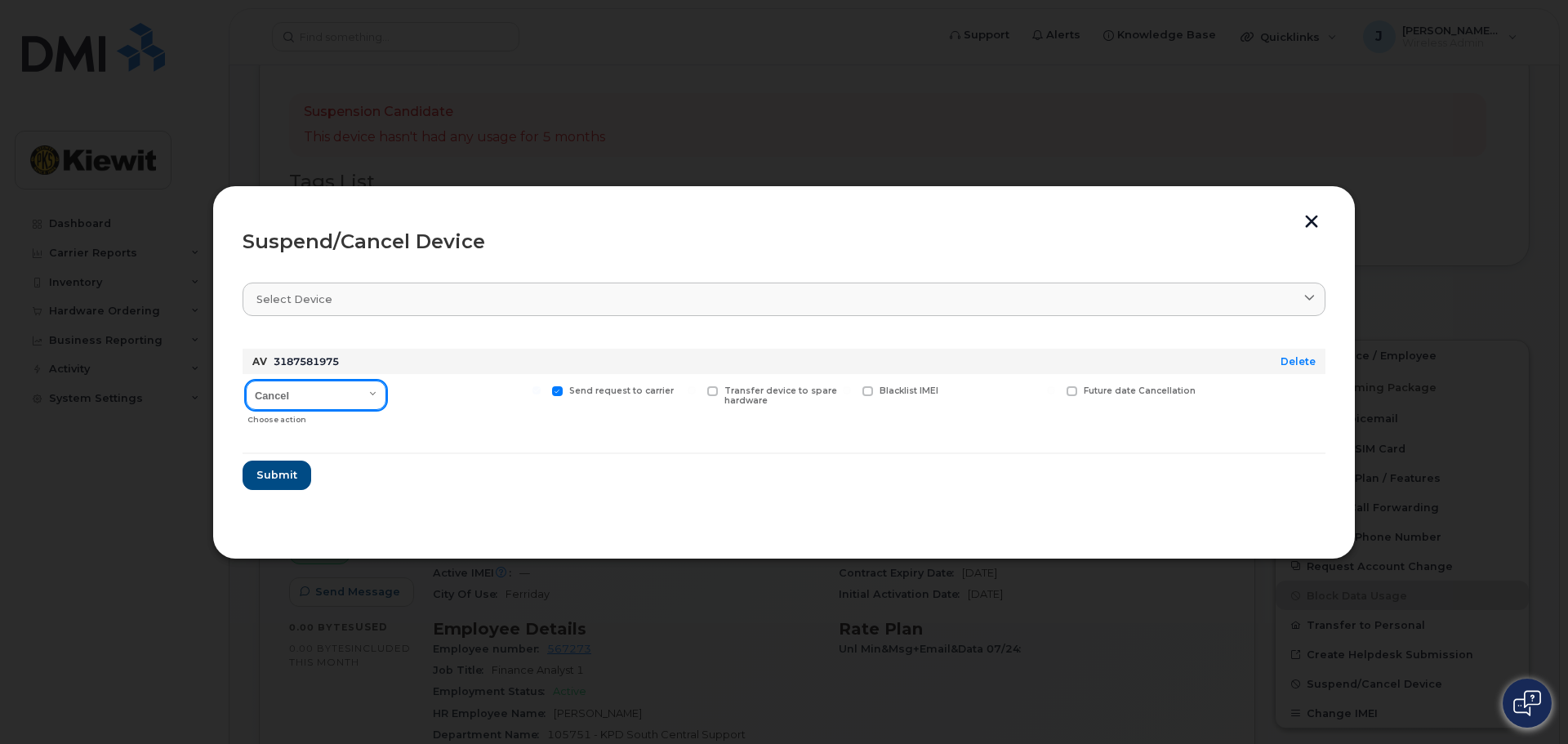
click at [360, 396] on select "Cancel Suspend - Reduced Rate Suspend - Full Rate Suspend - Lost Device/Stolen …" at bounding box center [316, 396] width 141 height 30
click at [246, 381] on select "Cancel Suspend - Reduced Rate Suspend - Full Rate Suspend - Lost Device/Stolen …" at bounding box center [316, 396] width 141 height 30
click at [358, 396] on select "Cancel Suspend - Reduced Rate Suspend - Full Rate Suspend - Lost Device/Stolen …" at bounding box center [316, 396] width 141 height 30
click at [557, 494] on section "Select device Type first three symbols or more AV 3187581975 Delete Cancel Susp…" at bounding box center [783, 398] width 1083 height 262
click at [361, 381] on select "Cancel Suspend - Reduced Rate Suspend - Full Rate Suspend - Lost Device/Stolen …" at bounding box center [316, 396] width 141 height 30
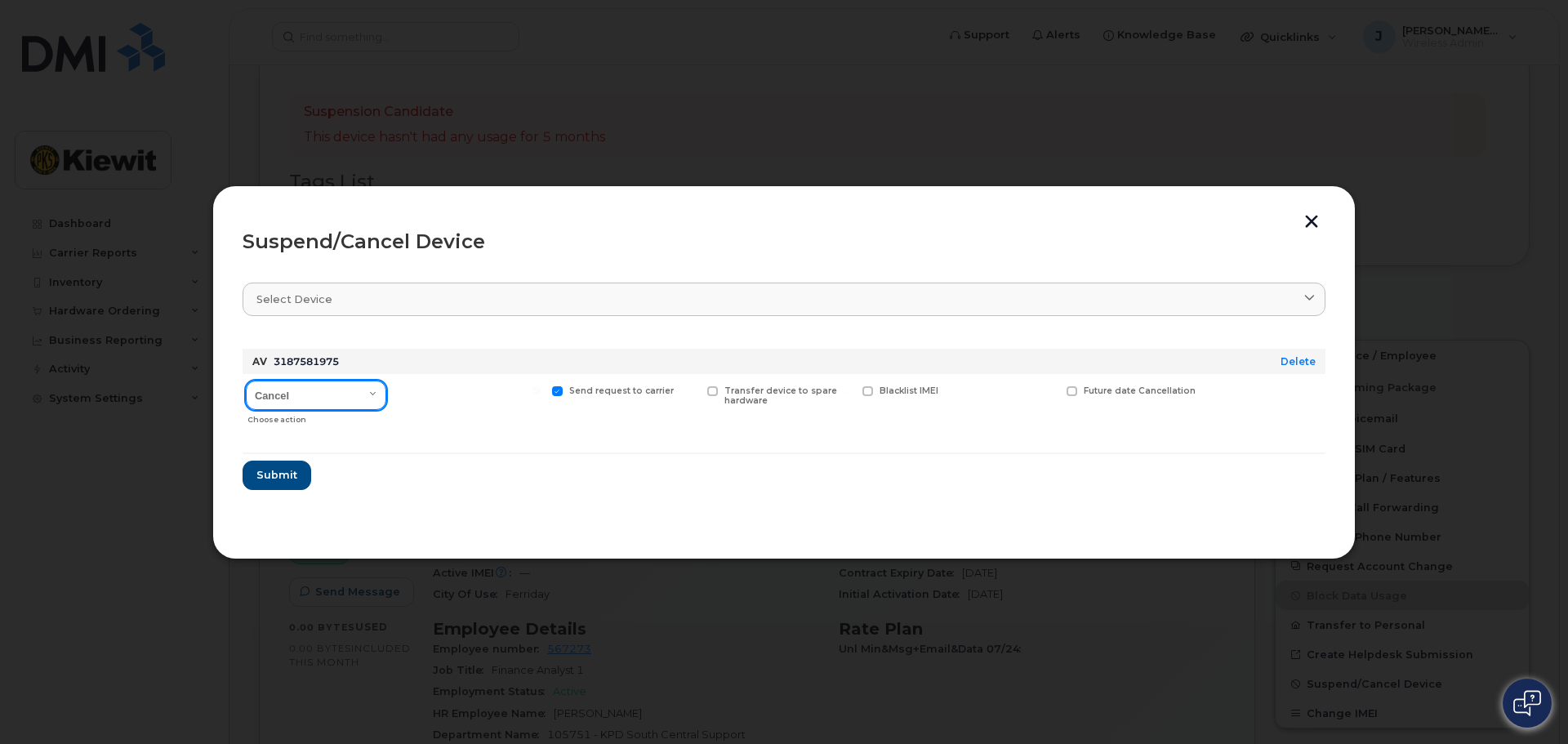
select select "[object Object]"
click at [246, 381] on select "Cancel Suspend - Reduced Rate Suspend - Full Rate Suspend - Lost Device/Stolen …" at bounding box center [316, 396] width 141 height 30
click at [407, 389] on span at bounding box center [401, 391] width 10 height 10
click at [386, 389] on input "Available for new activations/redeployments" at bounding box center [381, 390] width 8 height 8
click at [407, 396] on label "Available for new activations/redeployments" at bounding box center [469, 396] width 144 height 21
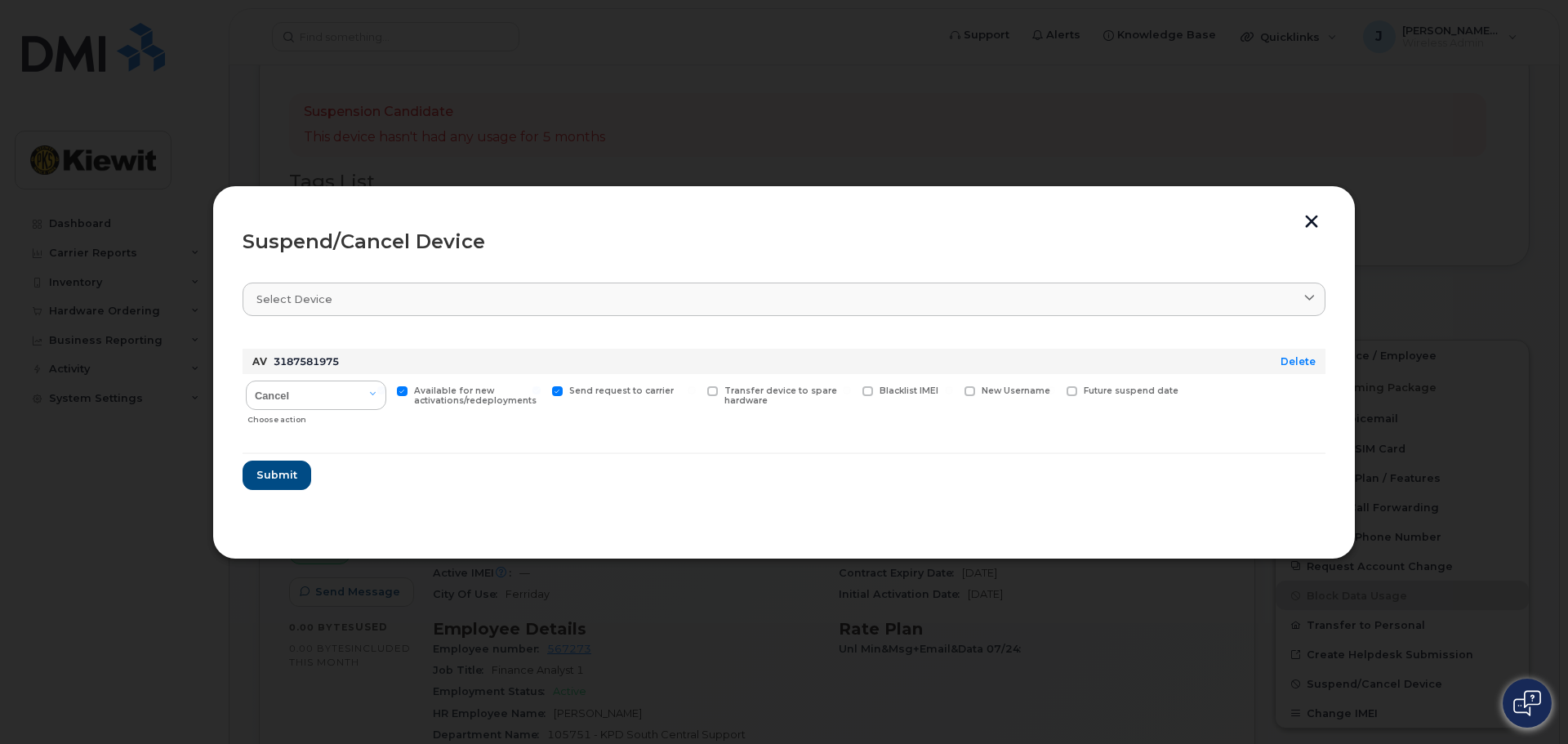
click at [386, 395] on input "Available for new activations/redeployments" at bounding box center [381, 390] width 8 height 8
checkbox input "false"
click at [339, 404] on select "Cancel Suspend - Reduced Rate Suspend - Full Rate Suspend - Lost Device/Stolen …" at bounding box center [316, 396] width 141 height 30
click at [246, 381] on select "Cancel Suspend - Reduced Rate Suspend - Full Rate Suspend - Lost Device/Stolen …" at bounding box center [316, 396] width 141 height 30
click at [375, 395] on select "Cancel Suspend - Reduced Rate Suspend - Full Rate Suspend - Lost Device/Stolen …" at bounding box center [316, 396] width 141 height 30
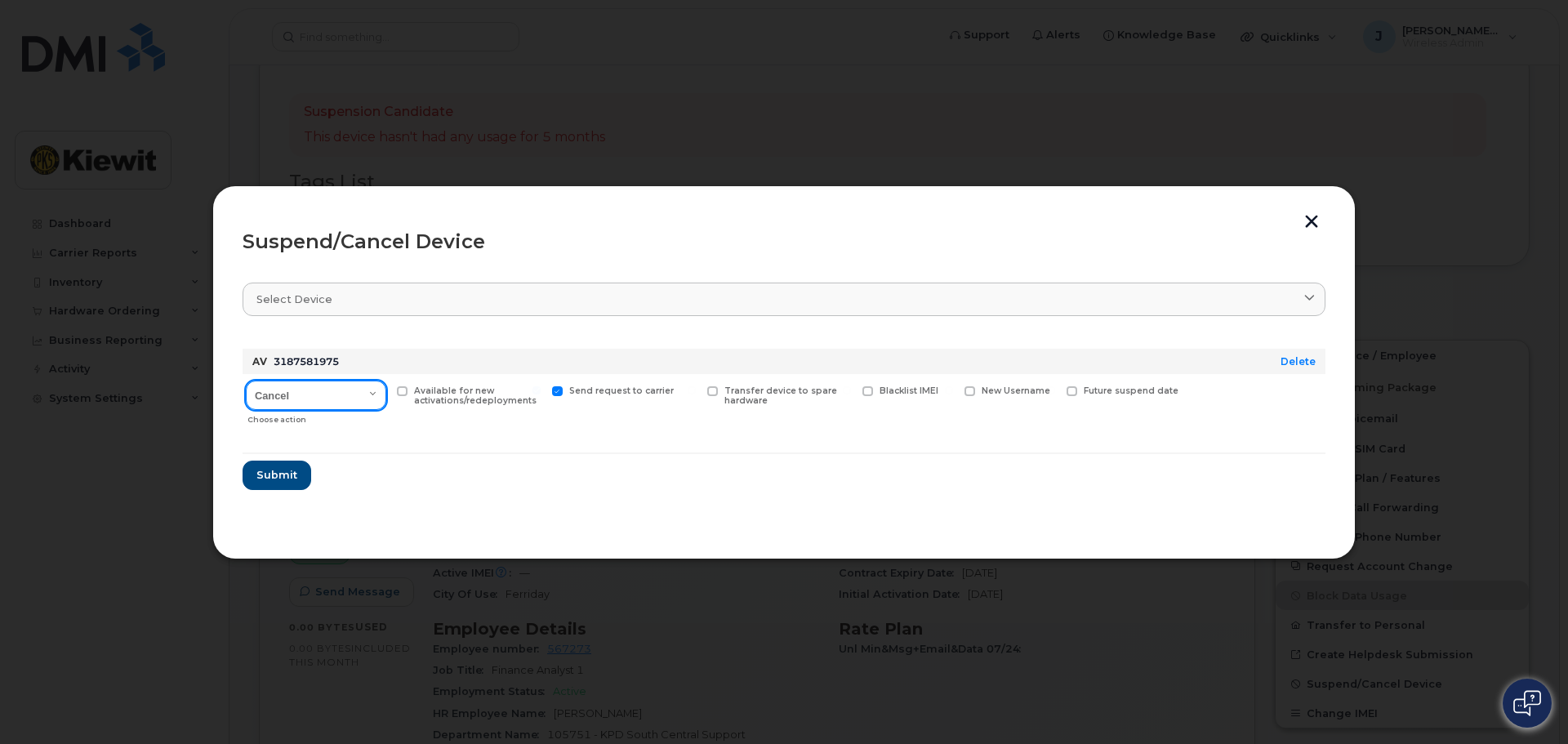
select select "[object Object]"
click at [246, 381] on select "Cancel Suspend - Reduced Rate Suspend - Full Rate Suspend - Lost Device/Stolen …" at bounding box center [316, 396] width 141 height 30
click at [395, 458] on form "AV 3187581975 Delete Cancel Suspend - Reduced Rate Suspend - Full Rate Suspend …" at bounding box center [783, 412] width 1083 height 154
click at [268, 481] on span "Submit" at bounding box center [276, 474] width 41 height 16
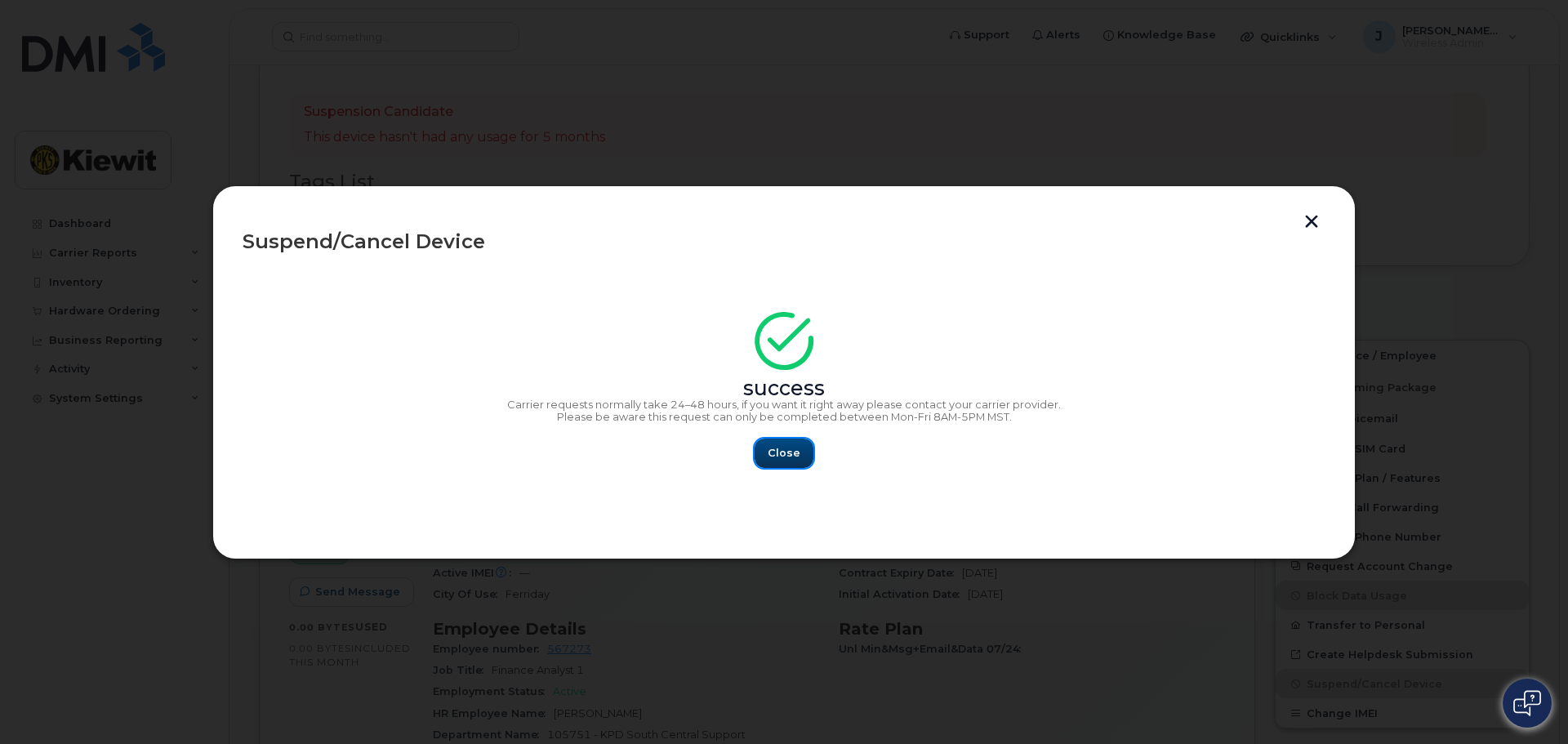
click at [786, 459] on span "Close" at bounding box center [783, 452] width 32 height 16
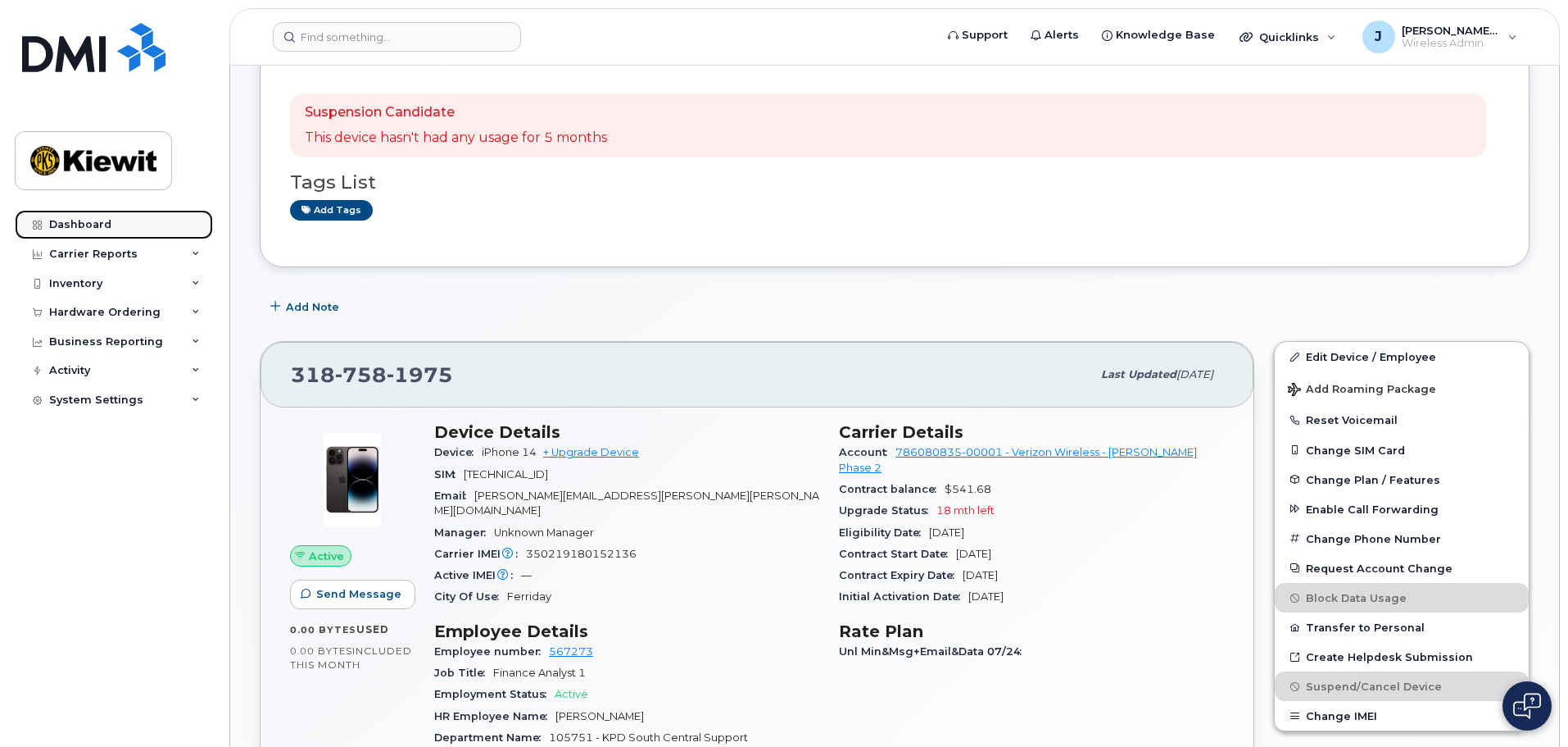
click at [96, 222] on div "Dashboard" at bounding box center [80, 225] width 62 height 13
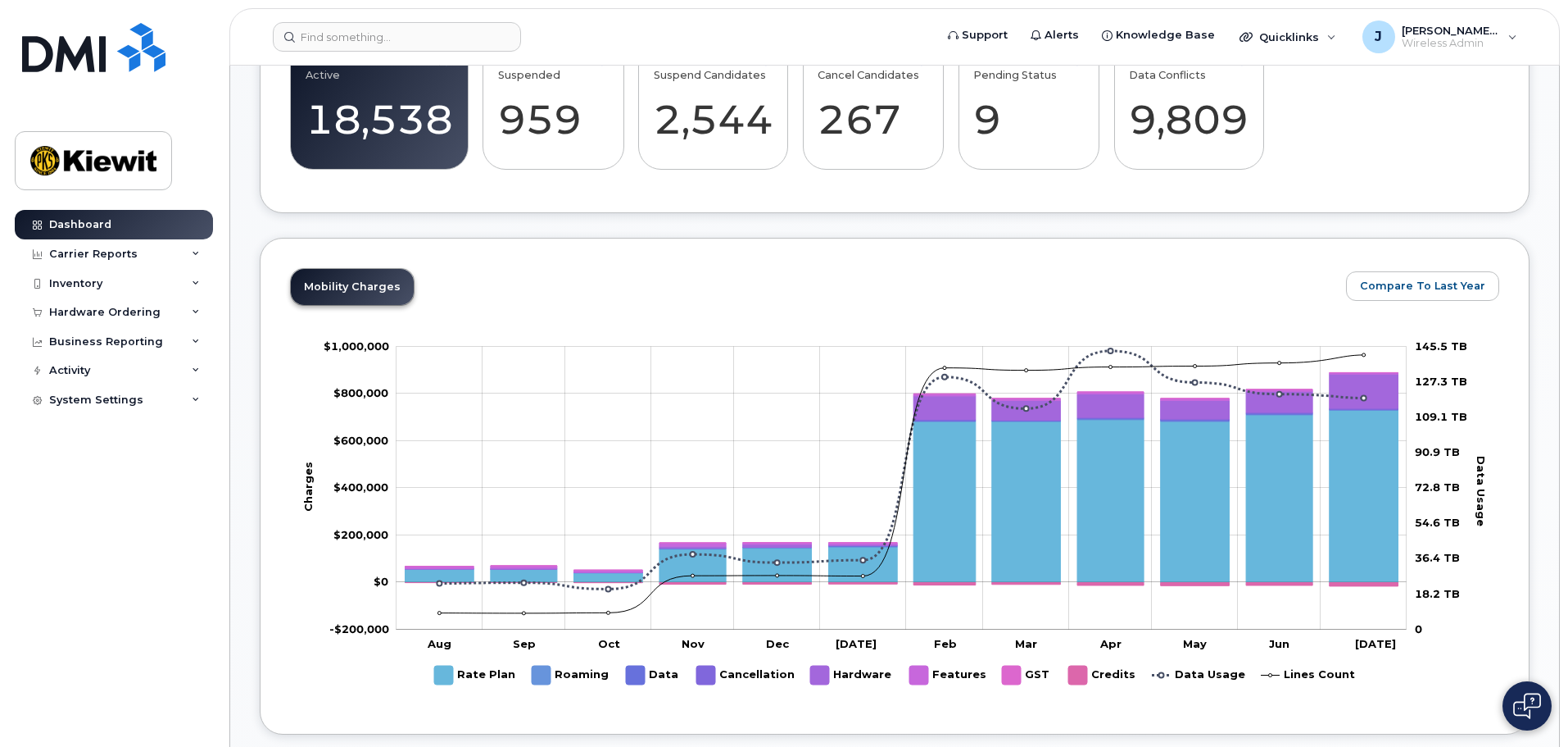
scroll to position [573, 0]
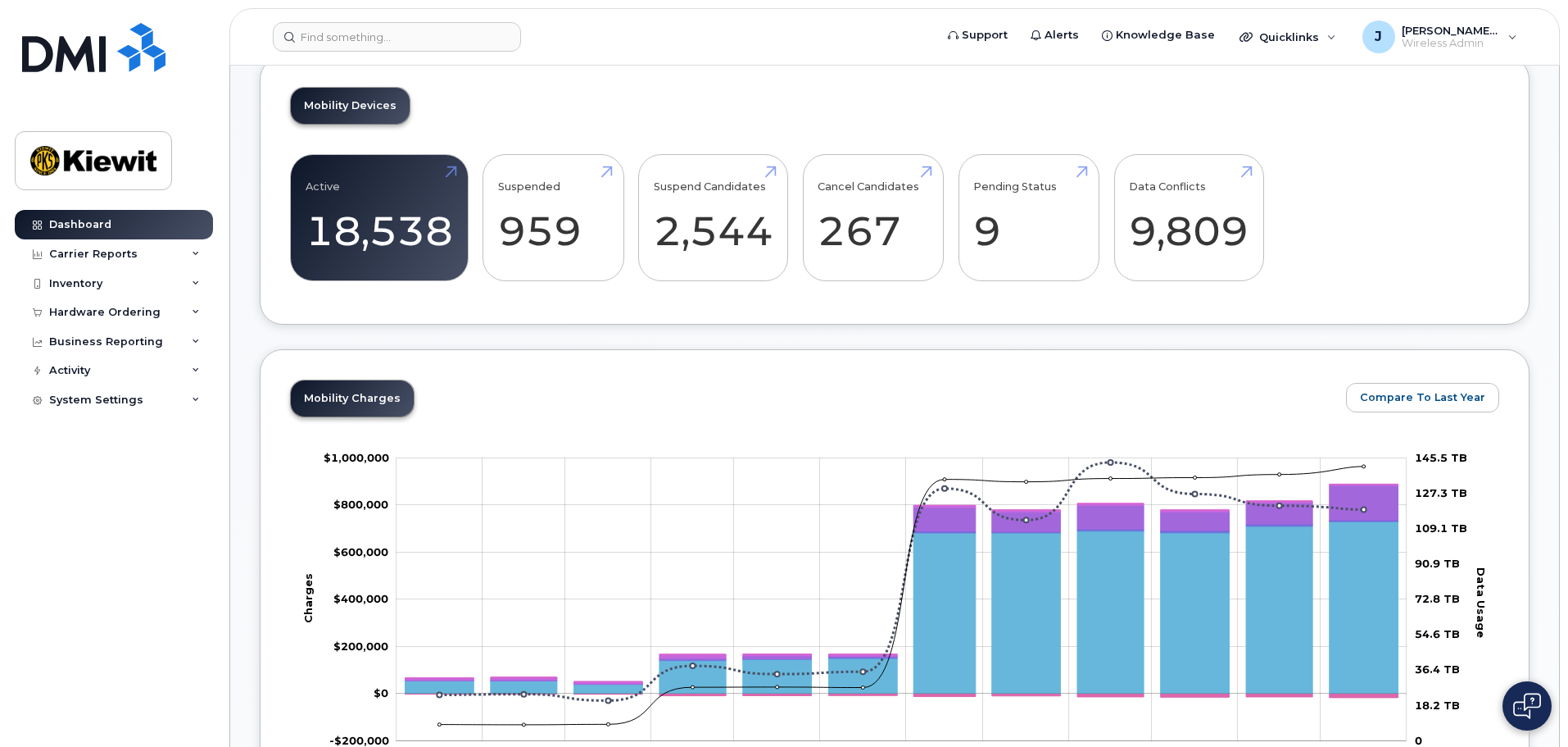
click at [1338, 201] on div "Active 18,538 Suspended 959 Suspend Candidates 2,544 Cancel Candidates 267 Pend…" at bounding box center [895, 224] width 1210 height 140
click at [1488, 244] on div "Active 18,538 Suspended 959 Suspend Candidates 2,544 Cancel Candidates 267 Pend…" at bounding box center [895, 224] width 1210 height 140
click at [1356, 168] on div "Active 18,538 Suspended 959 Suspend Candidates 2,544 Cancel Candidates 267 Pend…" at bounding box center [895, 224] width 1210 height 140
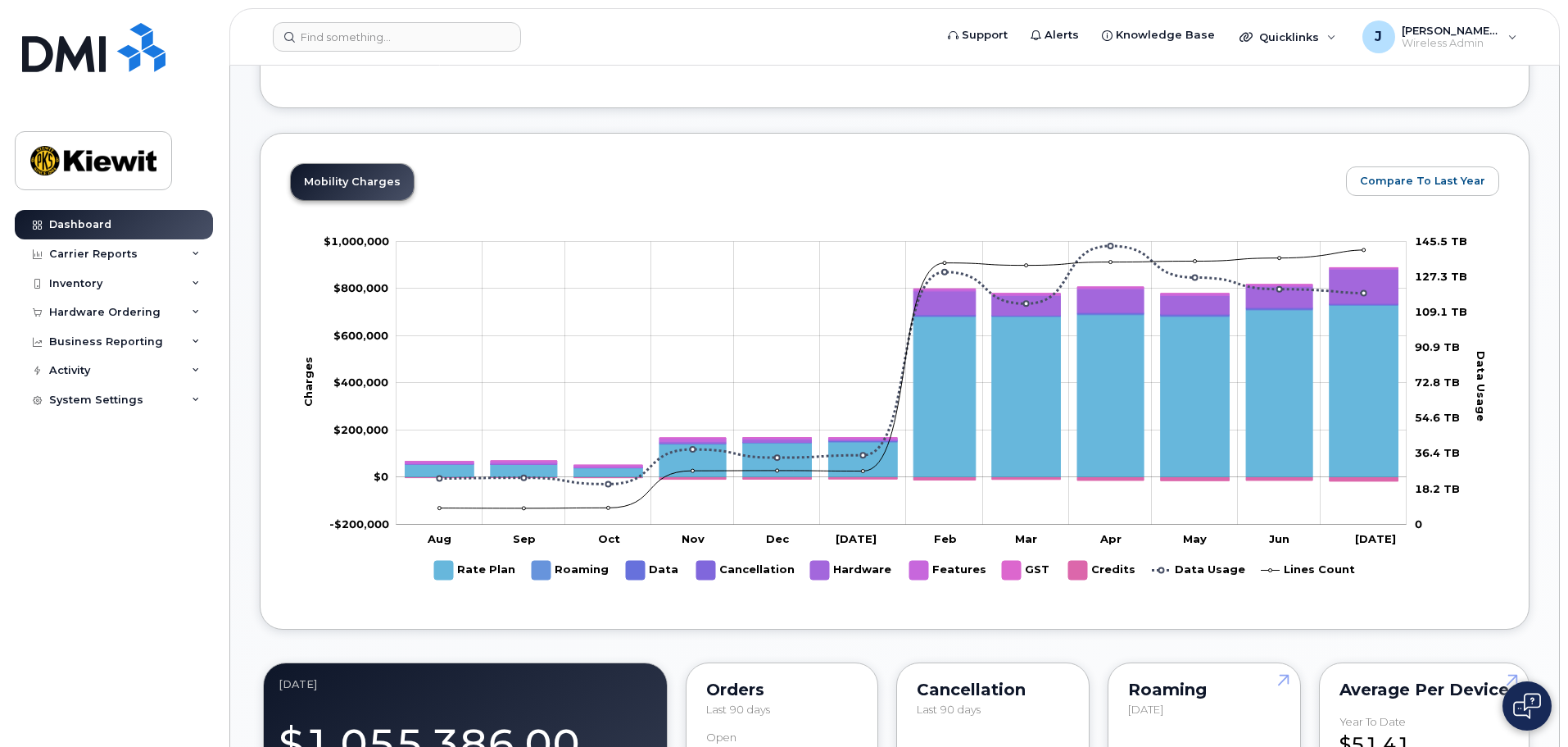
scroll to position [819, 0]
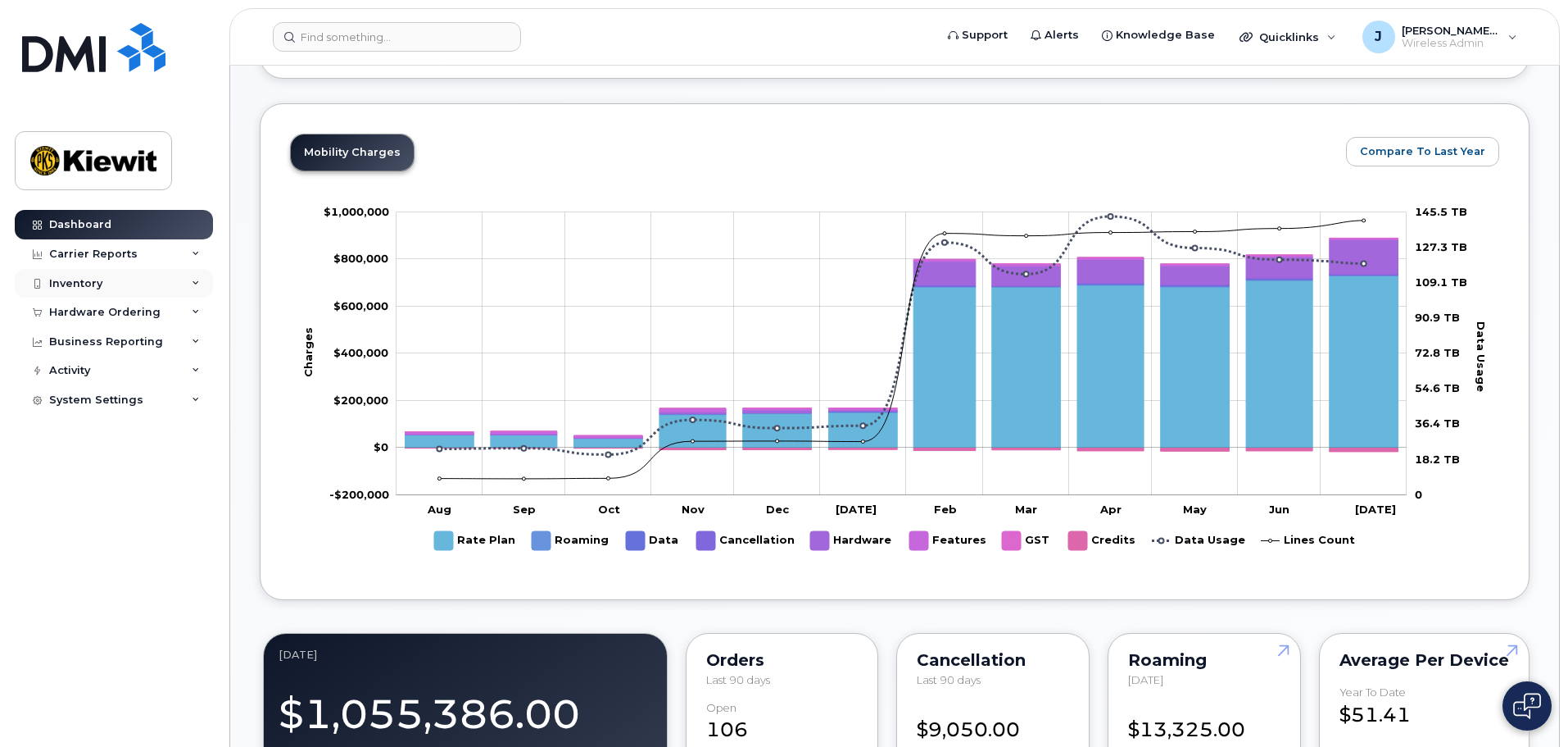
click at [153, 290] on div "Inventory" at bounding box center [114, 284] width 199 height 30
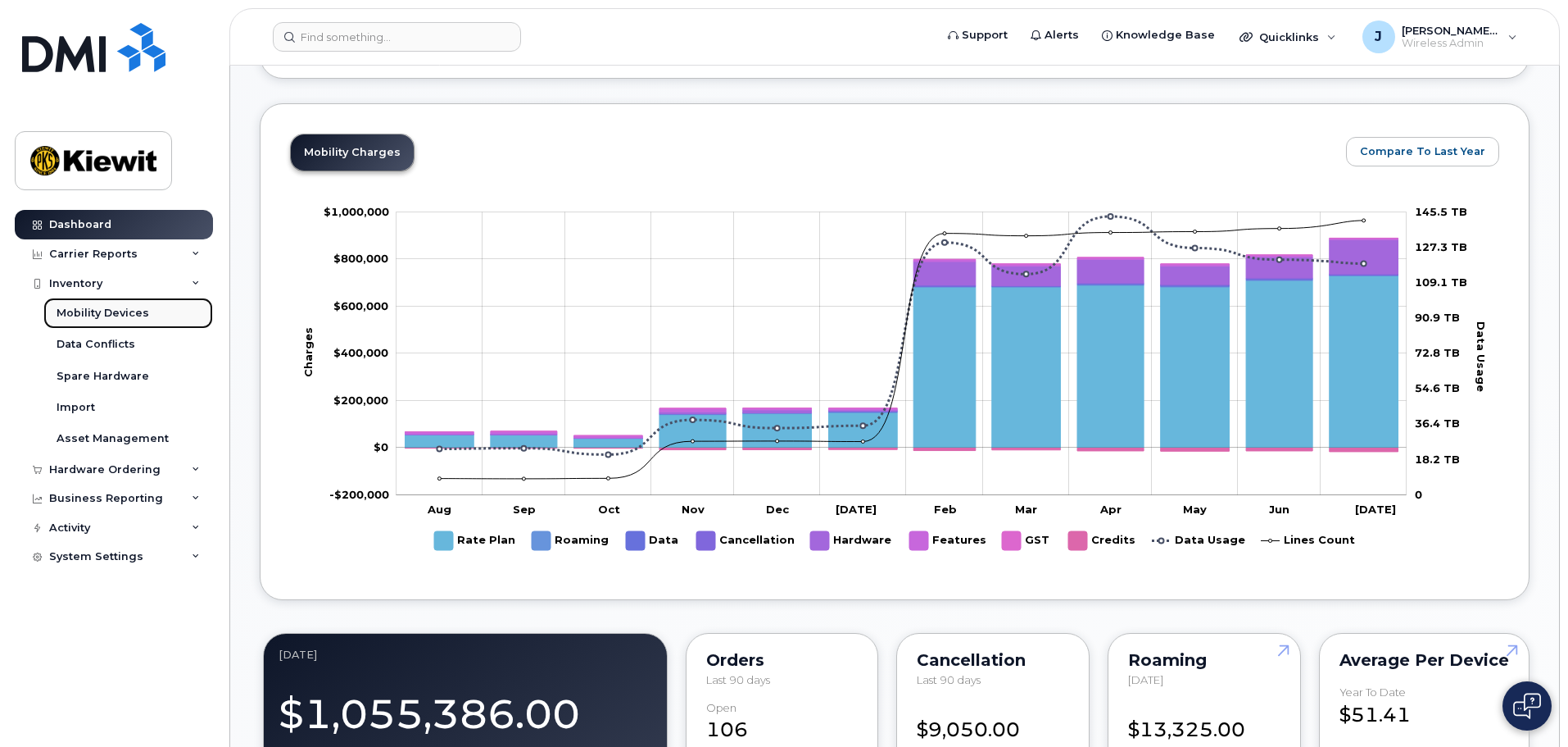
click at [112, 316] on div "Mobility Devices" at bounding box center [103, 313] width 93 height 15
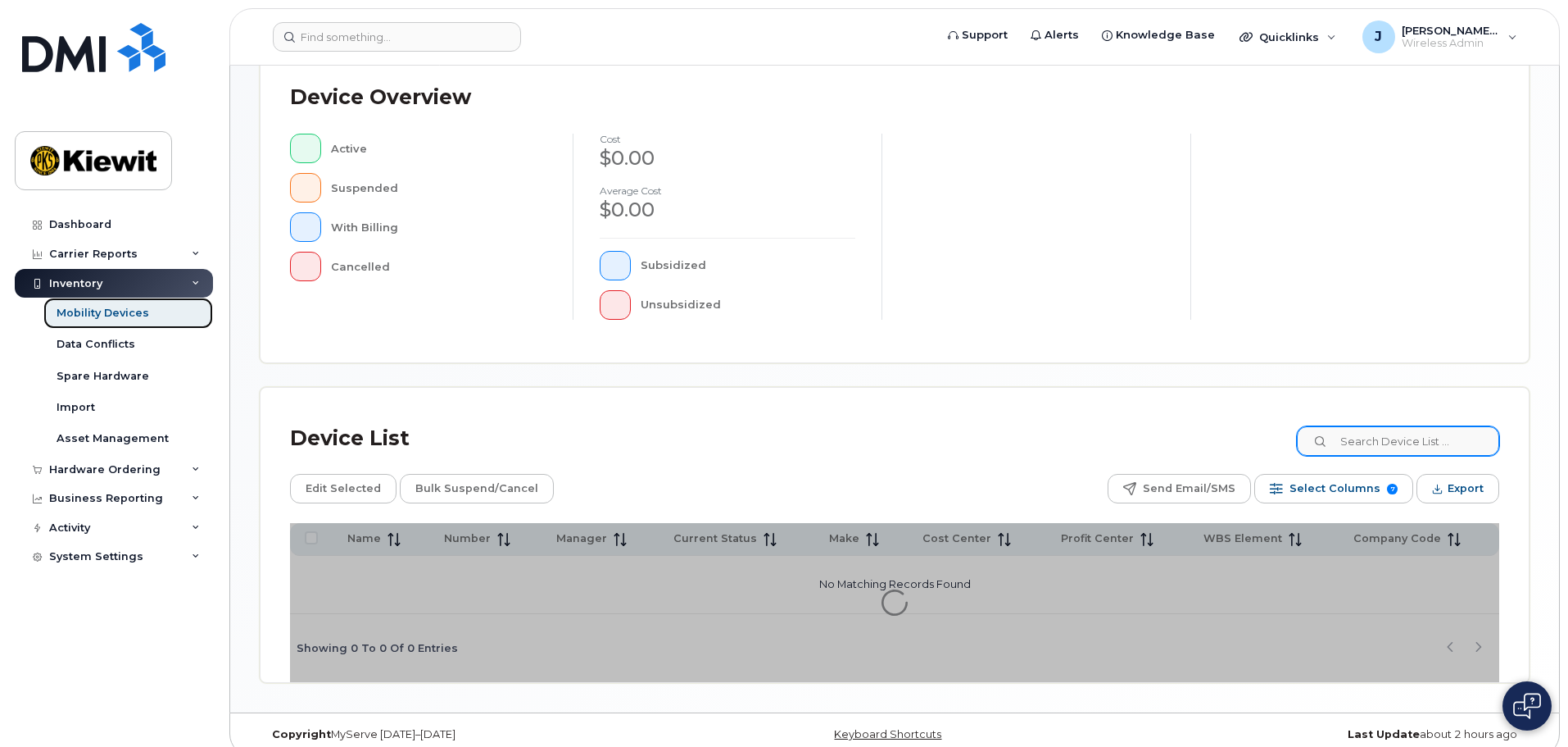
scroll to position [380, 0]
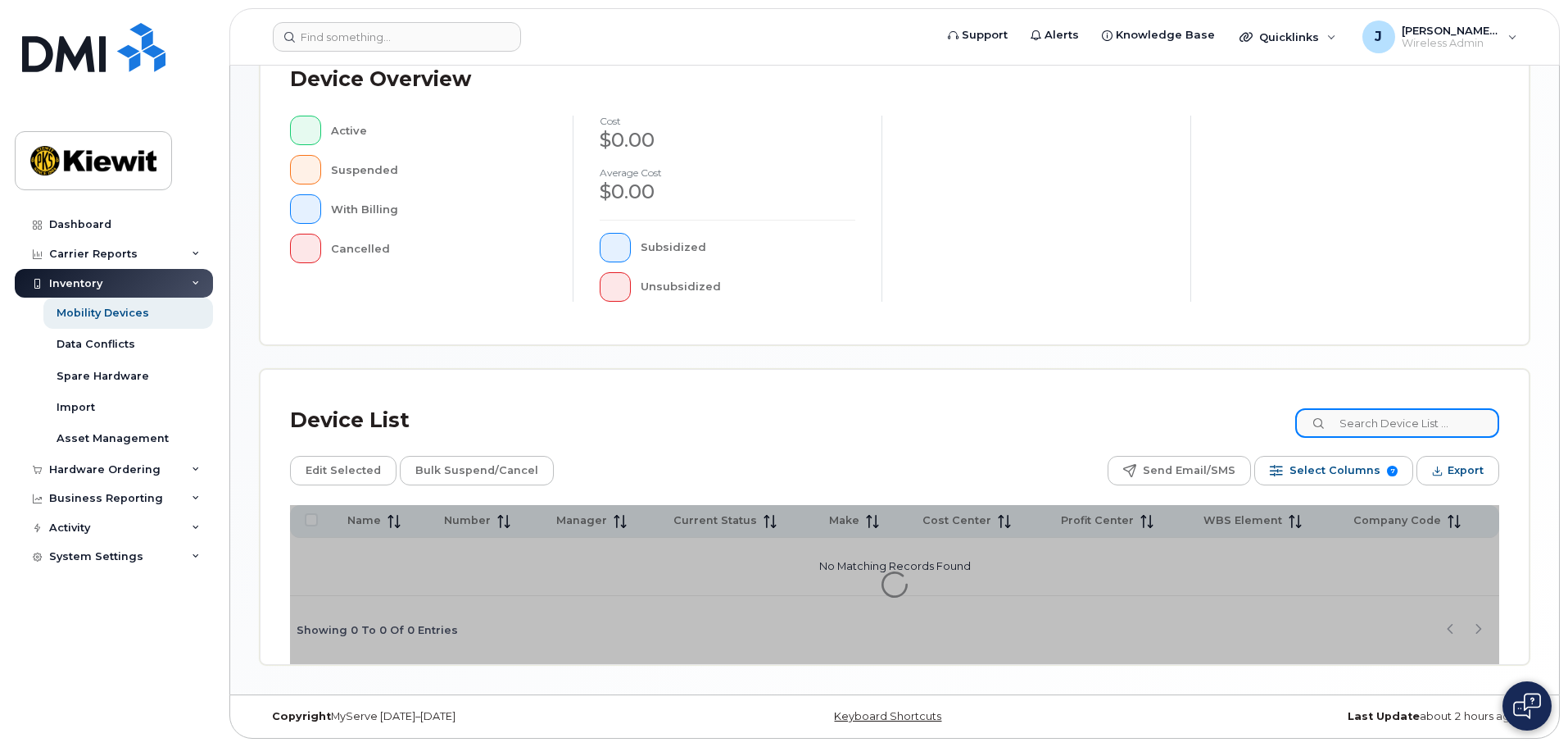
click at [1447, 426] on input at bounding box center [1397, 423] width 204 height 30
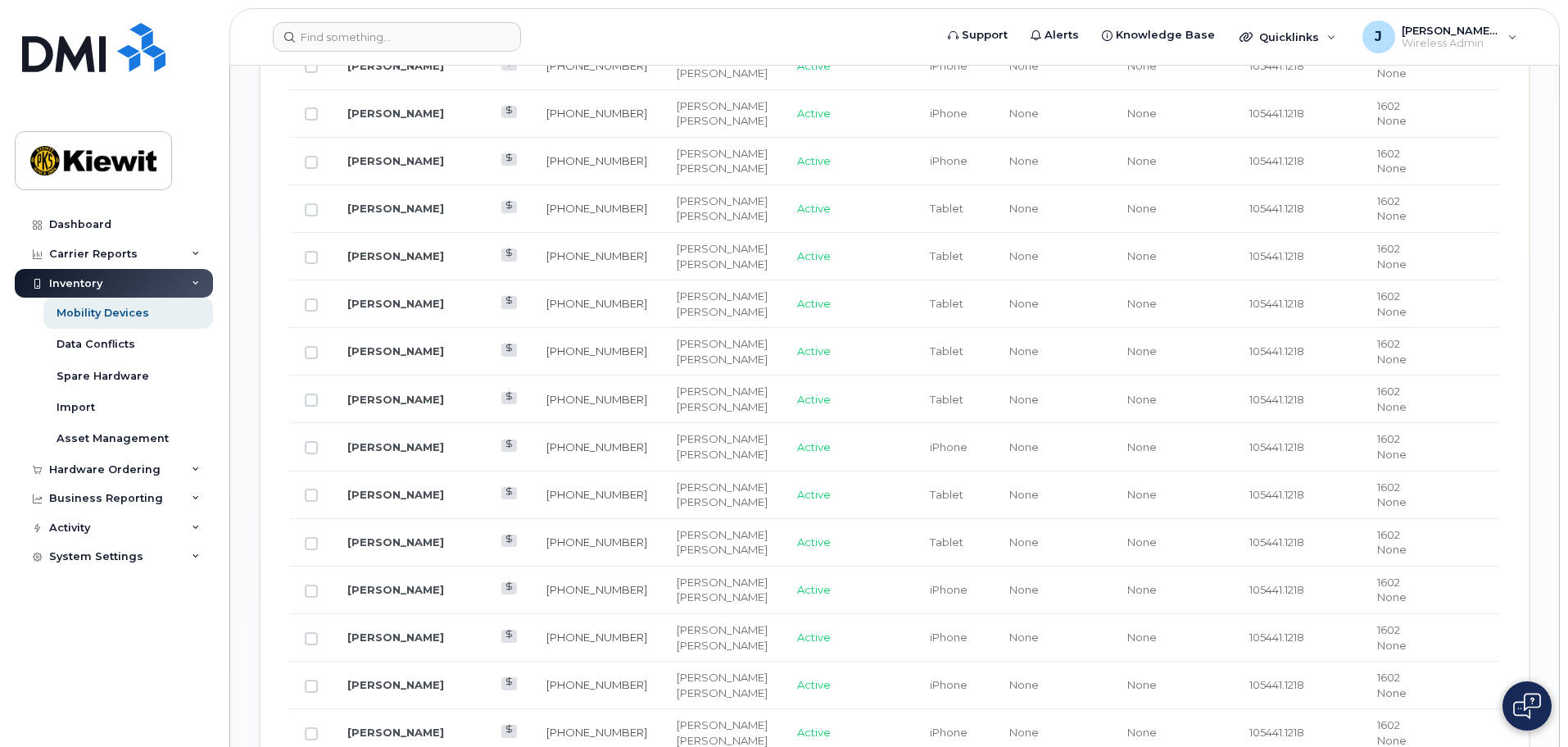
scroll to position [1446, 0]
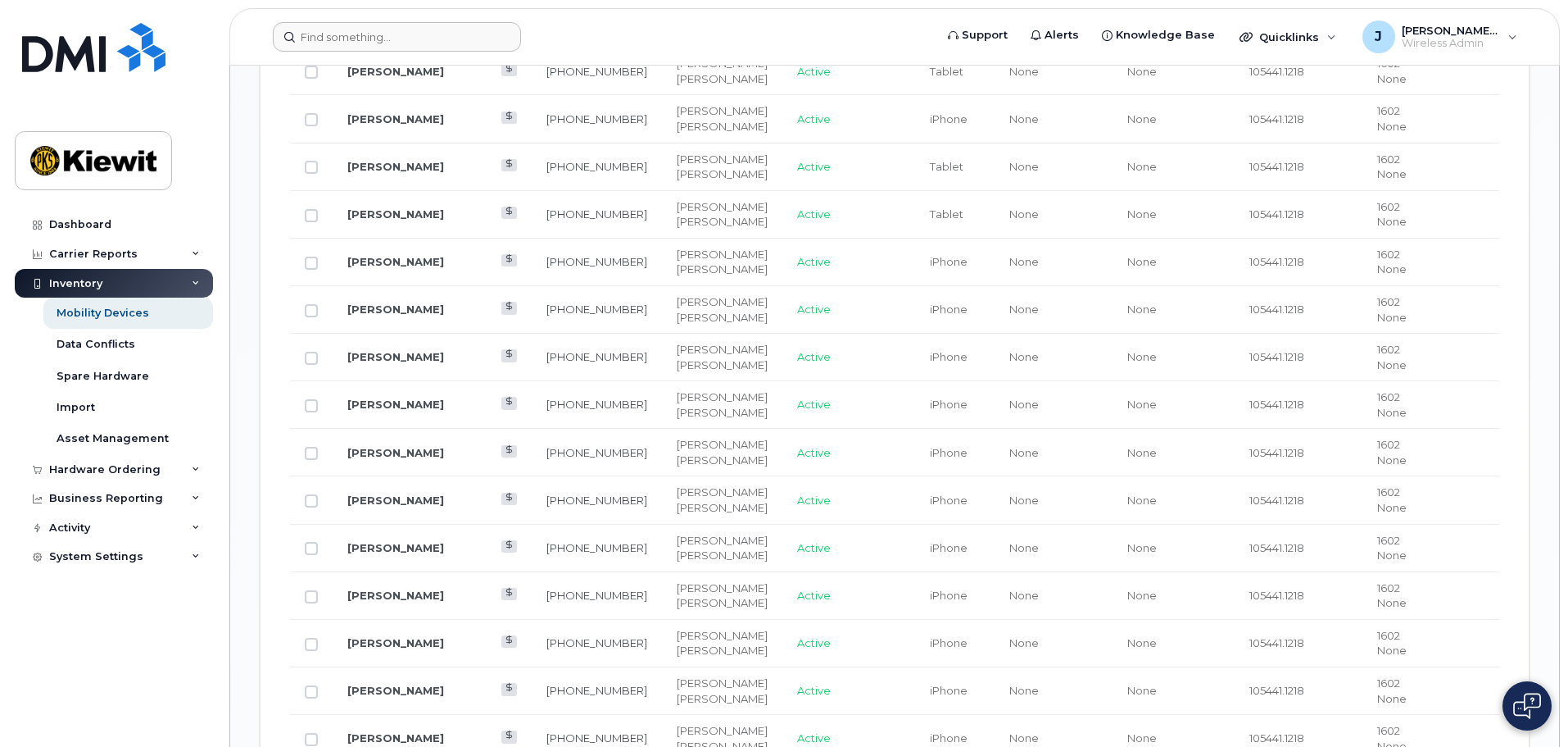
type input "105441"
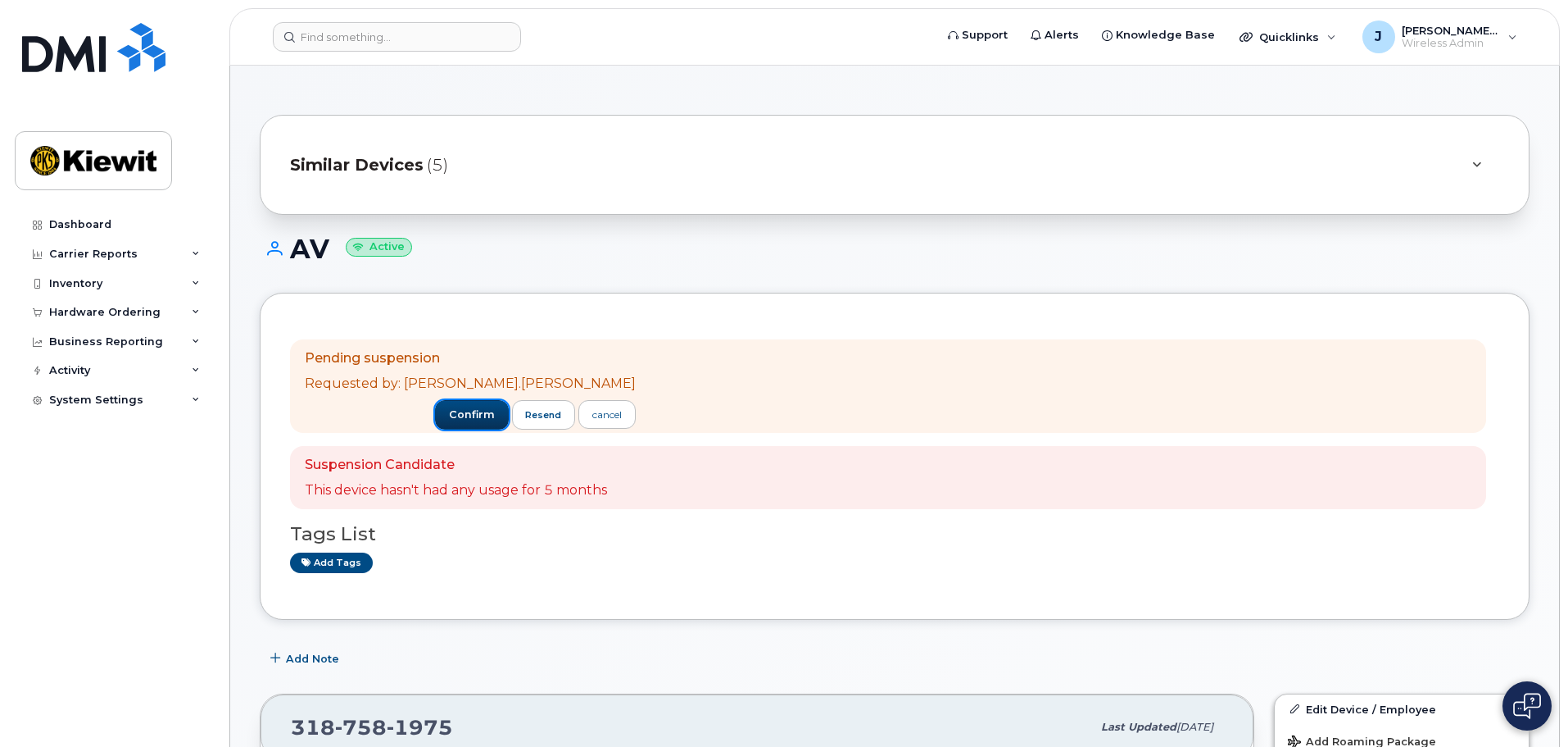
click at [449, 418] on span "confirm" at bounding box center [471, 415] width 45 height 15
